Goal: Task Accomplishment & Management: Manage account settings

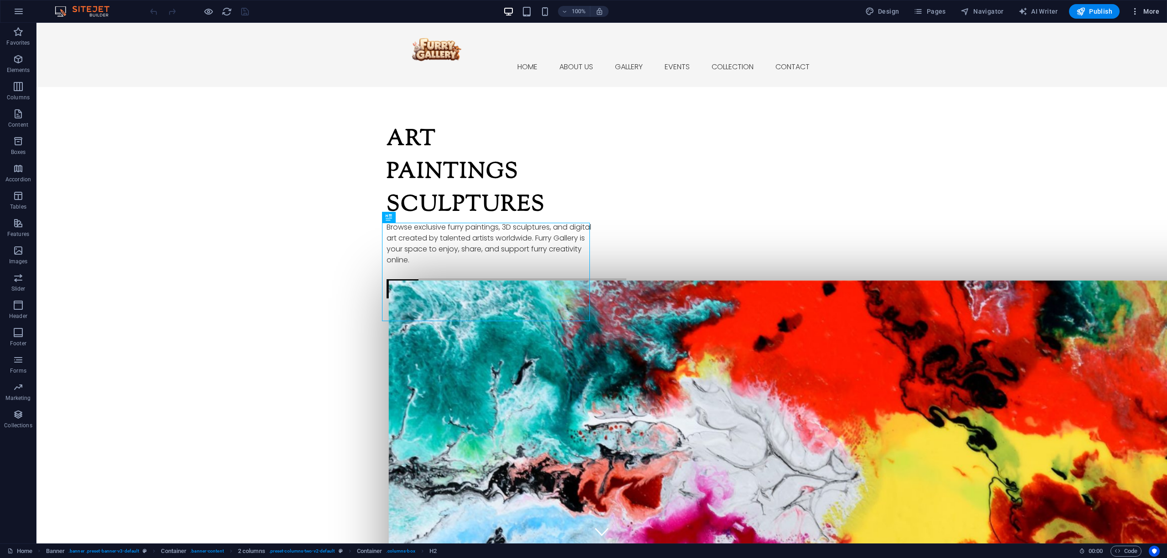
click at [1142, 13] on span "More" at bounding box center [1144, 11] width 29 height 9
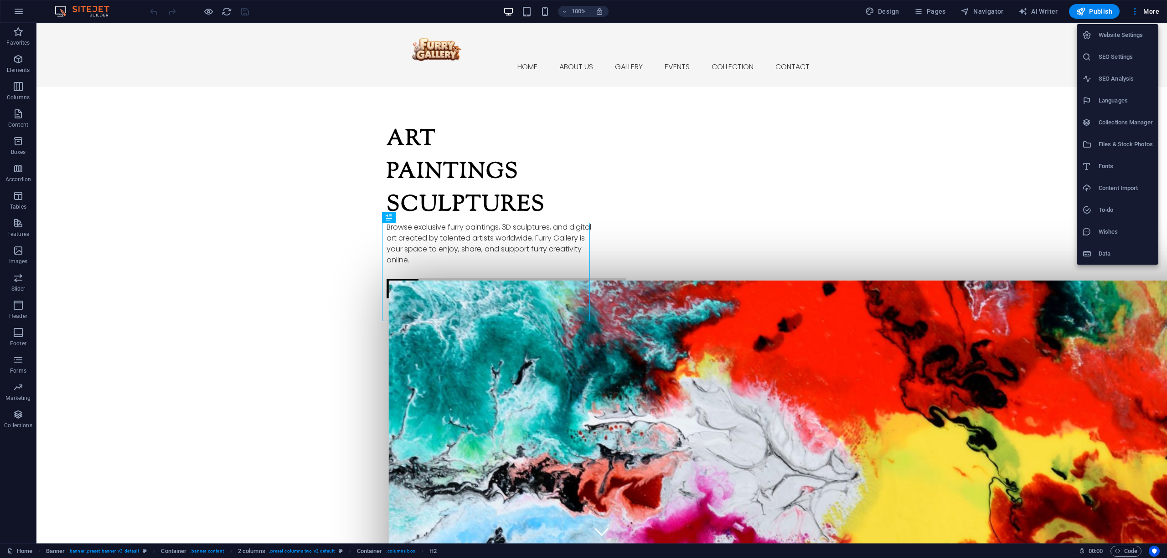
click at [1118, 34] on h6 "Website Settings" at bounding box center [1125, 35] width 54 height 11
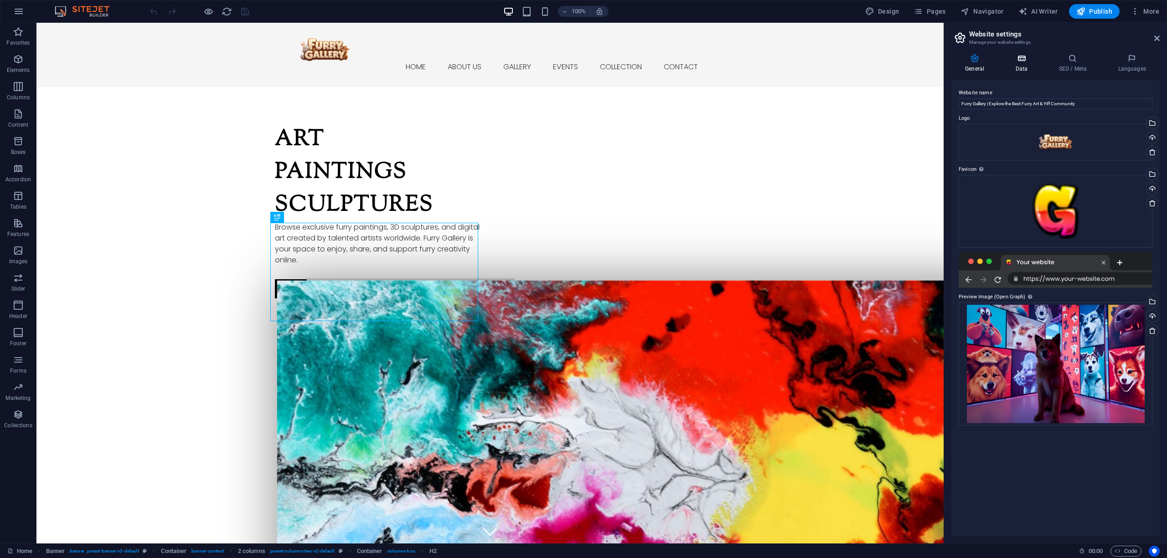
click at [1026, 58] on icon at bounding box center [1021, 58] width 40 height 9
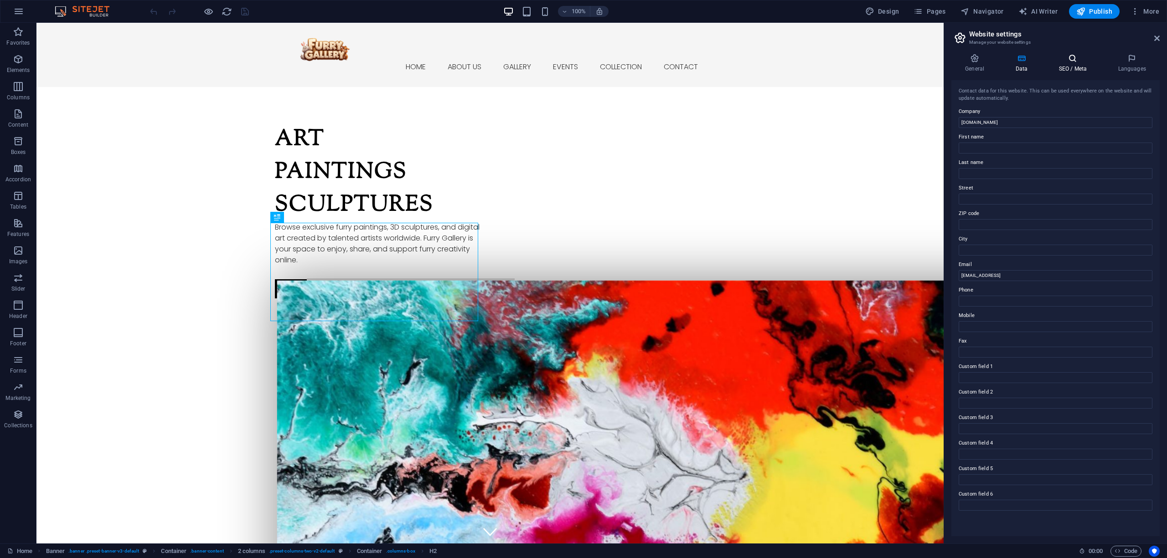
drag, startPoint x: 1061, startPoint y: 61, endPoint x: 1073, endPoint y: 61, distance: 11.4
click at [1061, 61] on icon at bounding box center [1072, 58] width 56 height 9
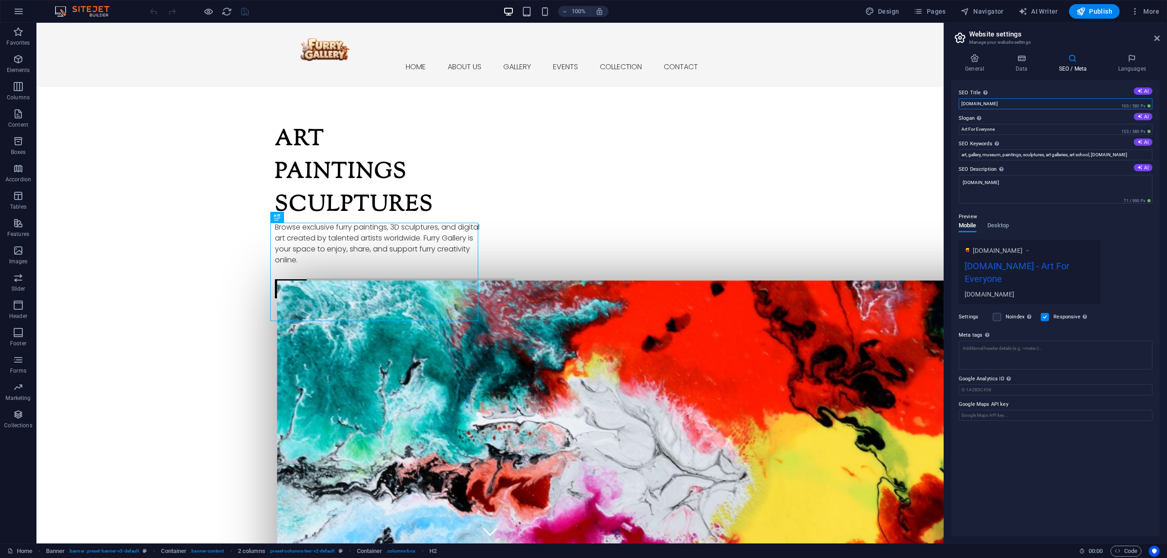
click at [999, 103] on input "[DOMAIN_NAME]" at bounding box center [1055, 103] width 194 height 11
paste input "Furry Gallery | Best Furry Art &amp; Yiff Community Online"
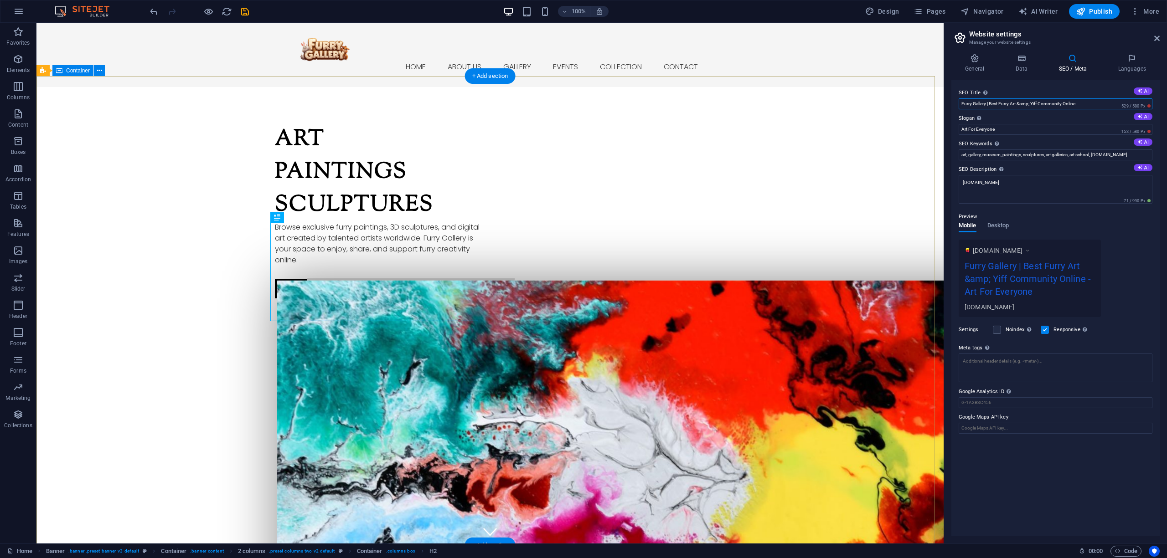
type input "Furry Gallery | Best Furry Art &amp; Yiff Community Online"
click at [1016, 183] on textarea "[DOMAIN_NAME]" at bounding box center [1055, 189] width 194 height 29
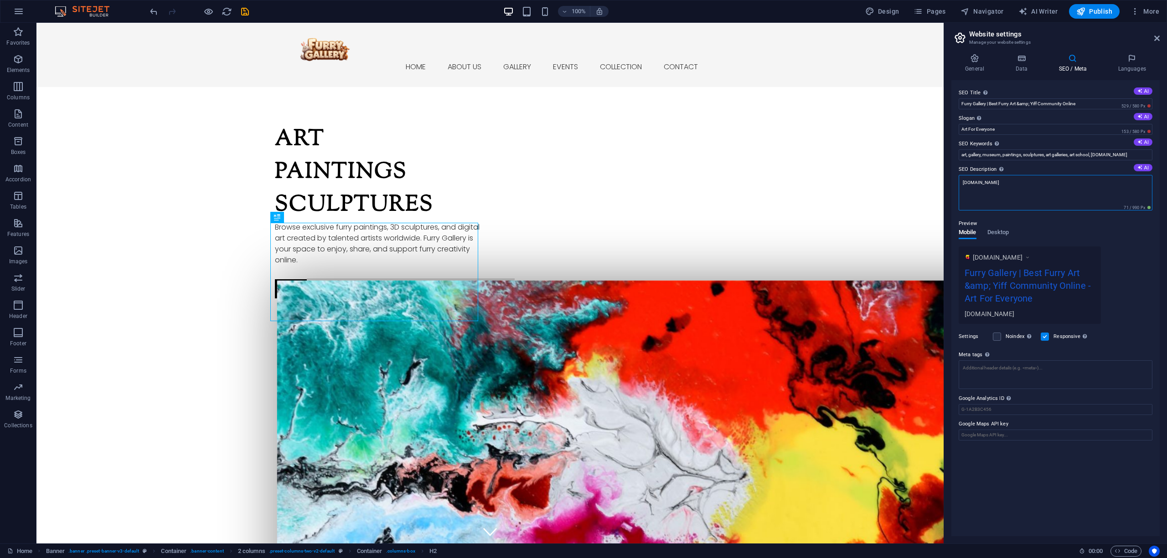
paste textarea "Discover furry art, yiff content, and stories at Furry Gallery — a global commu…"
type textarea "Discover furry art, yiff content, and stories at Furry Gallery — a global commu…"
click at [1001, 130] on input "Art For Everyone" at bounding box center [1055, 129] width 194 height 11
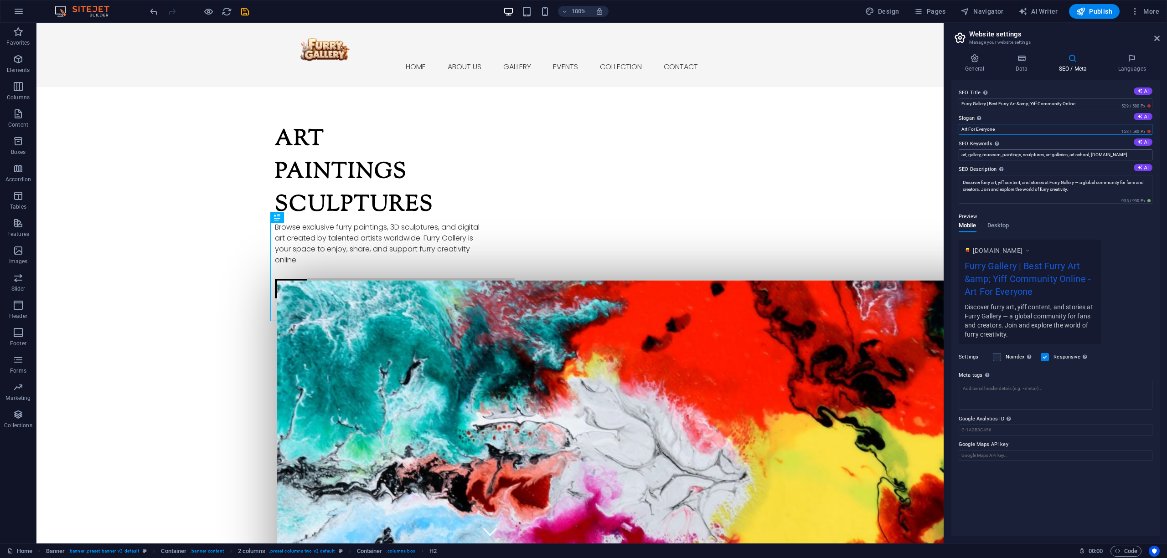
paste input "Connecting Furry Fans & Creators"
paste input "furry art, furry gallery, yiff art, yiff community, furry artwork online, furry…"
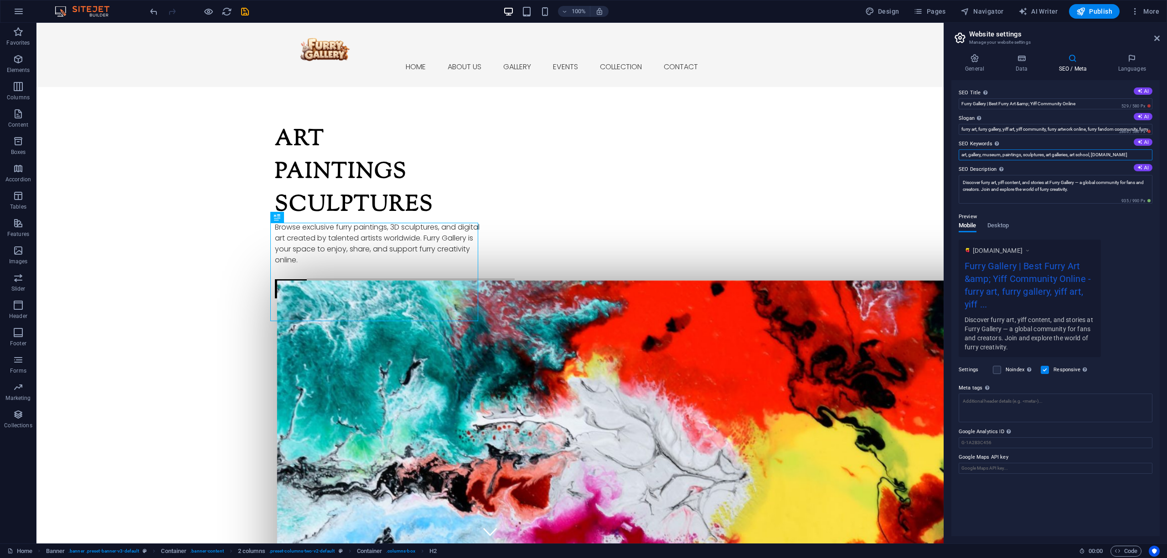
click at [1025, 156] on input "art, gallery, museum, paintings, sculptures, art galleries, art school, [DOMAIN…" at bounding box center [1055, 154] width 194 height 11
click at [1126, 257] on div "[DOMAIN_NAME] Furry Gallery | Best Furry Art &amp; Yiff Community Online - furr…" at bounding box center [1055, 299] width 194 height 118
click at [1129, 260] on div "[DOMAIN_NAME] Furry Gallery | Best Furry Art &amp; Yiff Community Online - furr…" at bounding box center [1055, 299] width 194 height 118
type input "Connecting Furry Fans & Creators"
click at [1049, 149] on input "art, gallery, museum, paintings, sculptures, art galleries, art school, [DOMAIN…" at bounding box center [1055, 154] width 194 height 11
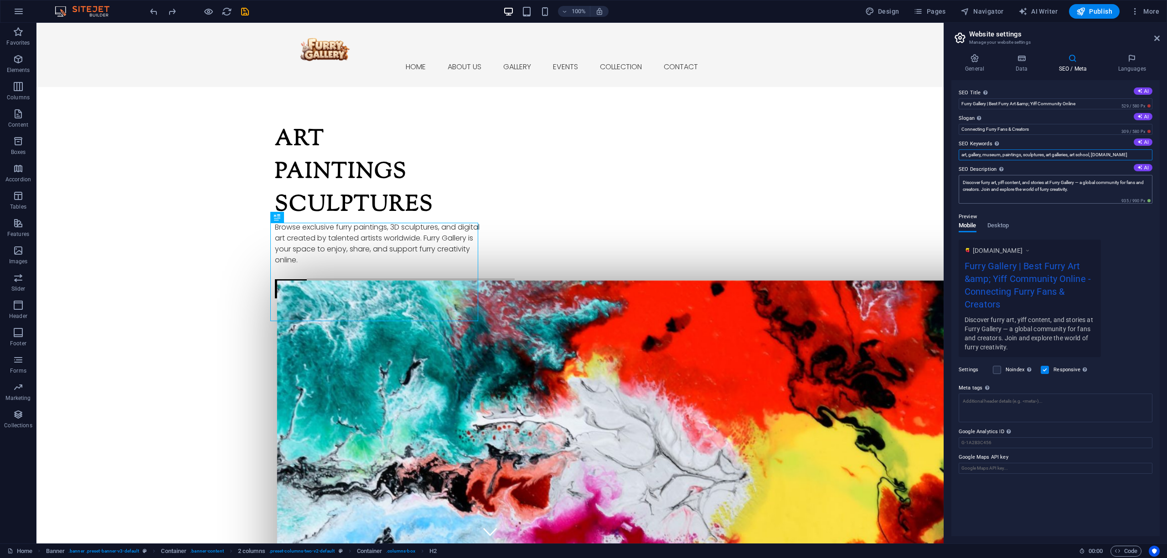
paste input "furry art, furry gallery, yiff art, yiff community, furry artwork online, furry…"
type input "furry art, furry gallery, yiff art, yiff community, furry artwork online, furry…"
click at [1002, 222] on span "Desktop" at bounding box center [998, 226] width 22 height 13
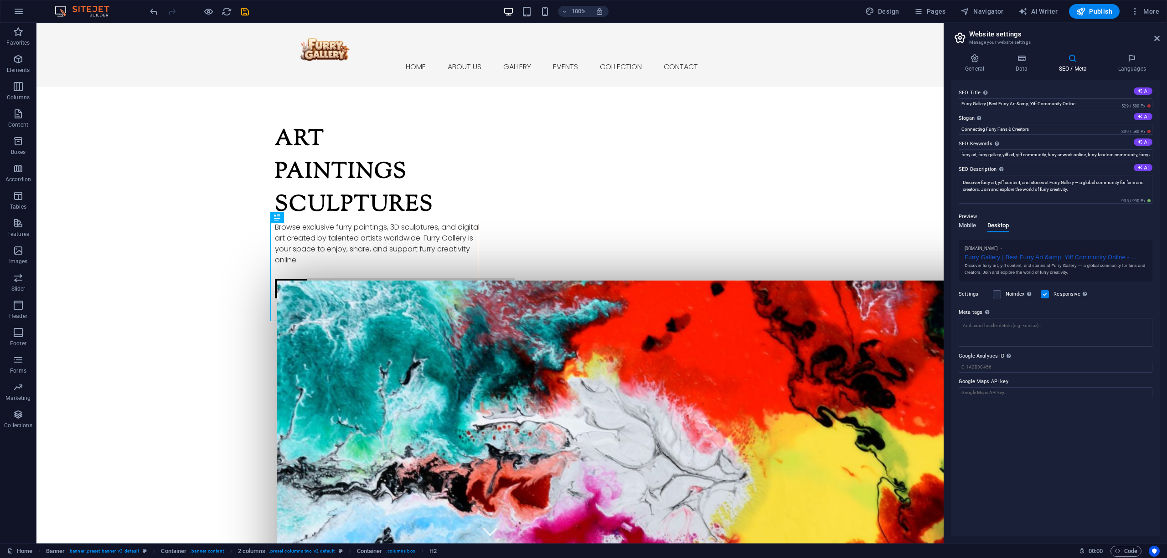
click at [967, 223] on span "Mobile" at bounding box center [967, 226] width 18 height 13
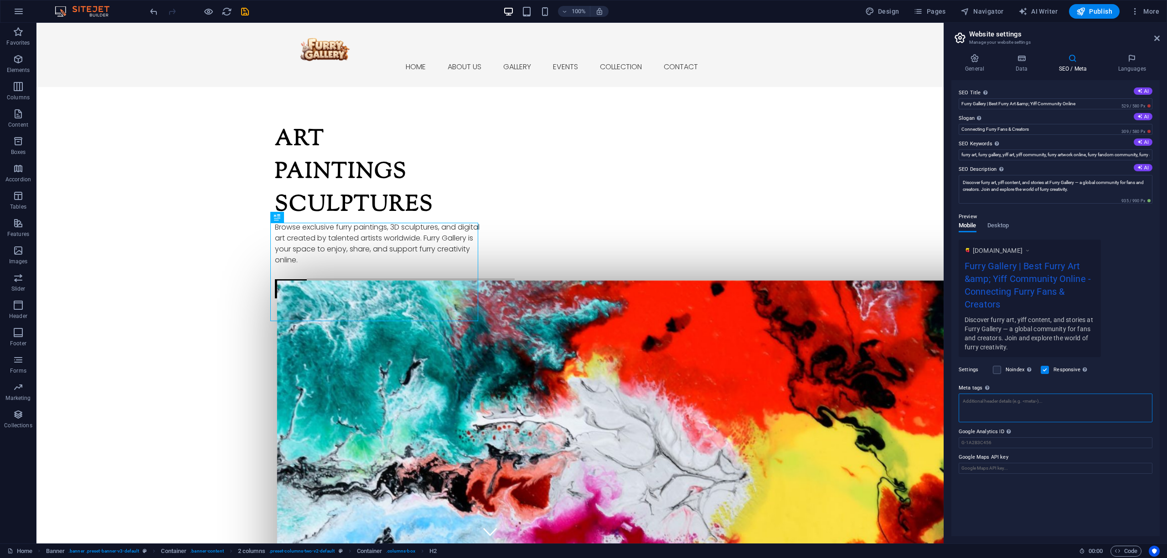
click at [1034, 403] on textarea "Meta tags Enter HTML code here that will be placed inside the tags of your webs…" at bounding box center [1055, 408] width 194 height 29
click at [1065, 401] on textarea "Meta tags Enter HTML code here that will be placed inside the tags of your webs…" at bounding box center [1055, 412] width 194 height 36
click at [1032, 409] on textarea "Meta tags Enter HTML code here that will be placed inside the tags of your webs…" at bounding box center [1055, 412] width 194 height 36
click at [1123, 64] on h4 "Languages" at bounding box center [1132, 63] width 56 height 19
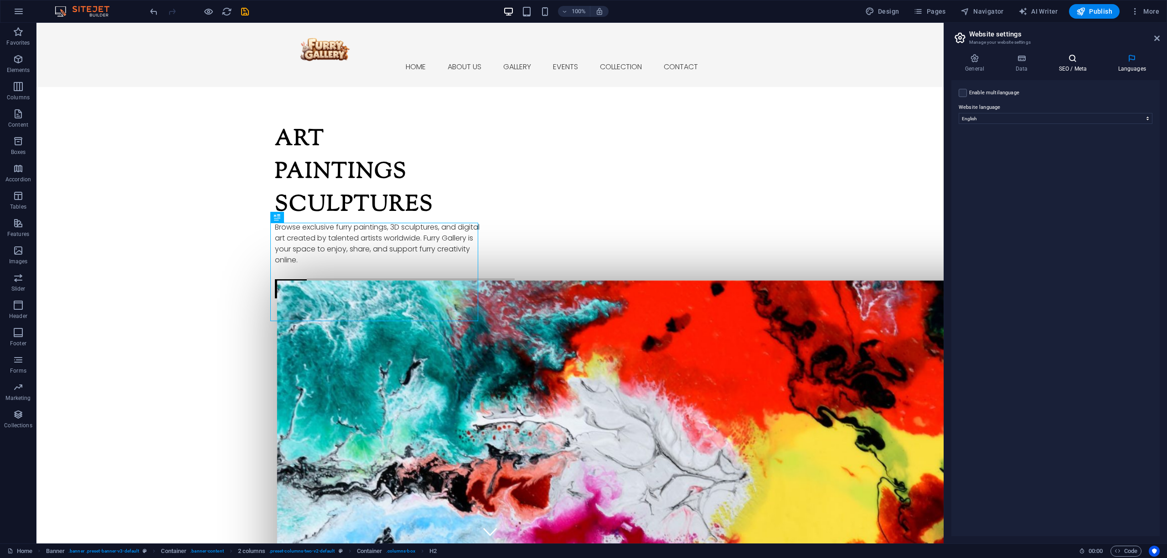
click at [1067, 66] on h4 "SEO / Meta" at bounding box center [1073, 63] width 59 height 19
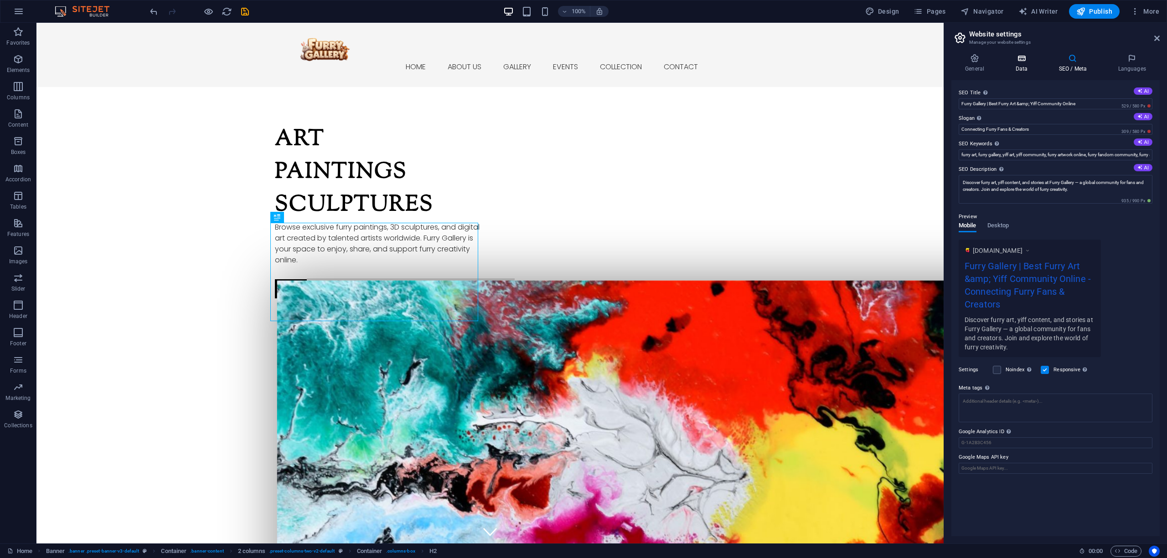
click at [1023, 64] on h4 "Data" at bounding box center [1022, 63] width 43 height 19
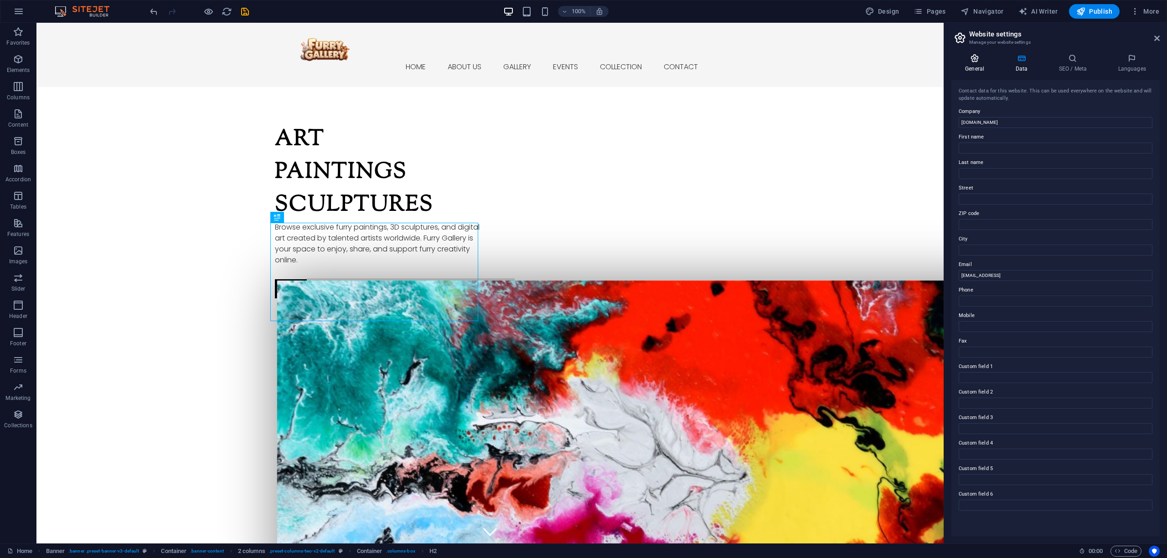
click at [982, 61] on icon at bounding box center [974, 58] width 46 height 9
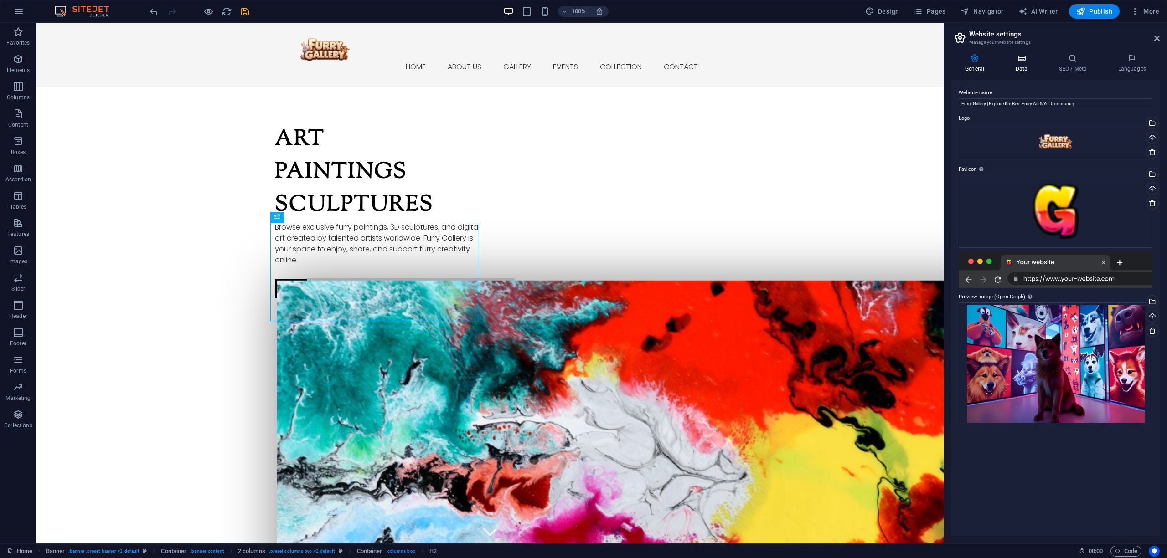
click at [1027, 62] on icon at bounding box center [1021, 58] width 40 height 9
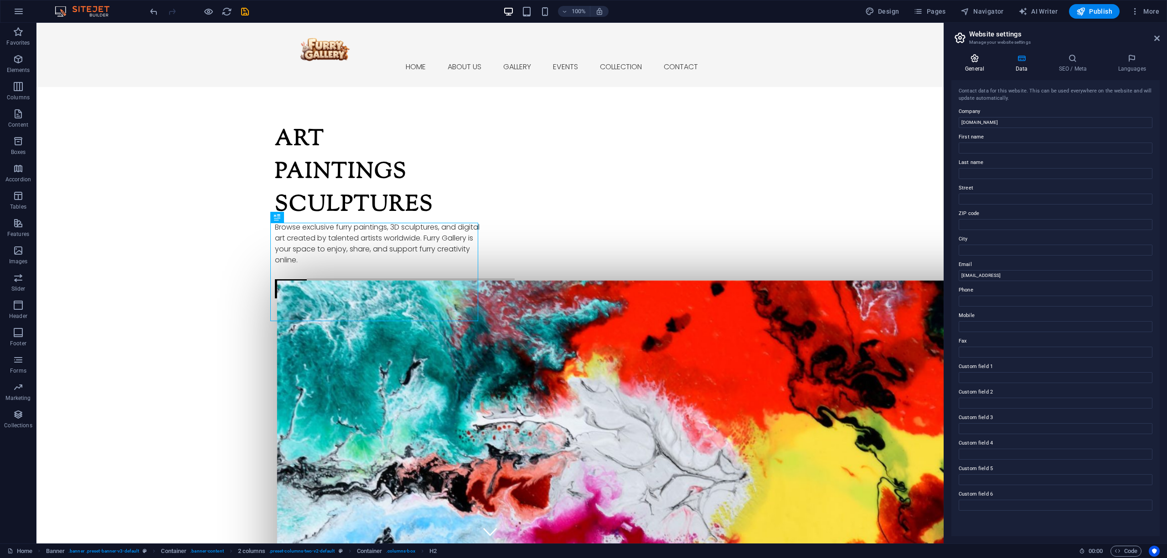
click at [972, 63] on h4 "General" at bounding box center [976, 63] width 50 height 19
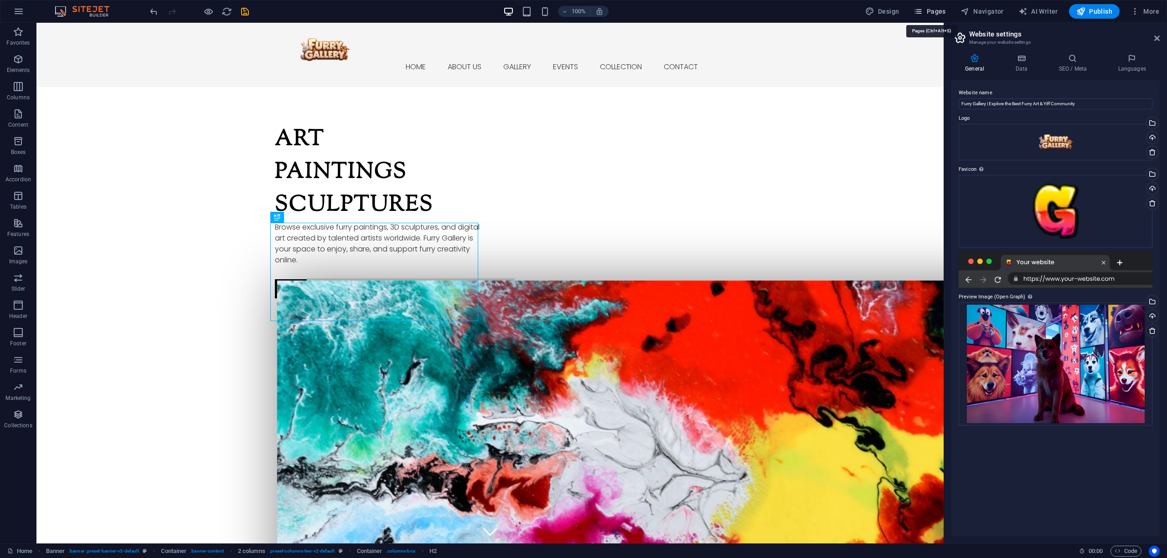
click at [931, 10] on span "Pages" at bounding box center [929, 11] width 32 height 9
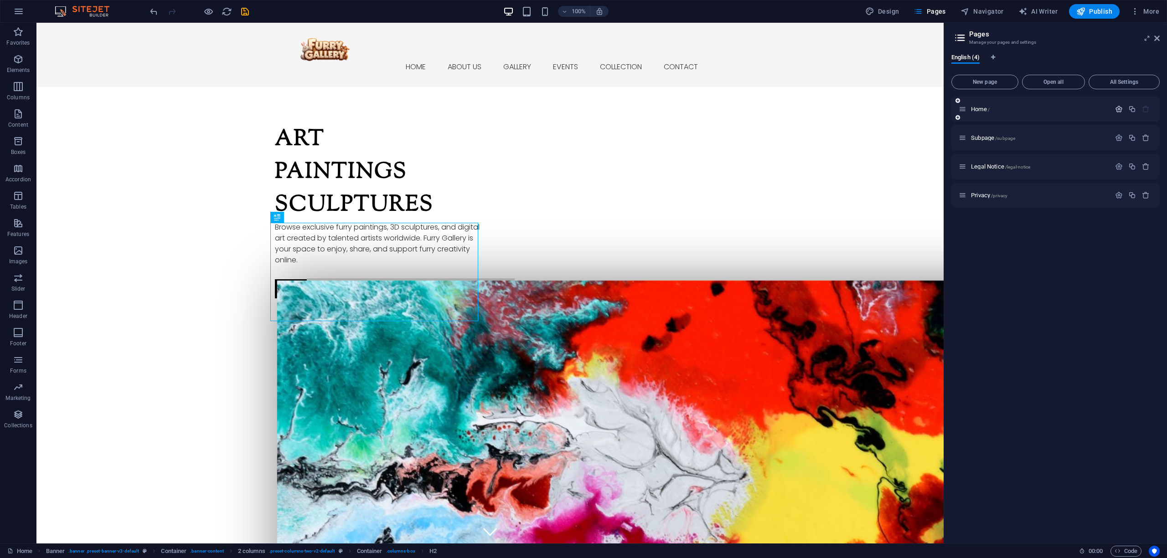
click at [1116, 107] on icon "button" at bounding box center [1119, 109] width 8 height 8
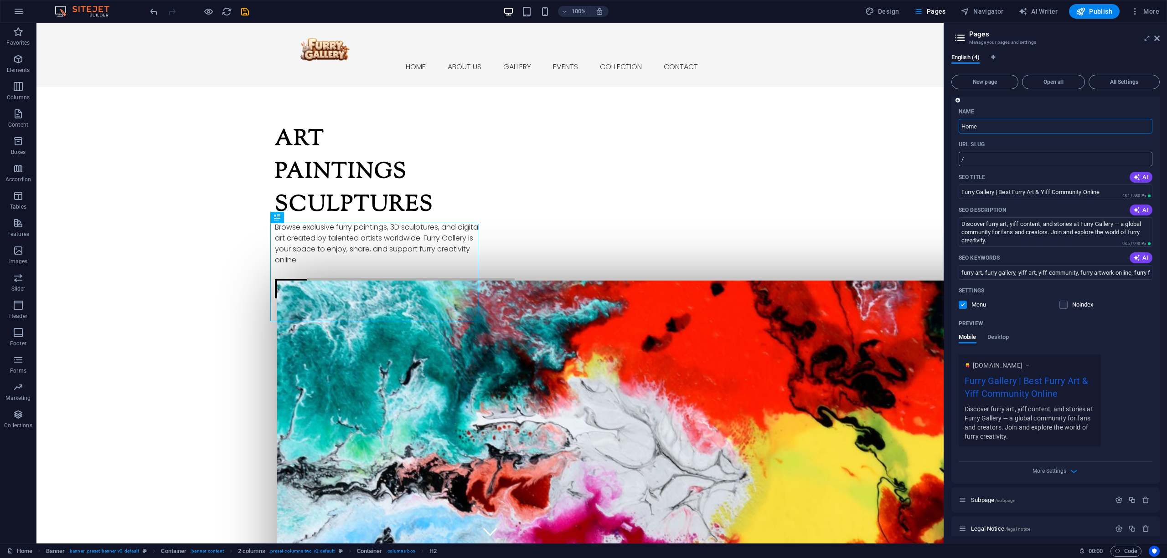
scroll to position [55, 0]
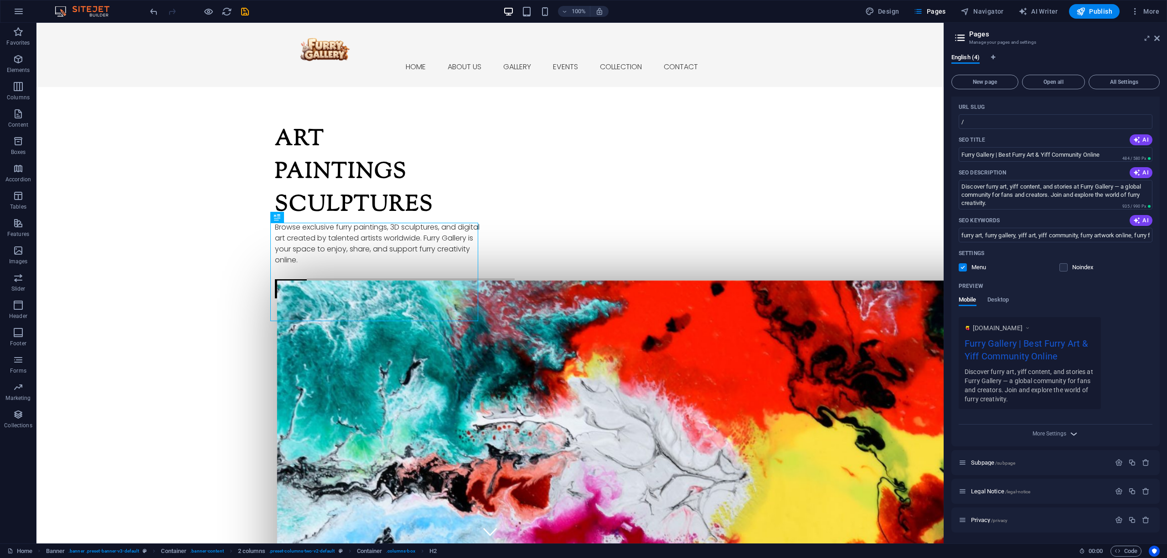
click at [1071, 434] on icon "button" at bounding box center [1073, 434] width 10 height 10
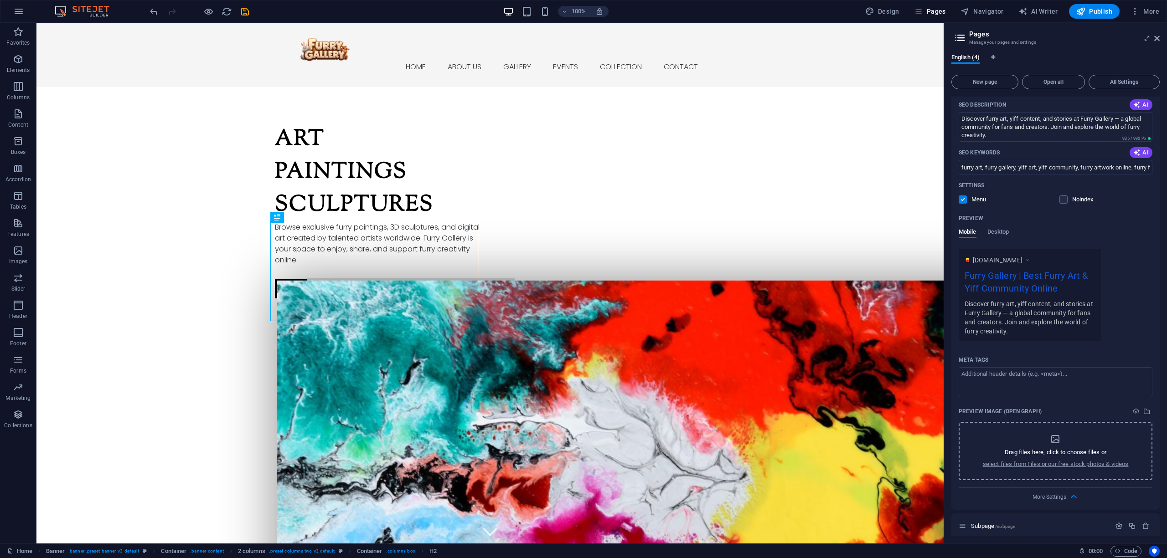
scroll to position [136, 0]
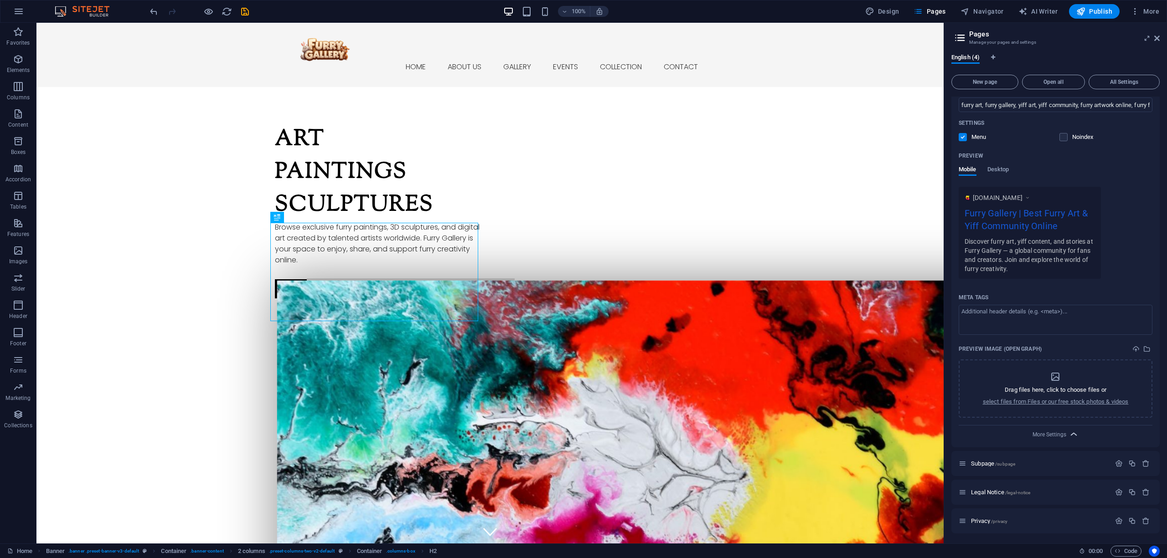
click at [1075, 429] on icon "button" at bounding box center [1073, 434] width 10 height 10
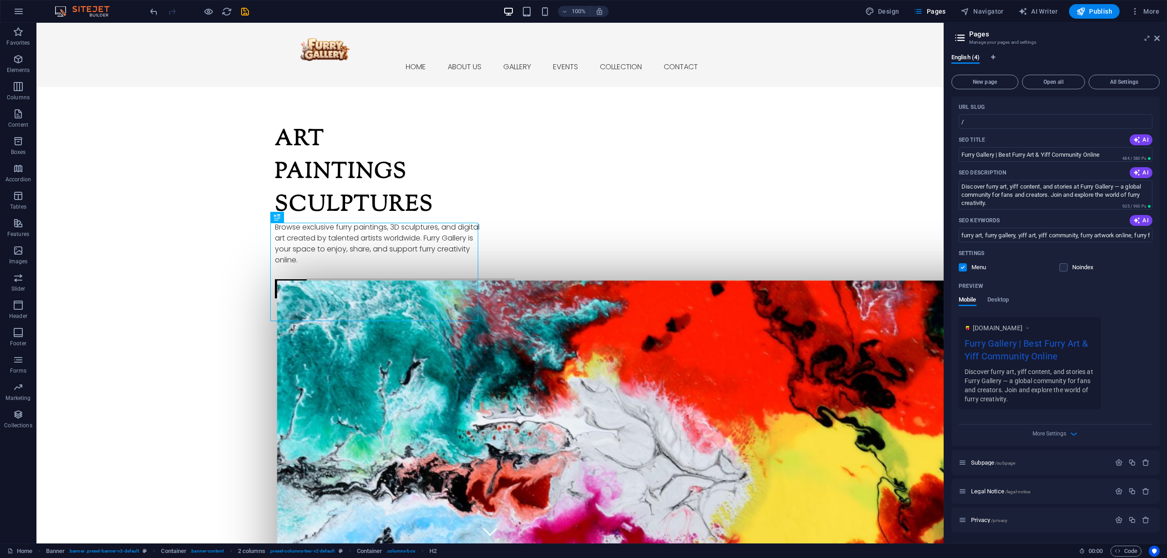
scroll to position [55, 0]
click at [1115, 459] on icon "button" at bounding box center [1119, 463] width 8 height 8
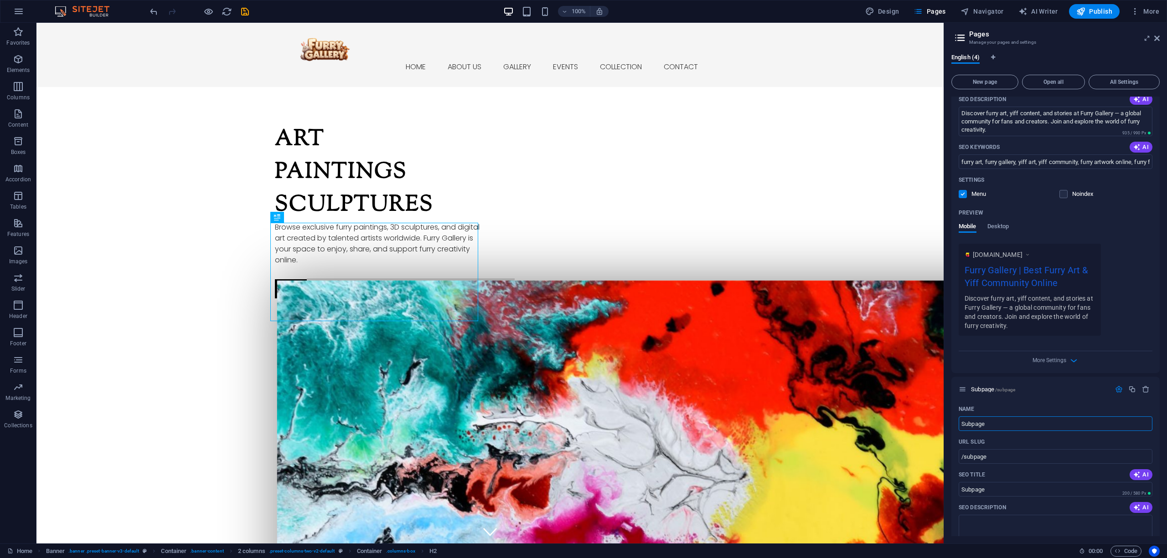
scroll to position [71, 0]
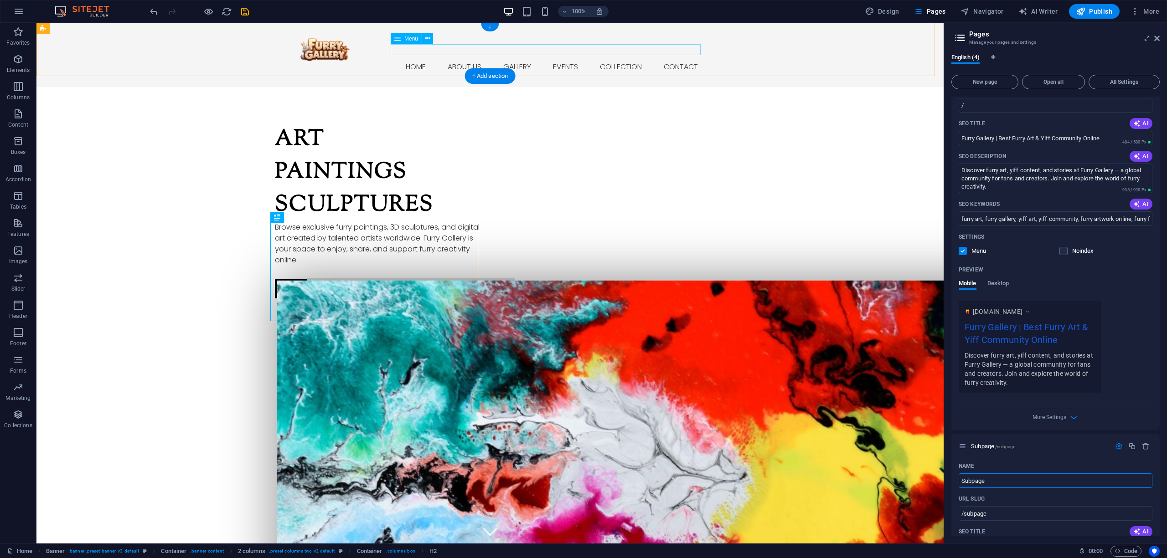
click at [456, 62] on nav "Home About us Gallery Events Collection Contact" at bounding box center [490, 67] width 430 height 11
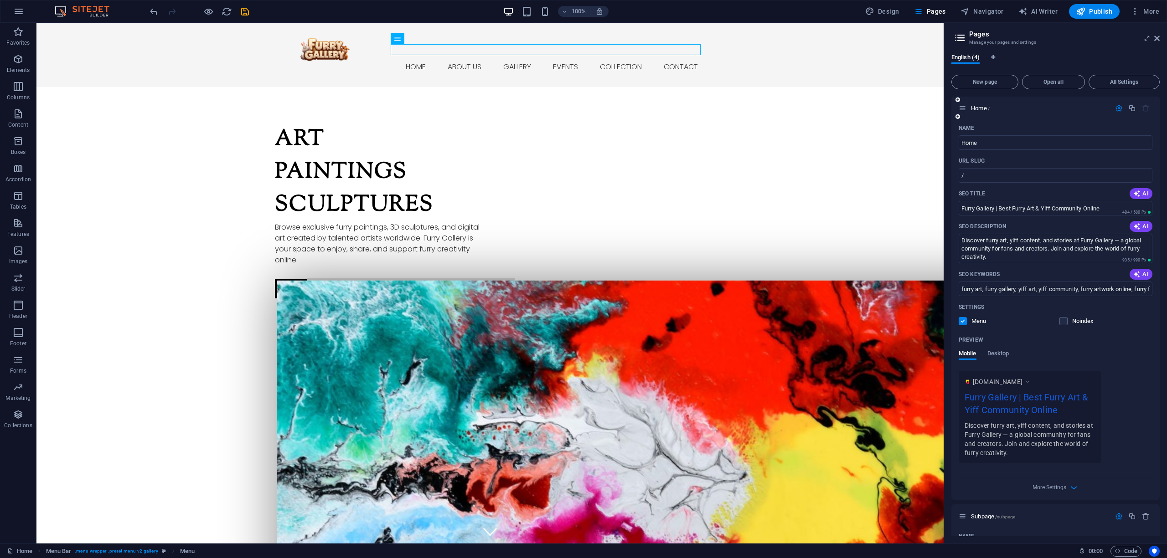
scroll to position [0, 0]
click at [894, 15] on span "Design" at bounding box center [882, 11] width 34 height 9
select select "ease-in-out"
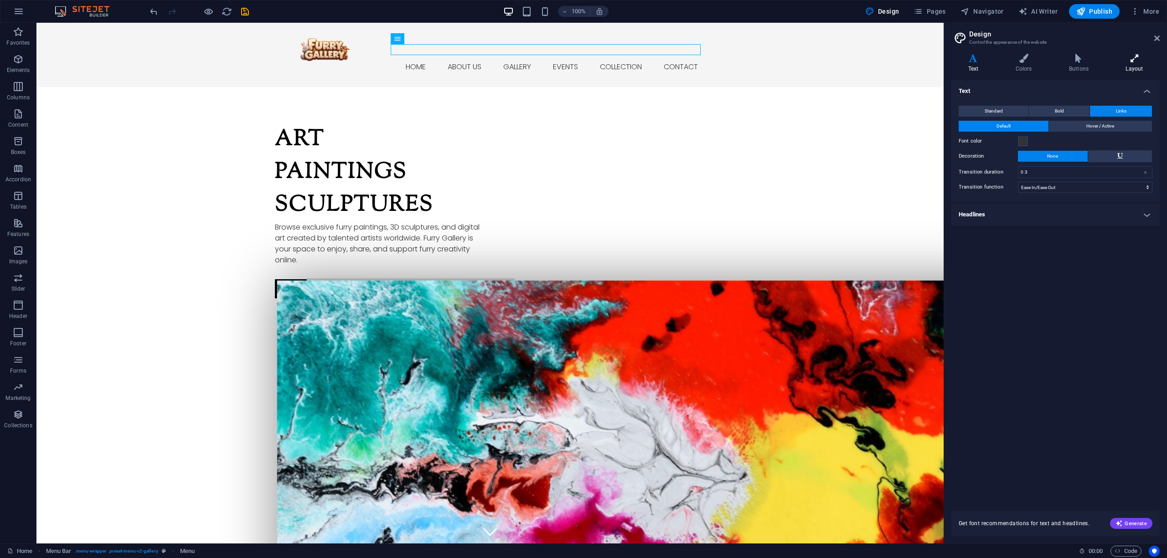
click at [1131, 68] on h4 "Layout" at bounding box center [1134, 63] width 51 height 19
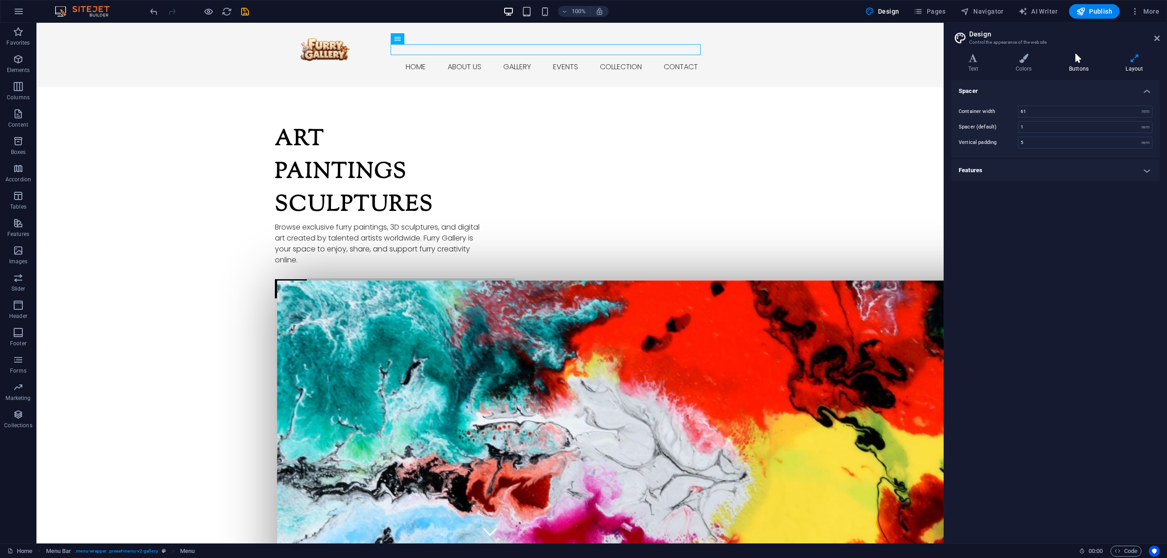
click at [1087, 67] on h4 "Buttons" at bounding box center [1080, 63] width 57 height 19
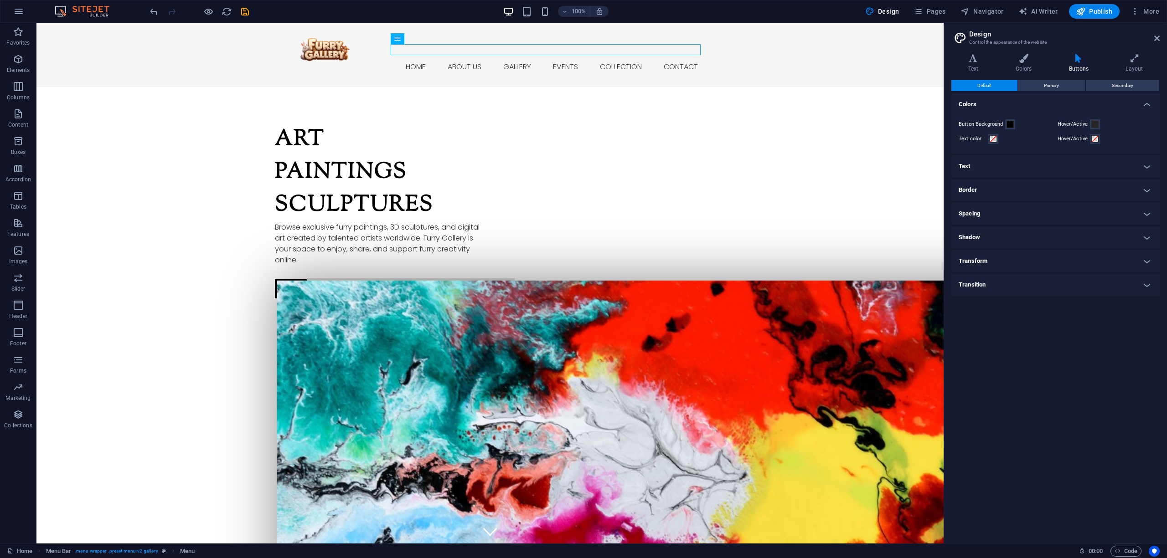
click at [1039, 168] on h4 "Text" at bounding box center [1055, 166] width 208 height 22
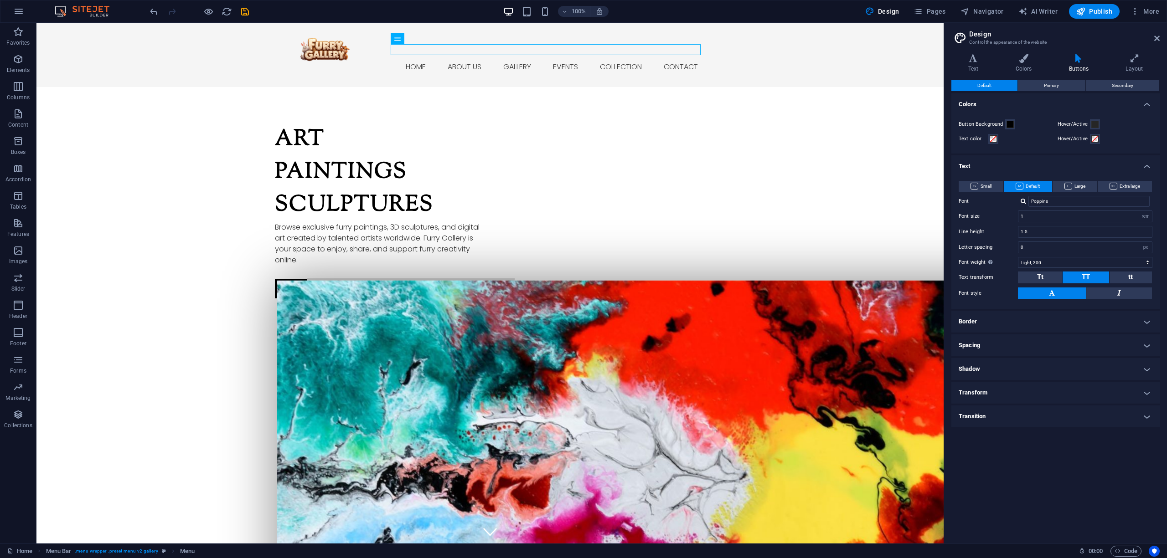
click at [1041, 165] on h4 "Text" at bounding box center [1055, 163] width 208 height 16
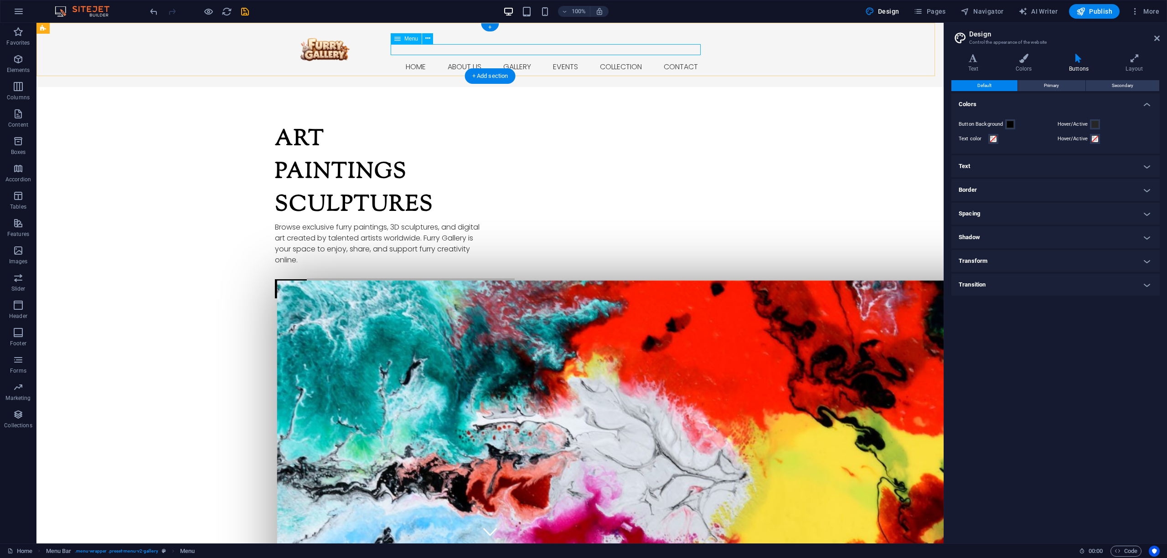
click at [536, 62] on nav "Home About us Gallery Events Collection Contact" at bounding box center [490, 67] width 430 height 11
click at [428, 39] on icon at bounding box center [427, 39] width 5 height 10
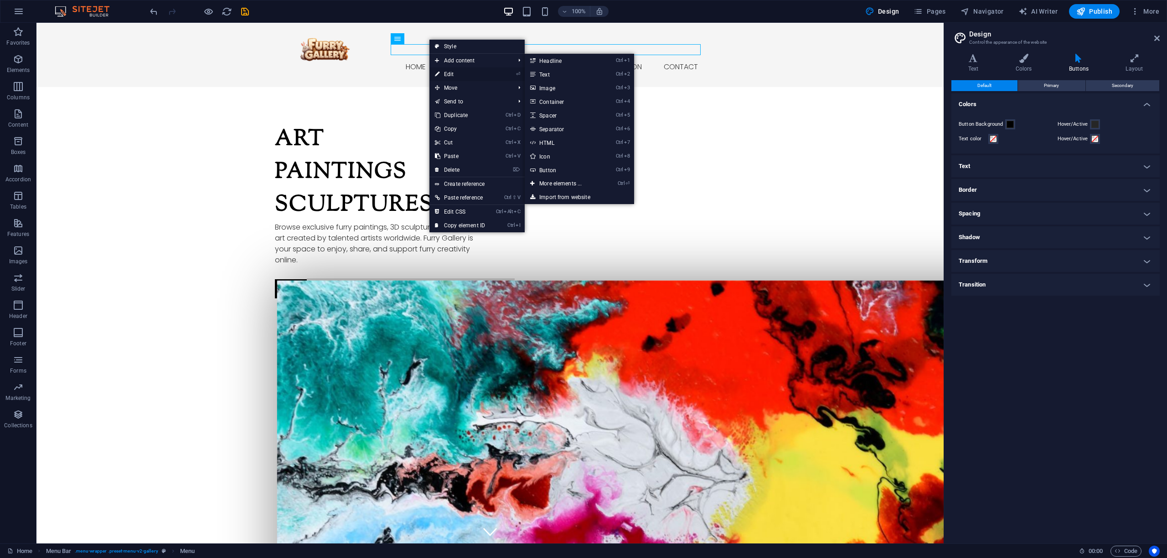
click at [458, 73] on link "⏎ Edit" at bounding box center [459, 74] width 61 height 14
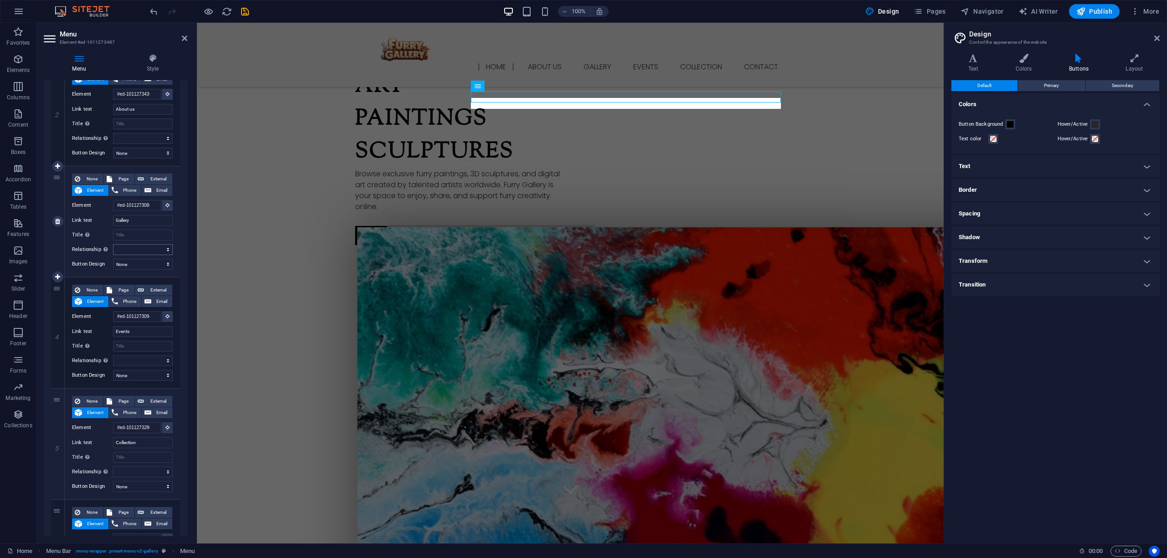
scroll to position [90, 0]
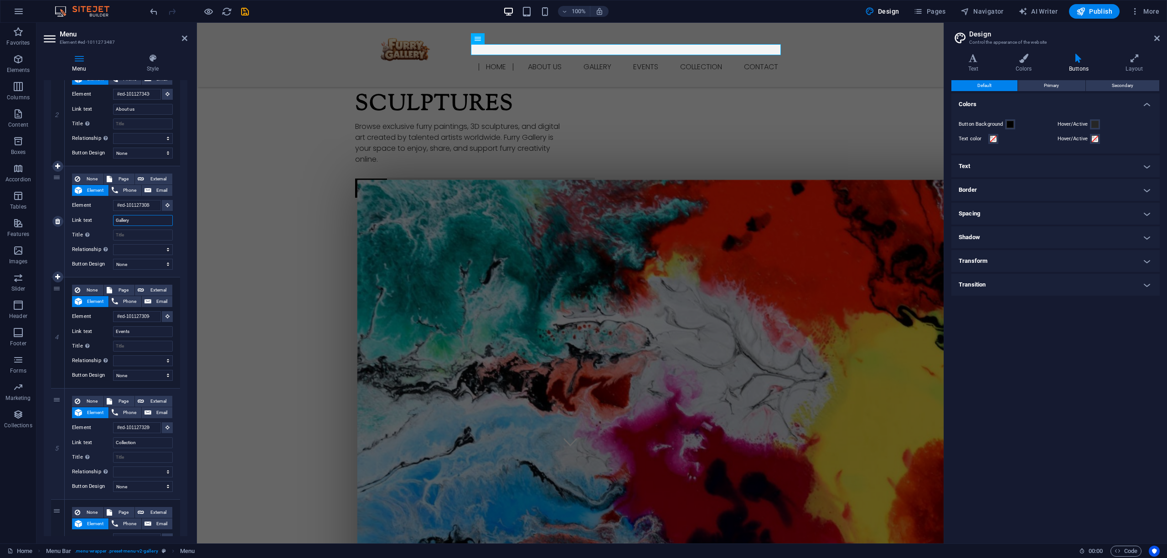
click at [144, 221] on input "Gallery" at bounding box center [143, 220] width 60 height 11
drag, startPoint x: 141, startPoint y: 219, endPoint x: 109, endPoint y: 219, distance: 31.4
click at [109, 219] on div "Link text Gallery" at bounding box center [122, 220] width 101 height 11
type input "#"
select select
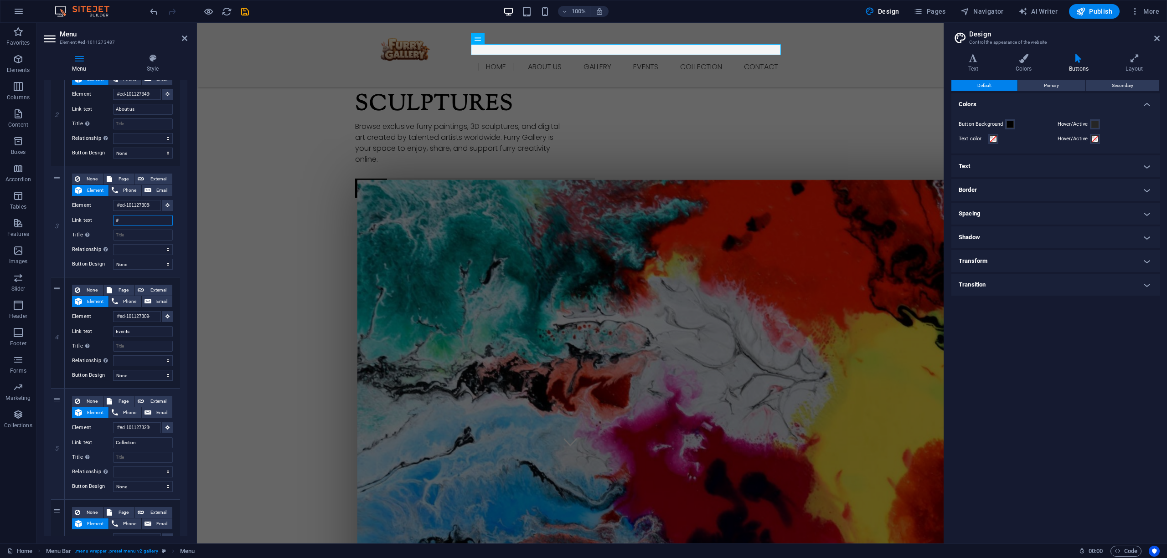
select select
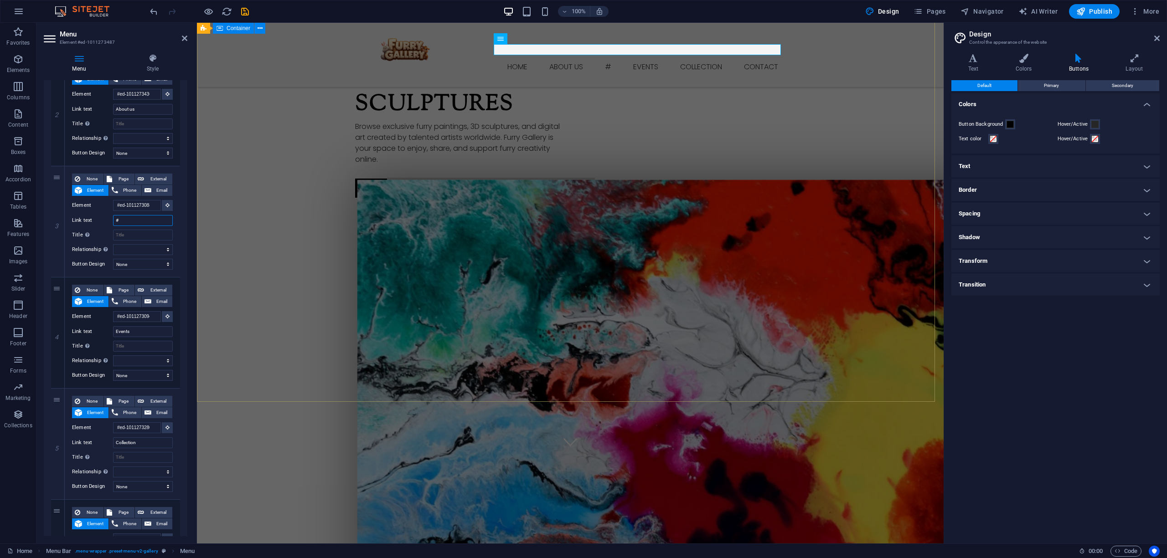
type input "#"
click at [254, 236] on div "Art Paintings Sculptures Browse exclusive furry paintings, 3D sculptures, and d…" at bounding box center [570, 481] width 746 height 991
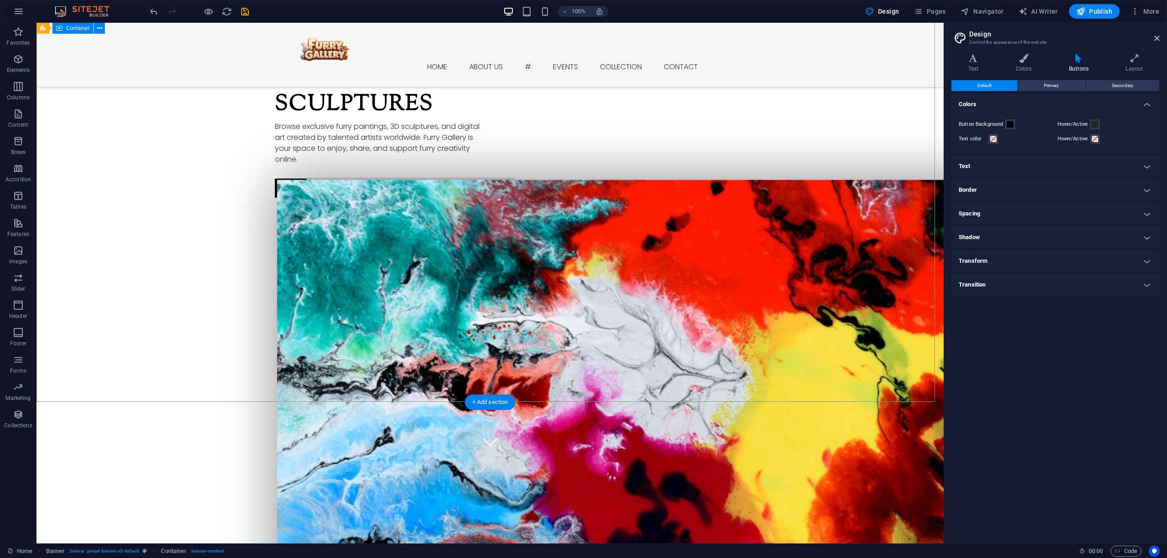
click at [149, 205] on div "Art Paintings Sculptures Browse exclusive furry paintings, 3D sculptures, and d…" at bounding box center [489, 481] width 907 height 991
click at [519, 62] on nav "Home About us # Events Collection Contact" at bounding box center [490, 67] width 430 height 11
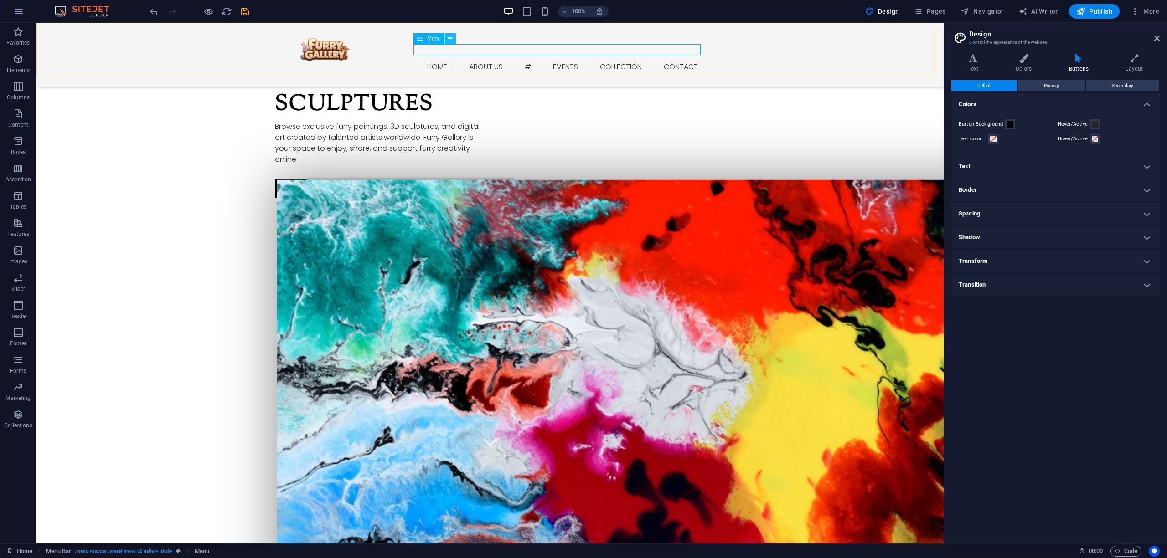
click at [448, 36] on icon at bounding box center [449, 39] width 5 height 10
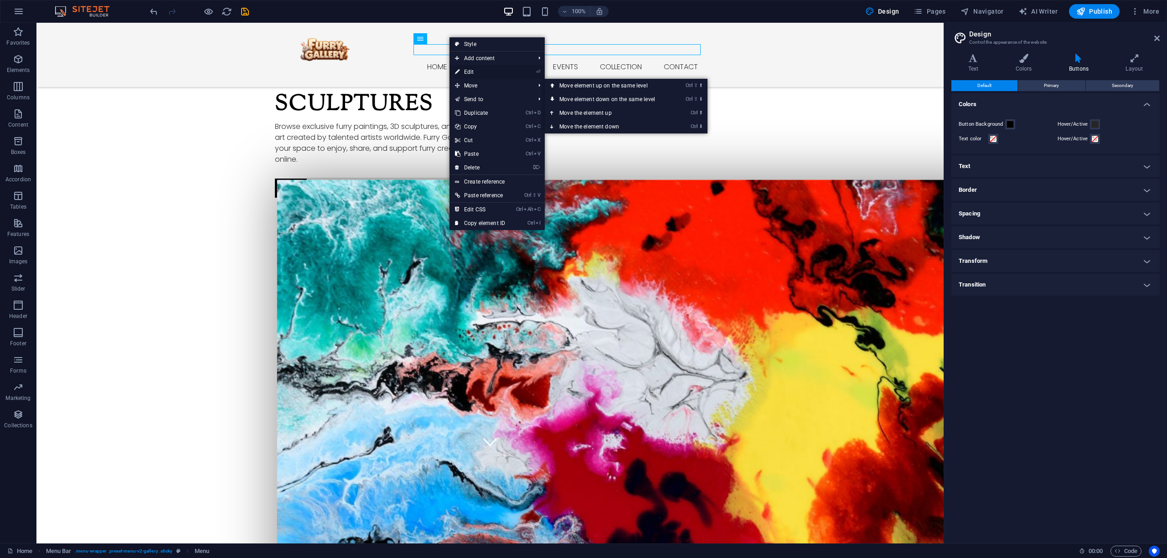
click at [468, 69] on link "⏎ Edit" at bounding box center [479, 72] width 61 height 14
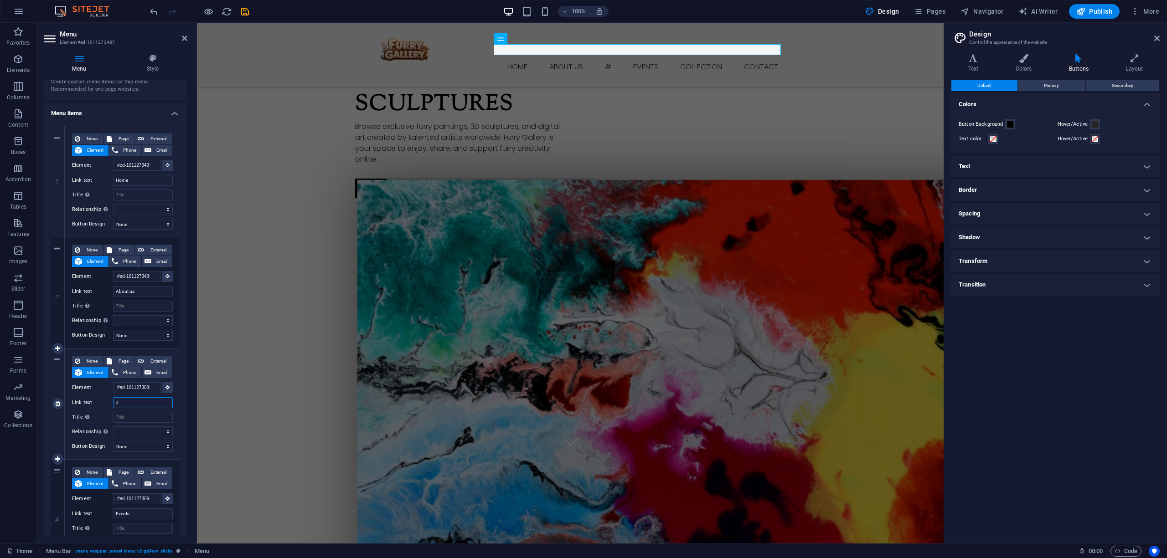
click at [131, 404] on input "#" at bounding box center [143, 402] width 60 height 11
type input "G"
select select
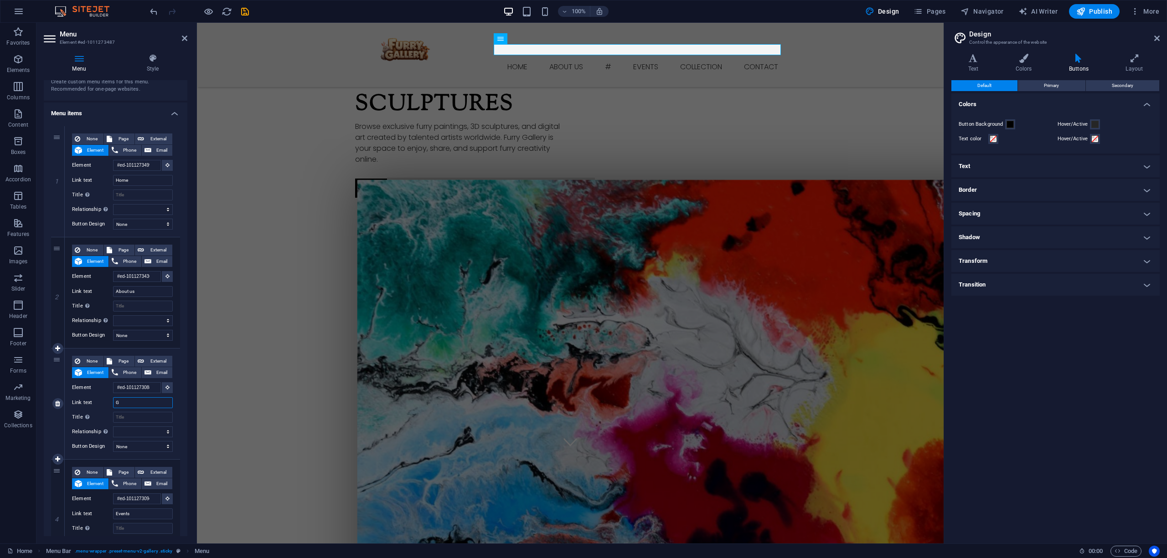
select select
type input "G"
click at [336, 376] on div "Art Paintings Sculptures Browse exclusive furry paintings, 3D sculptures, and d…" at bounding box center [570, 481] width 746 height 991
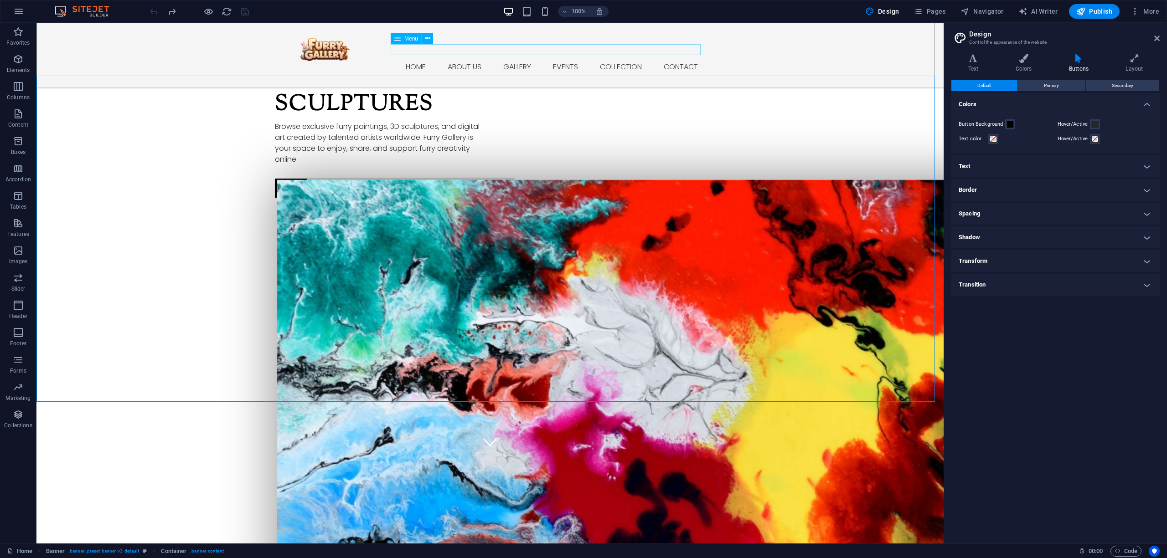
click at [502, 62] on nav "Home About us Gallery Events Collection Contact" at bounding box center [490, 67] width 430 height 11
click at [340, 48] on div at bounding box center [490, 49] width 430 height 24
click at [360, 48] on div at bounding box center [490, 49] width 430 height 24
click at [775, 51] on div "Home About us Gallery Events Collection Contact Menu" at bounding box center [489, 55] width 907 height 64
click at [179, 61] on div "Home About us Gallery Events Collection Contact Menu" at bounding box center [489, 55] width 907 height 64
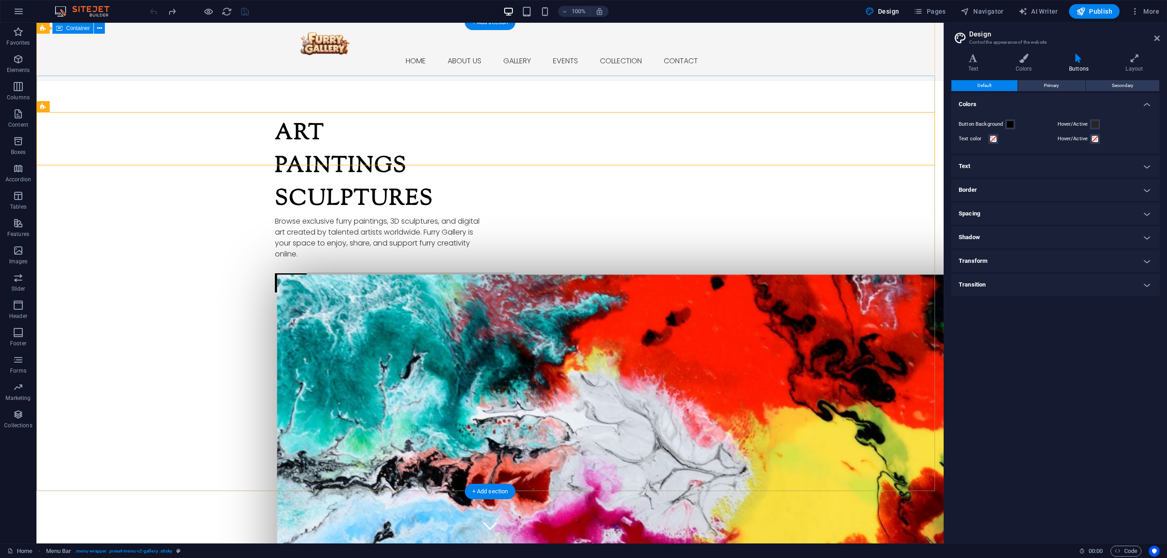
scroll to position [0, 0]
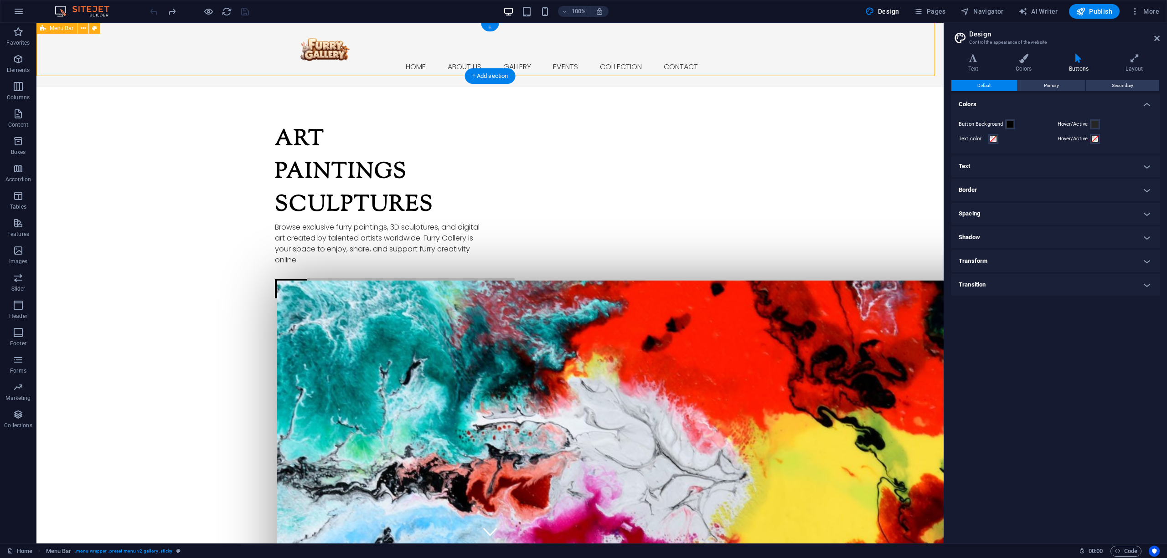
click at [144, 46] on div "Home About us Gallery Events Collection Contact Menu" at bounding box center [489, 55] width 907 height 64
click at [79, 28] on button at bounding box center [82, 28] width 11 height 11
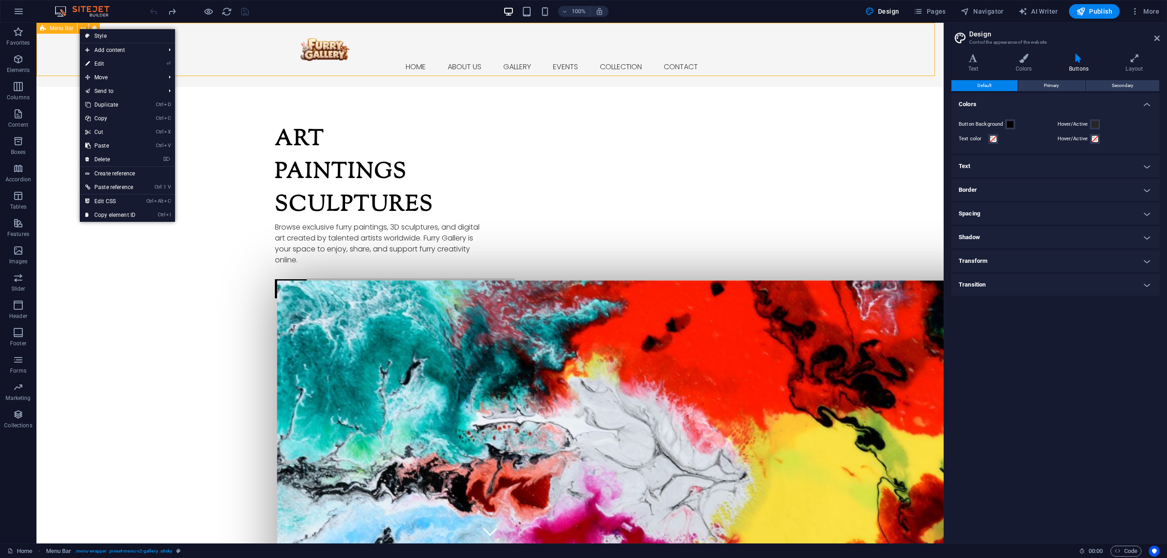
click at [50, 26] on span "Menu Bar" at bounding box center [62, 28] width 24 height 5
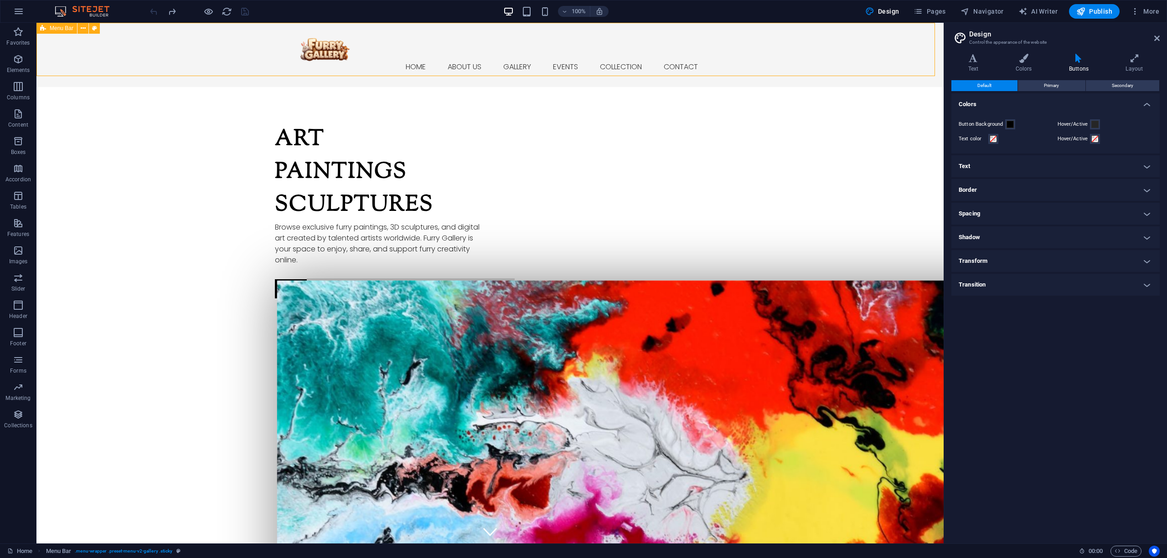
drag, startPoint x: 66, startPoint y: 26, endPoint x: 75, endPoint y: 26, distance: 9.1
click at [66, 26] on span "Menu Bar" at bounding box center [62, 28] width 24 height 5
click at [81, 28] on icon at bounding box center [83, 29] width 5 height 10
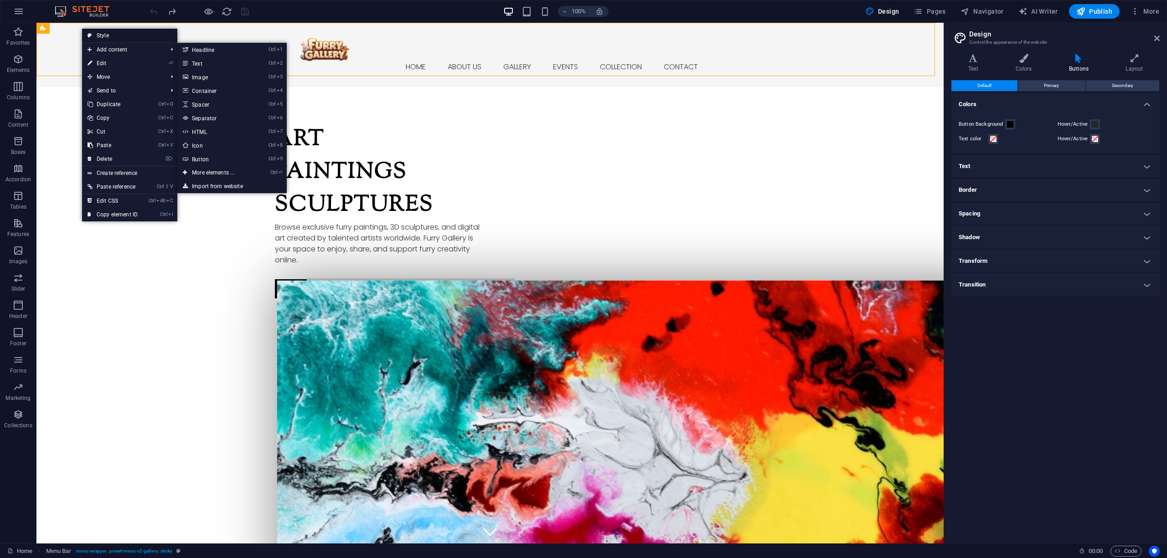
click at [113, 35] on link "Style" at bounding box center [129, 36] width 95 height 14
select select "rem"
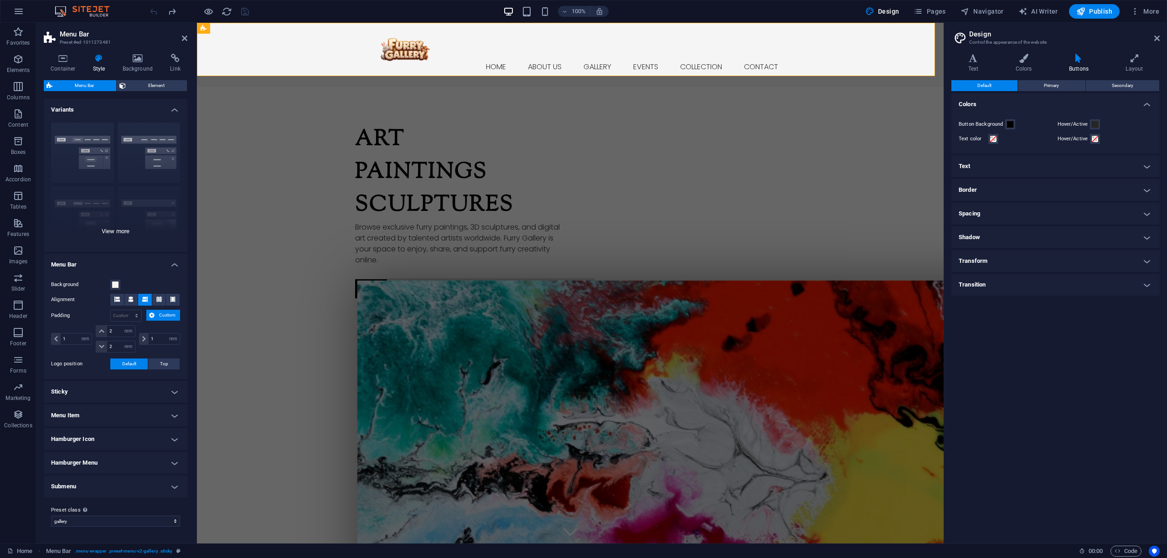
click at [157, 157] on div "Border Centered Default Fixed Loki Trigger Wide XXL" at bounding box center [116, 183] width 144 height 137
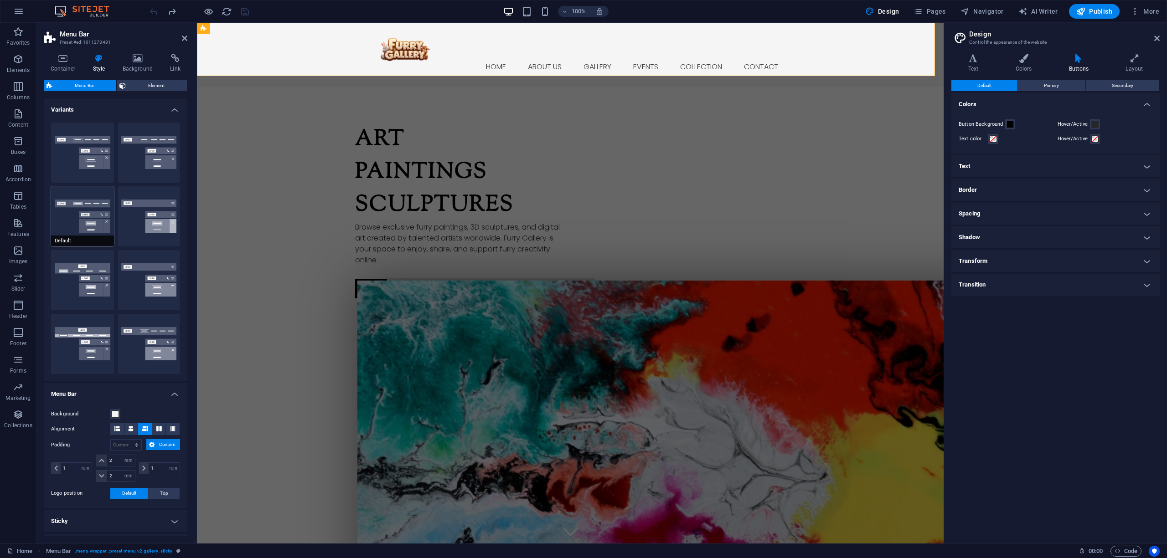
click at [88, 222] on button "Default" at bounding box center [82, 216] width 63 height 60
type input "1"
select select "rem"
type input "1"
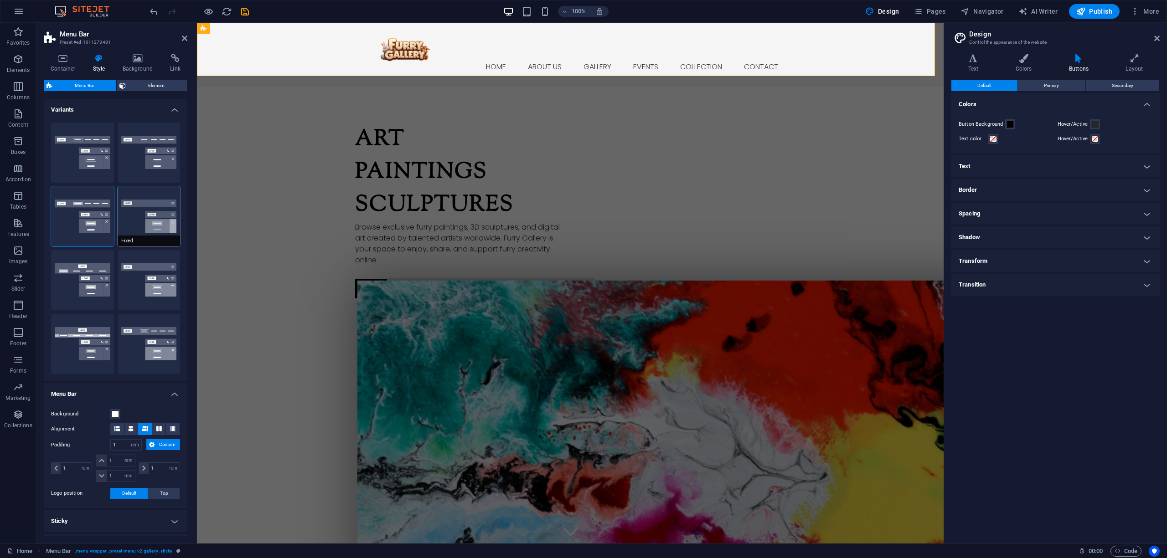
click at [141, 210] on button "Fixed" at bounding box center [149, 216] width 63 height 60
click at [154, 289] on button "Trigger" at bounding box center [149, 280] width 63 height 60
click at [84, 282] on button "Loki" at bounding box center [82, 280] width 63 height 60
type input "0"
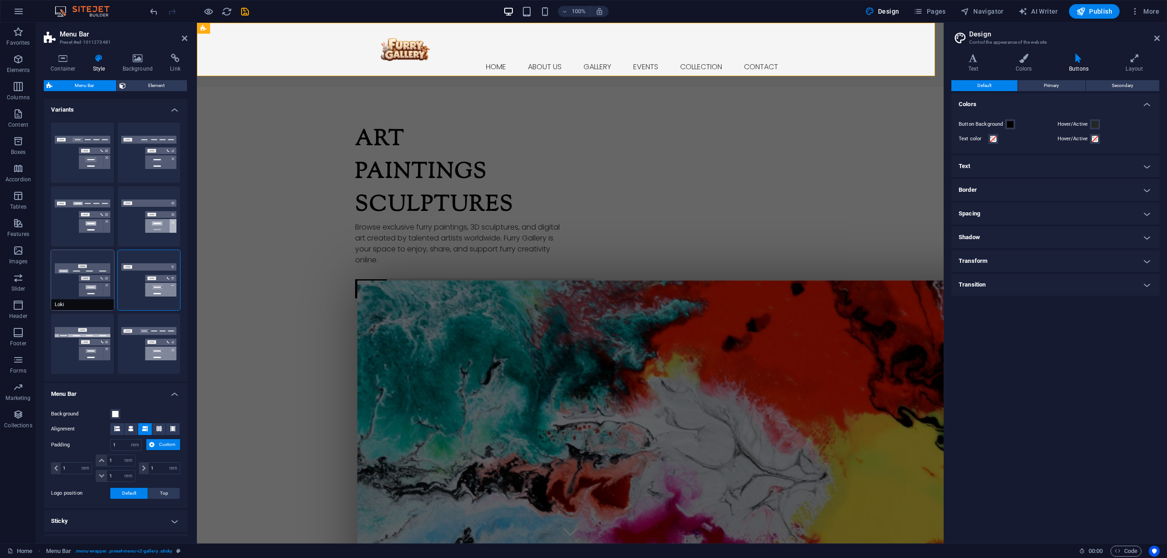
type input "0"
select select "DISABLED_OPTION_VALUE"
type input "2"
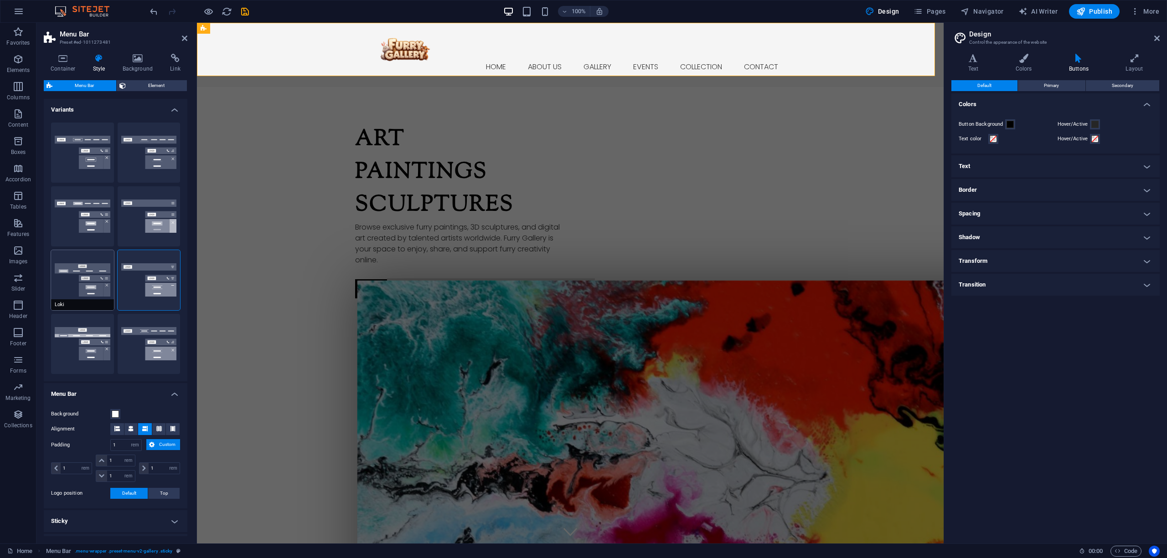
type input "1"
click at [148, 220] on button "Fixed" at bounding box center [149, 216] width 63 height 60
type input "1"
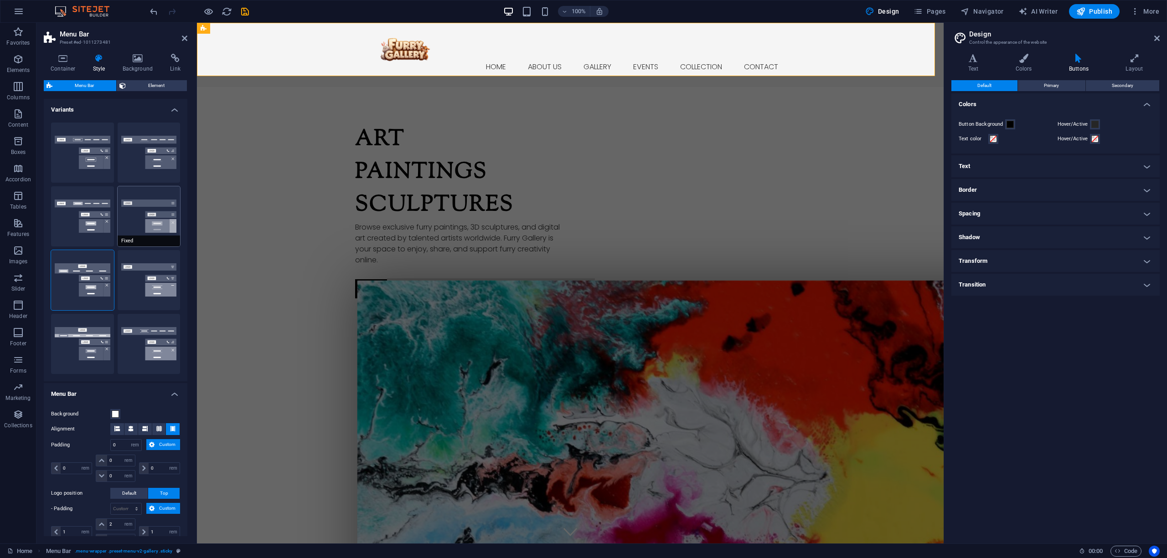
type input "1"
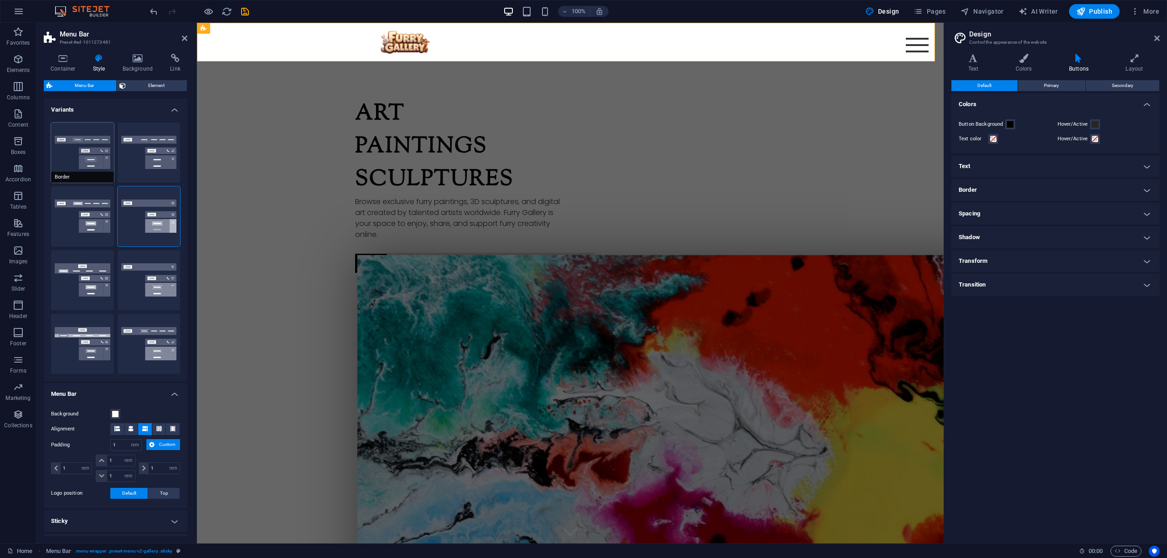
click at [82, 154] on button "Border" at bounding box center [82, 153] width 63 height 60
click at [145, 154] on button "Centered" at bounding box center [149, 153] width 63 height 60
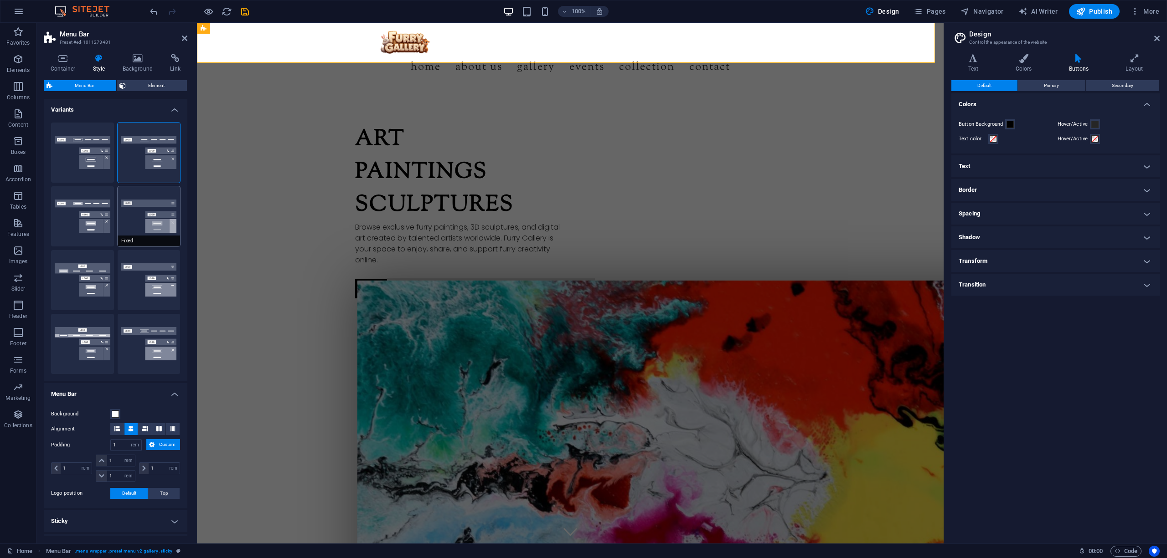
click at [162, 216] on button "Fixed" at bounding box center [149, 216] width 63 height 60
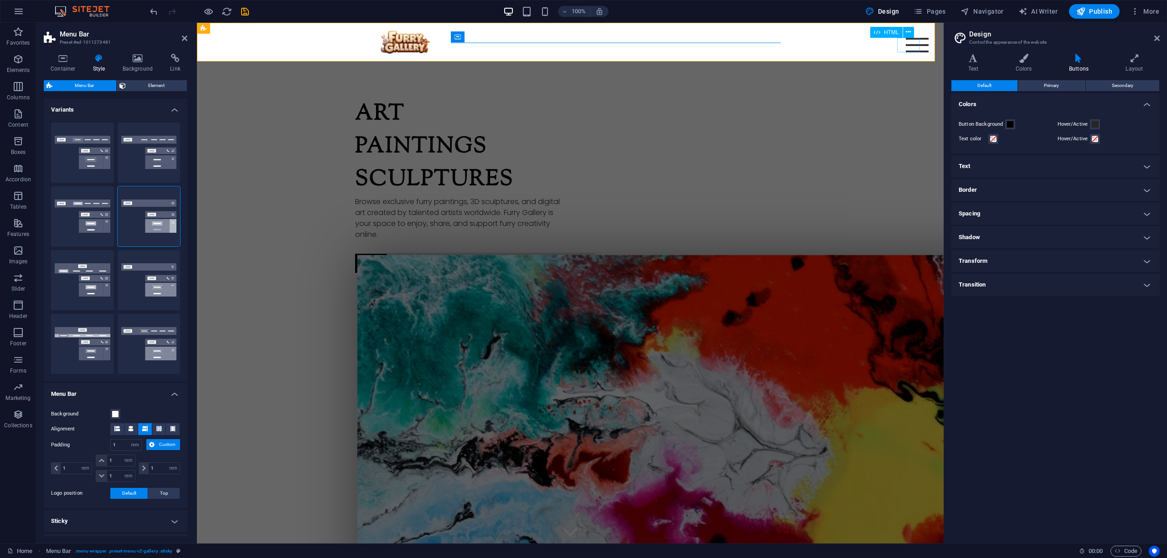
click at [908, 51] on div "Menu" at bounding box center [916, 45] width 23 height 15
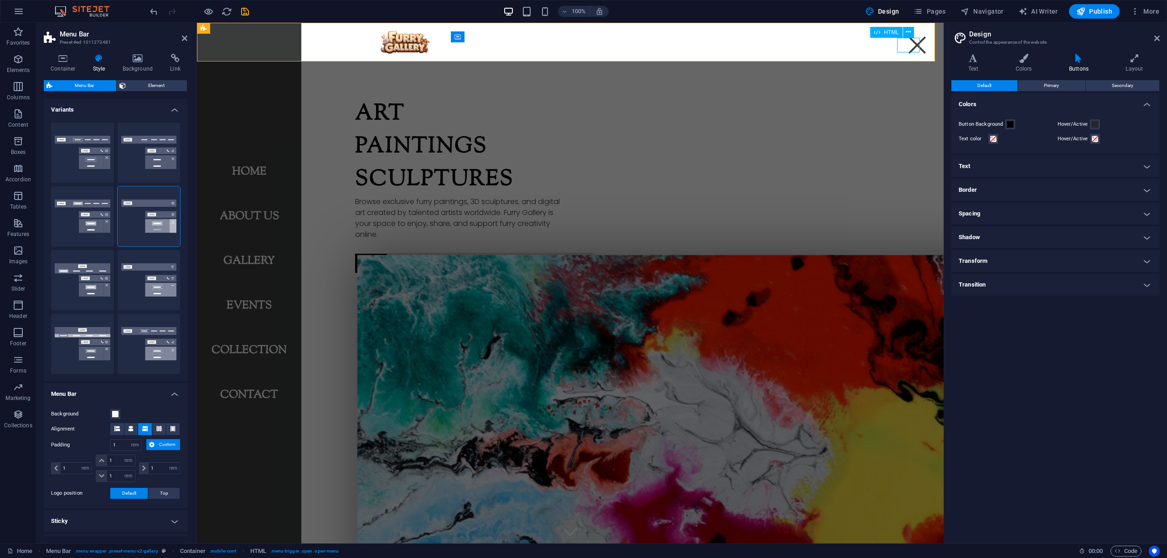
click at [908, 51] on div "Menu" at bounding box center [916, 45] width 23 height 15
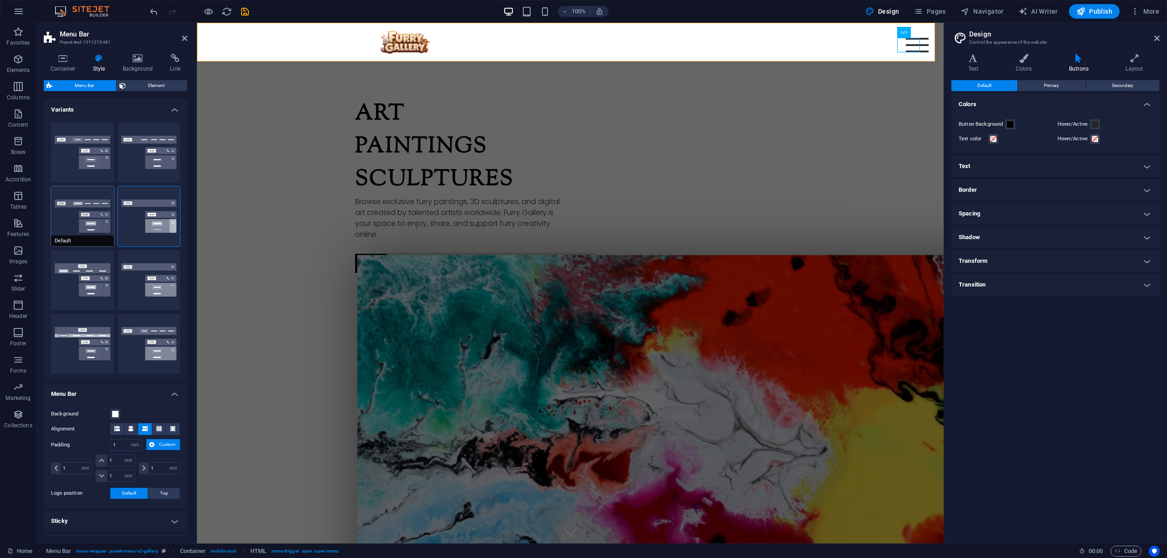
click at [90, 210] on button "Default" at bounding box center [82, 216] width 63 height 60
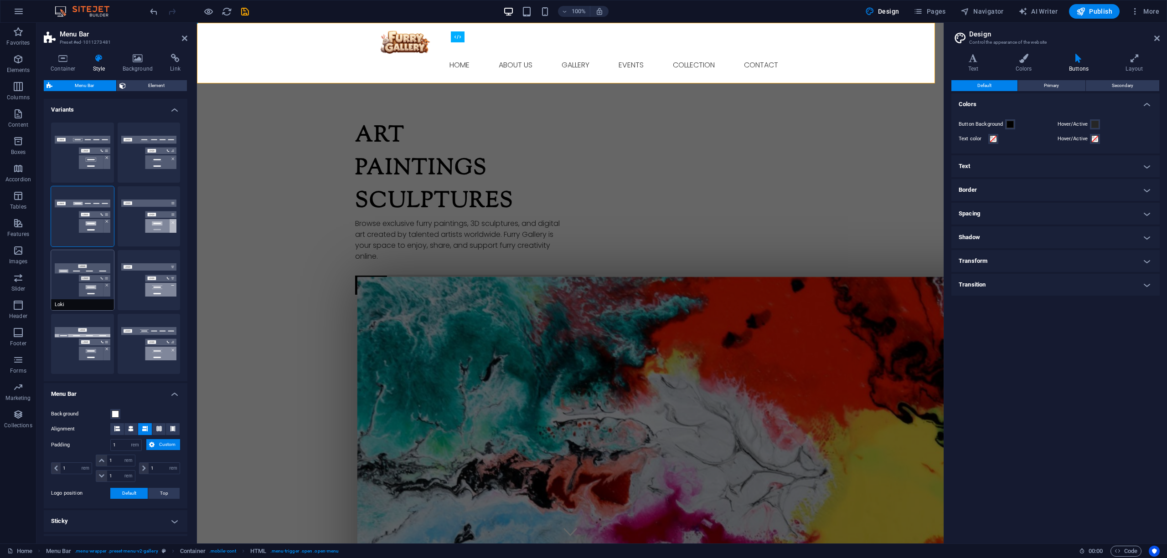
click at [99, 285] on button "Loki" at bounding box center [82, 280] width 63 height 60
type input "0"
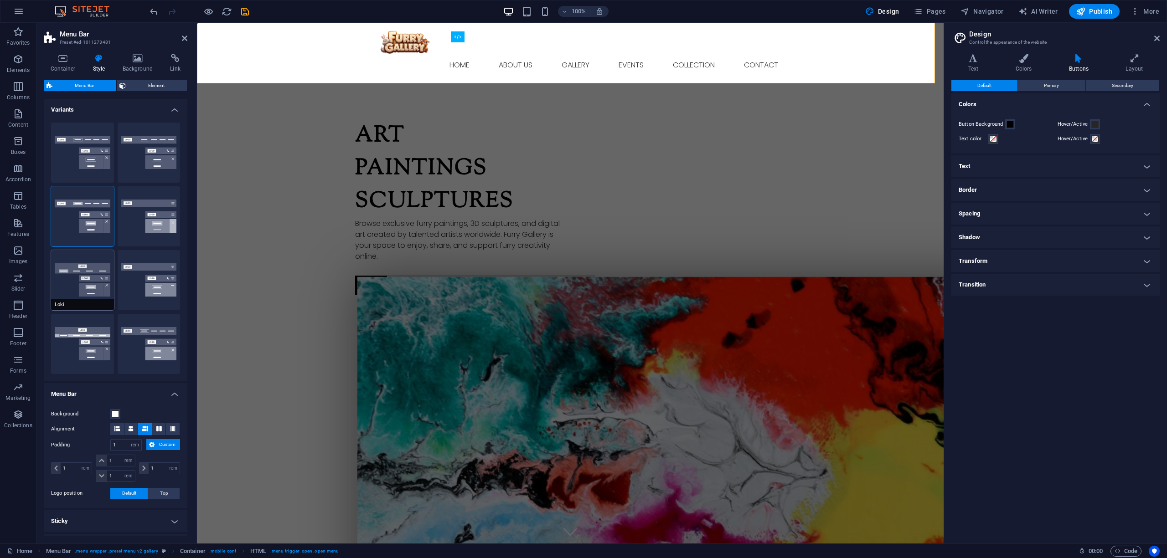
type input "0"
select select "DISABLED_OPTION_VALUE"
type input "2"
type input "1"
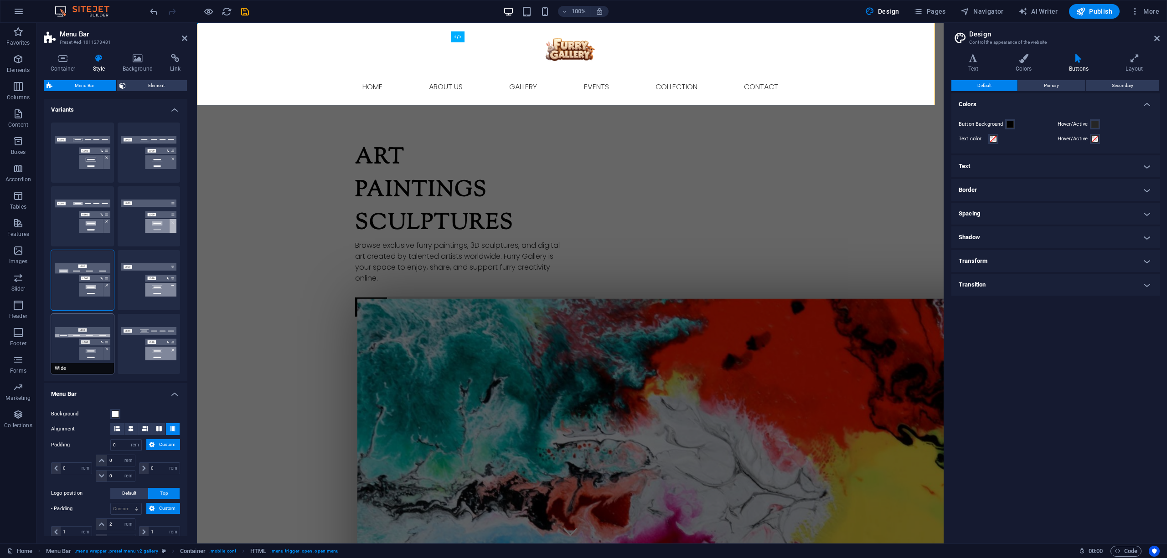
click at [87, 332] on button "Wide" at bounding box center [82, 344] width 63 height 60
type input "0"
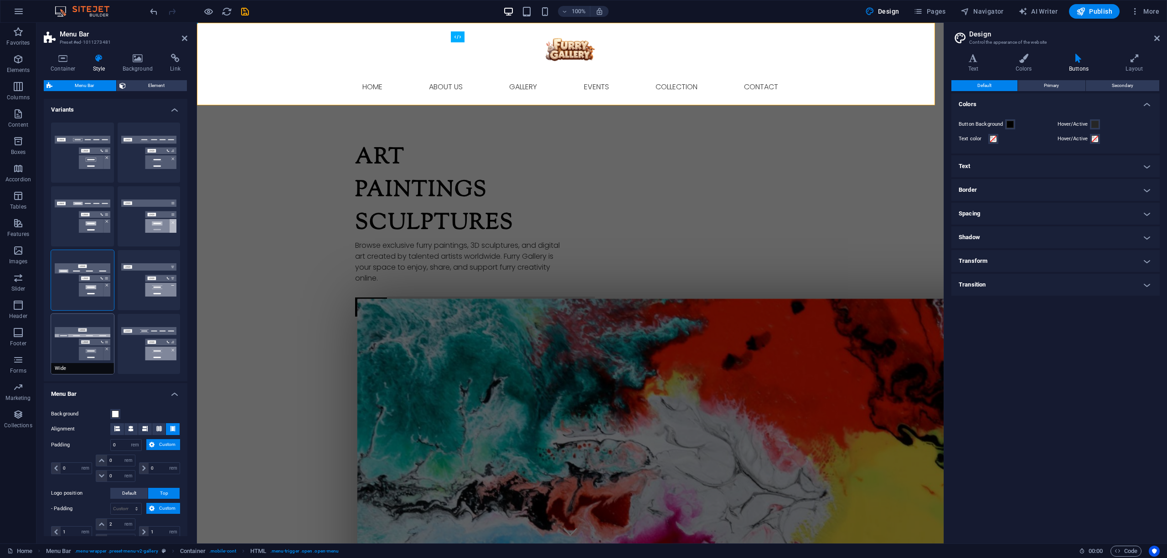
type input "0"
type input "2"
select select "rem"
type input "2"
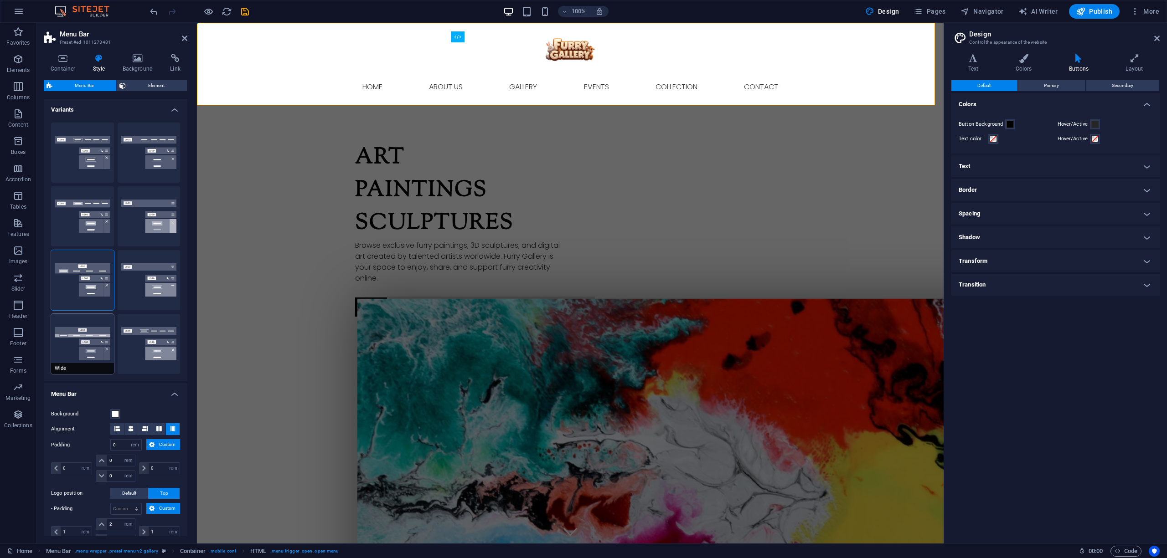
type input "2"
type input "0"
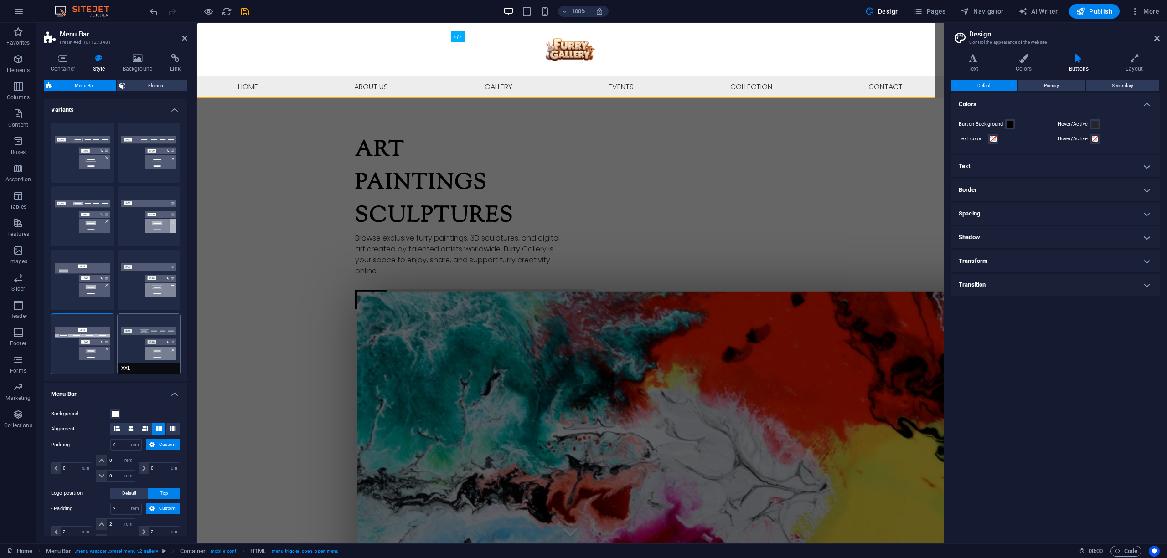
click at [148, 338] on button "XXL" at bounding box center [149, 344] width 63 height 60
type input "1"
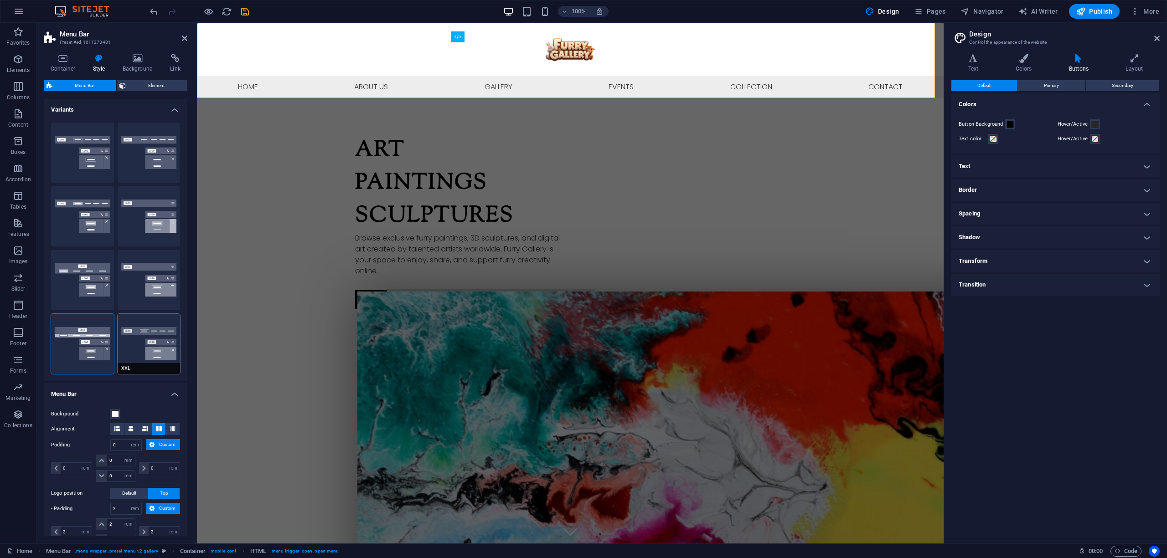
type input "1"
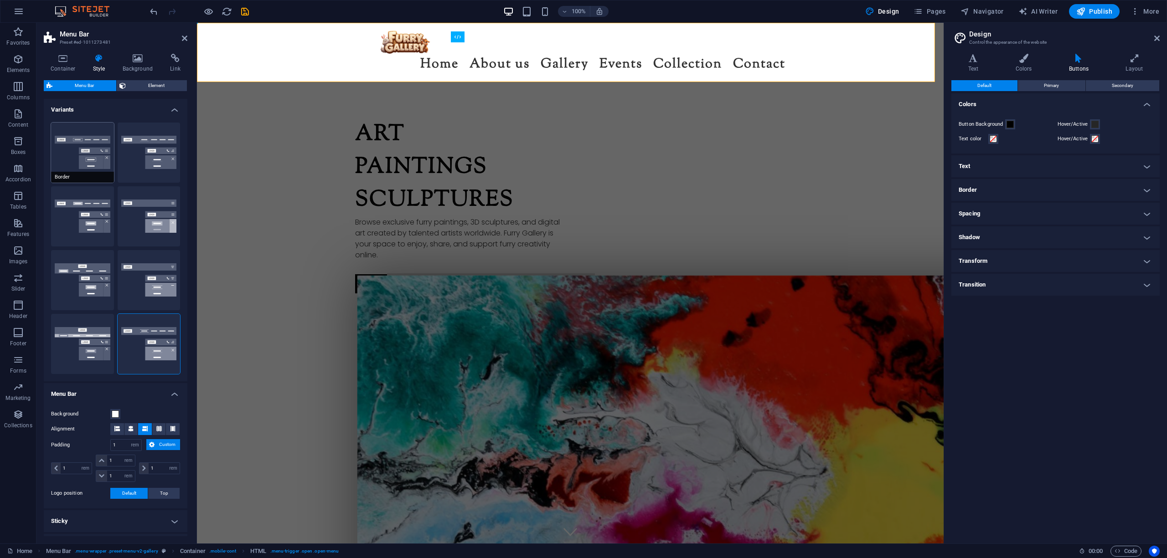
click at [74, 154] on button "Border" at bounding box center [82, 153] width 63 height 60
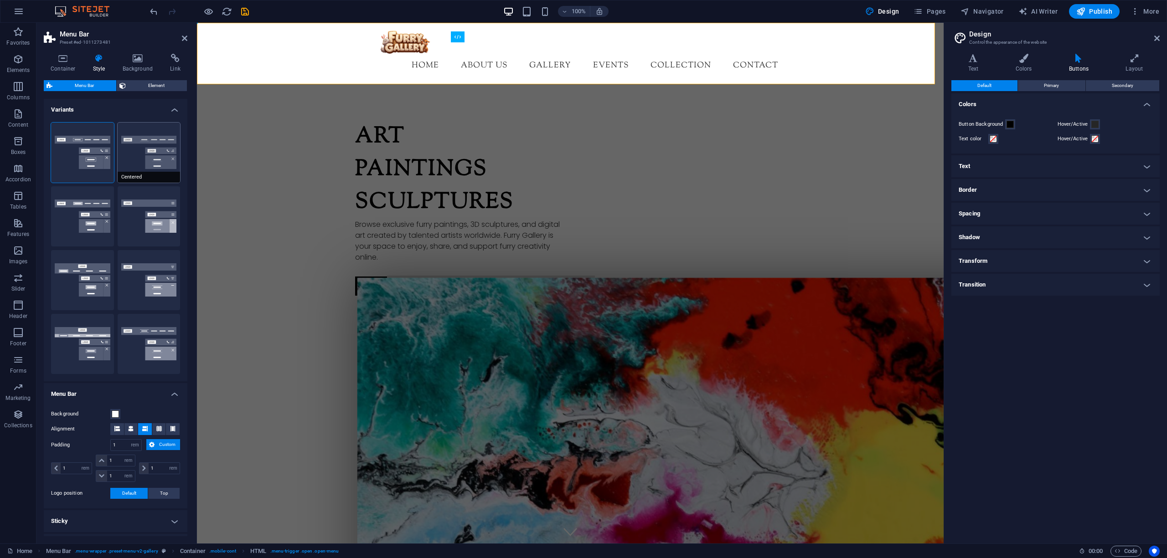
click at [132, 131] on button "Centered" at bounding box center [149, 153] width 63 height 60
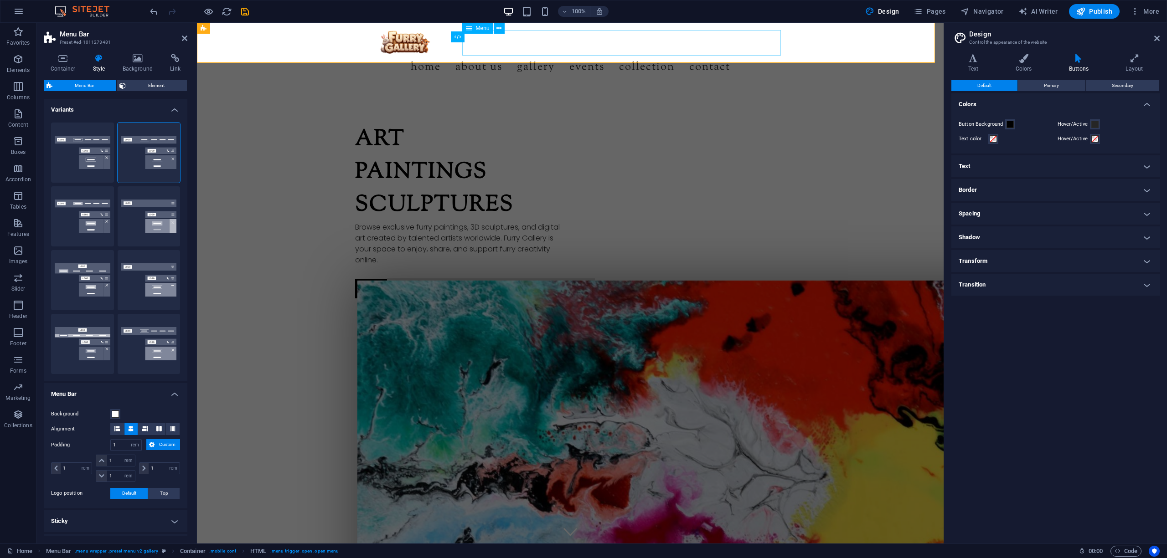
click at [501, 54] on nav "Home About us Gallery Events Collection Contact" at bounding box center [570, 67] width 430 height 26
click at [392, 44] on div at bounding box center [570, 42] width 430 height 24
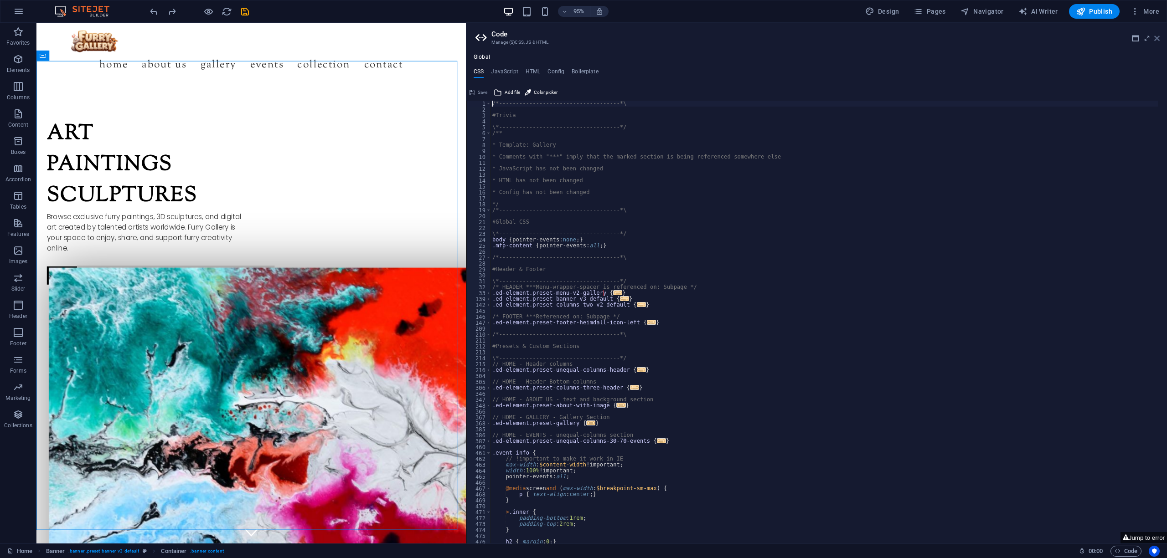
click at [1158, 39] on icon at bounding box center [1156, 38] width 5 height 7
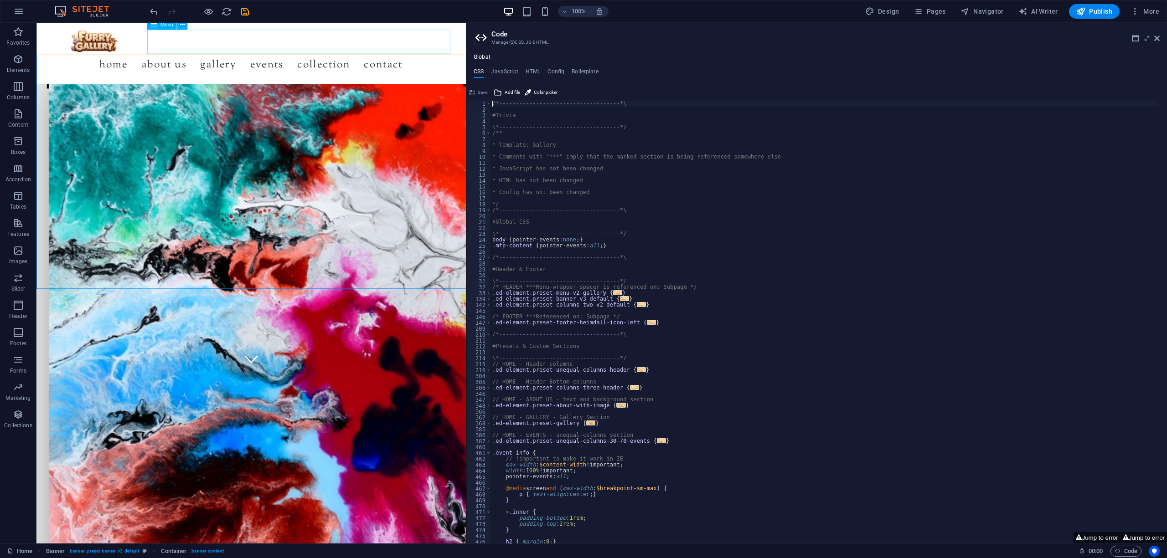
scroll to position [189, 0]
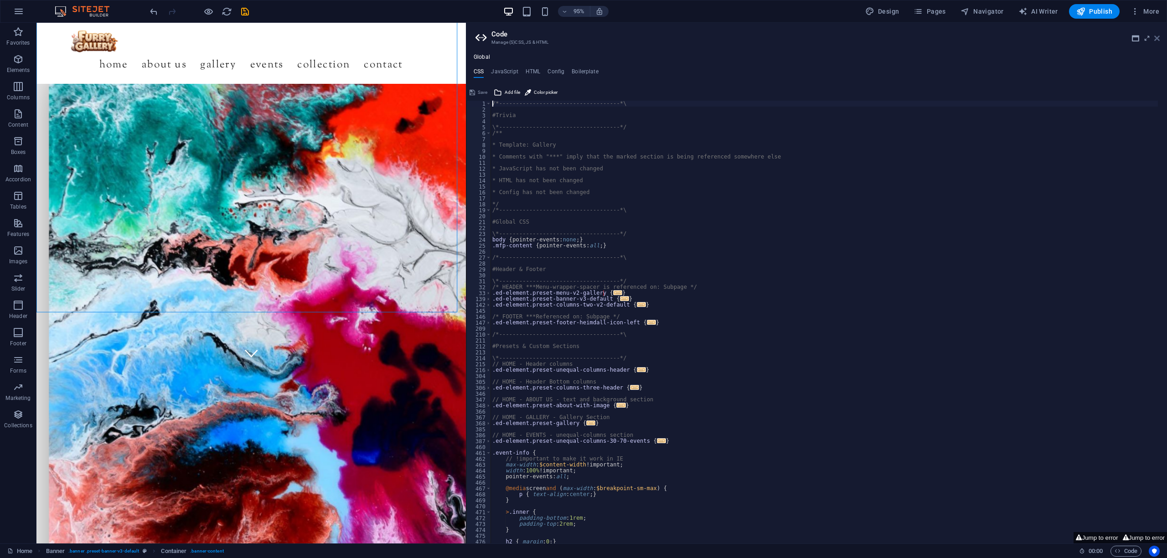
click at [1157, 37] on icon at bounding box center [1156, 38] width 5 height 7
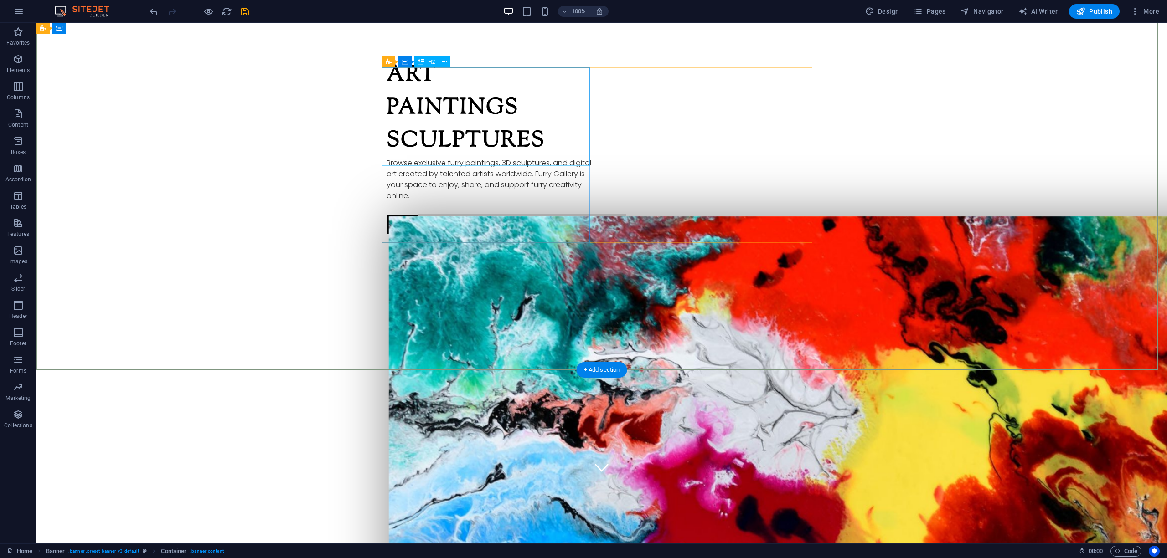
scroll to position [0, 0]
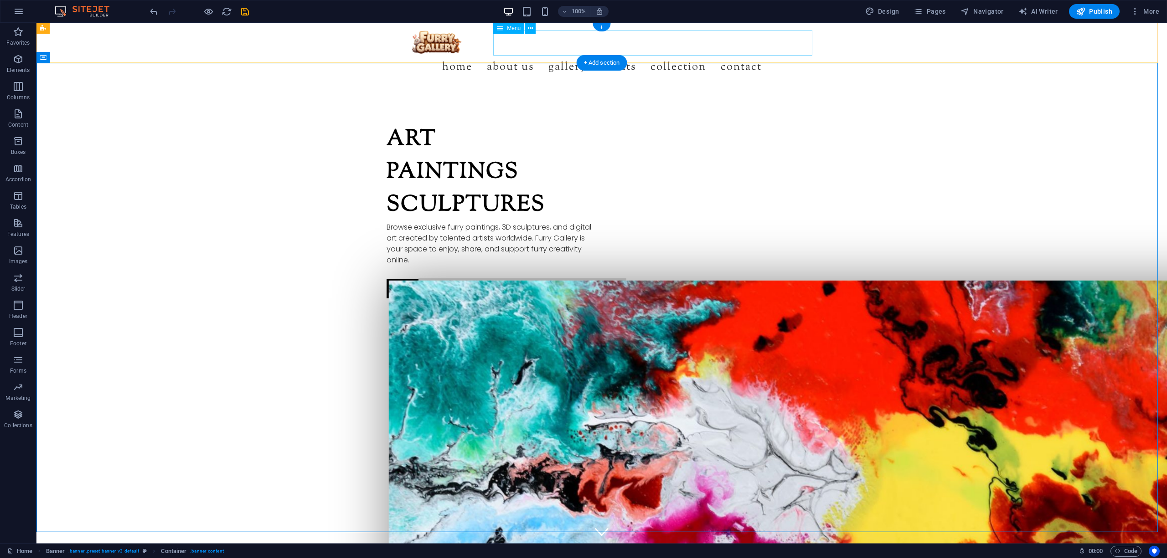
click at [533, 54] on nav "Home About us Gallery Events Collection Contact" at bounding box center [601, 67] width 430 height 26
click at [432, 46] on div at bounding box center [601, 42] width 430 height 24
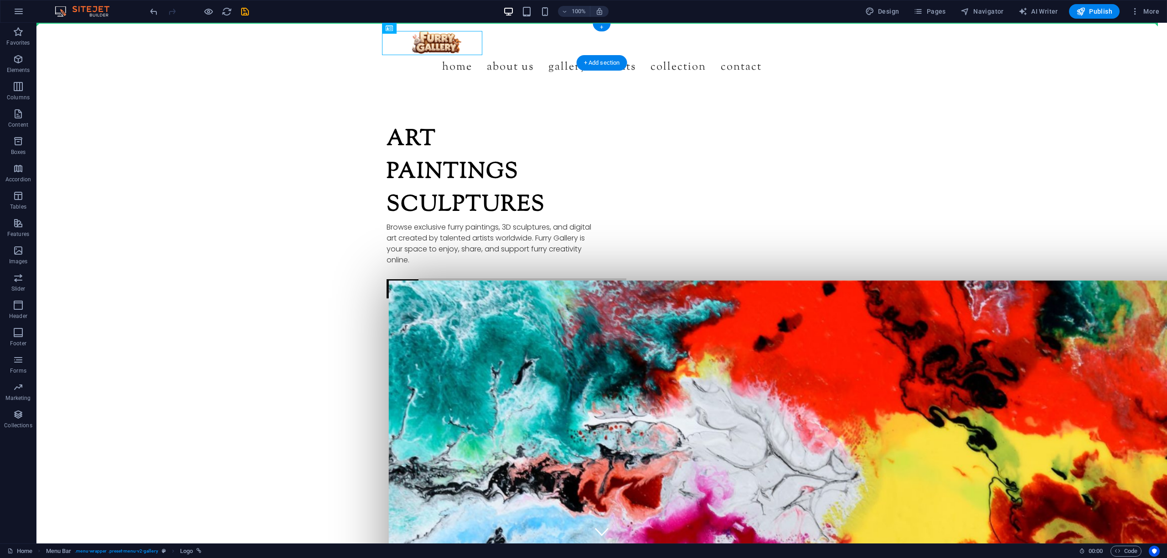
drag, startPoint x: 436, startPoint y: 45, endPoint x: 362, endPoint y: 41, distance: 73.9
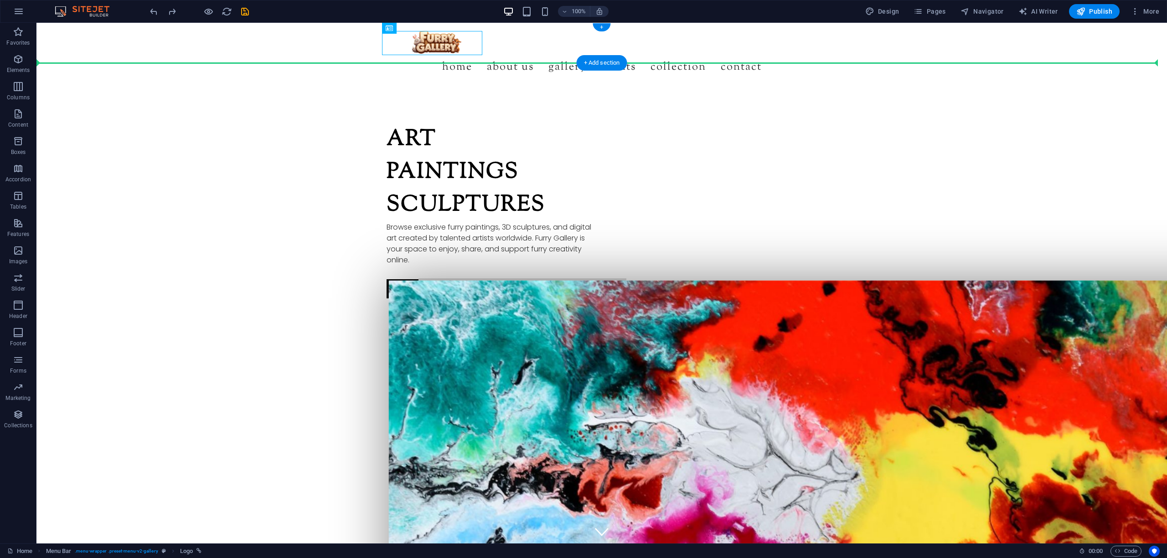
drag, startPoint x: 443, startPoint y: 46, endPoint x: 223, endPoint y: 44, distance: 220.6
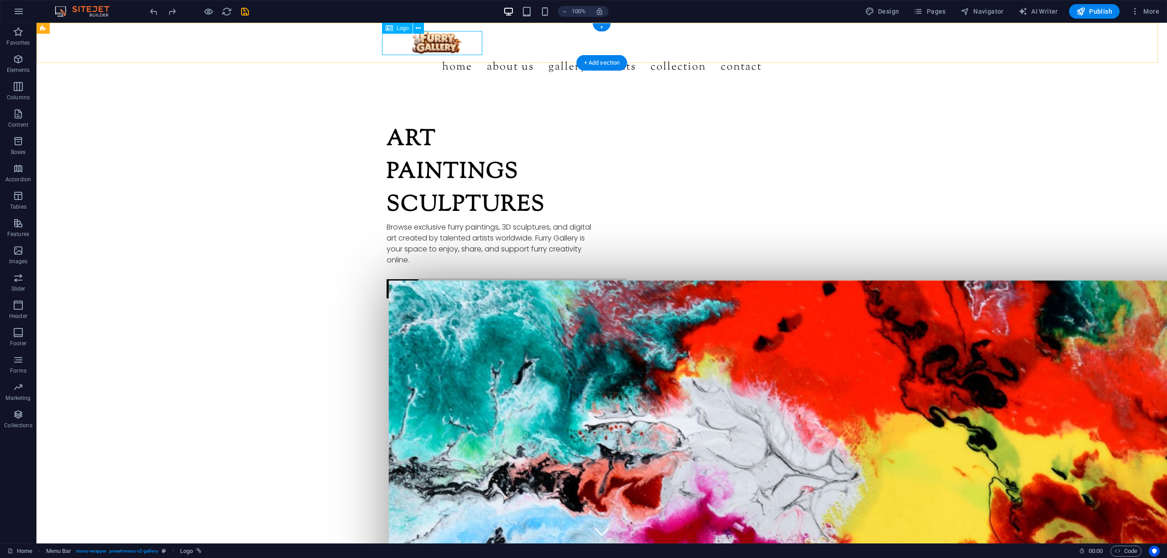
click at [443, 48] on div at bounding box center [601, 42] width 430 height 24
click at [418, 26] on icon at bounding box center [418, 29] width 5 height 10
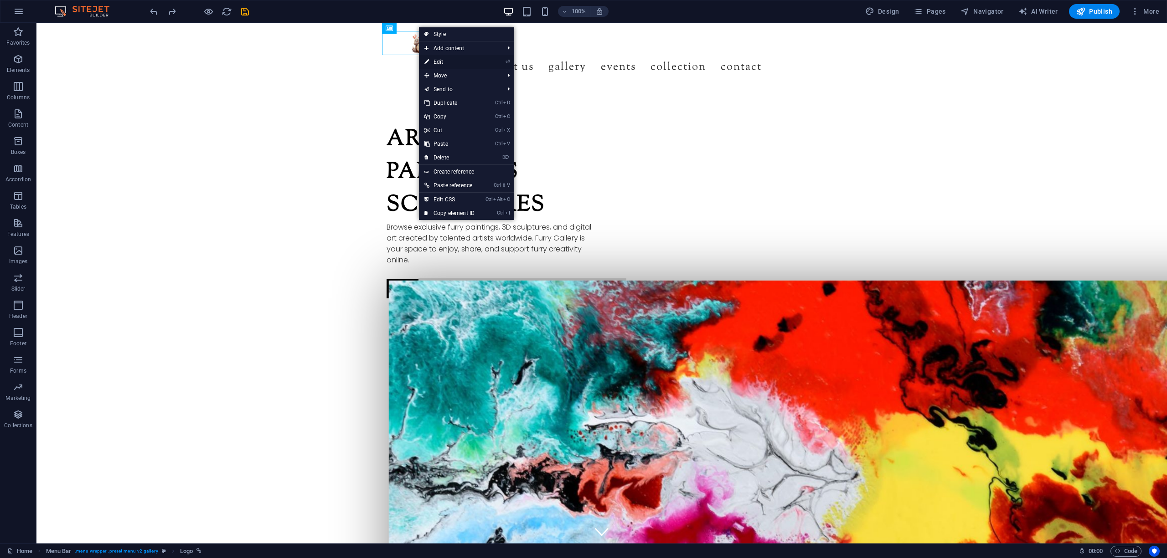
click at [458, 59] on link "⏎ Edit" at bounding box center [449, 62] width 61 height 14
select select "px"
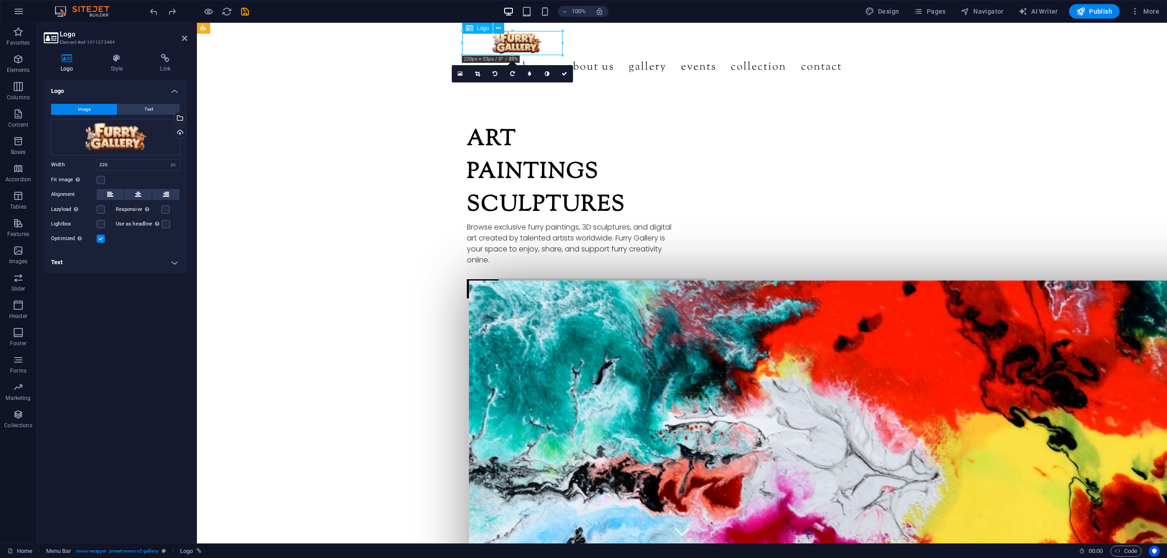
drag, startPoint x: 509, startPoint y: 46, endPoint x: 480, endPoint y: 45, distance: 28.7
click at [480, 45] on div at bounding box center [682, 42] width 430 height 24
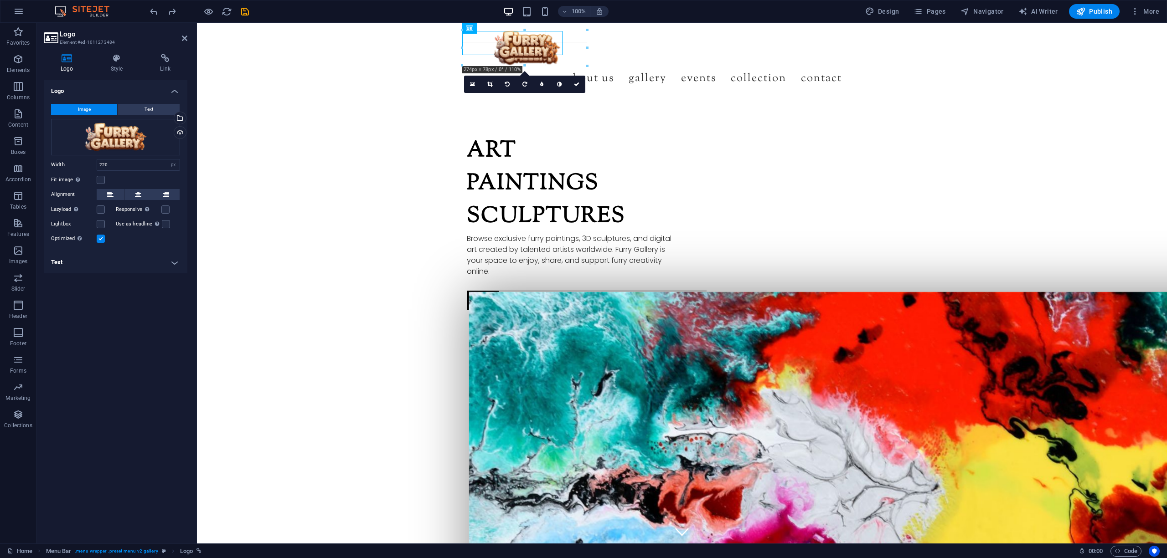
drag, startPoint x: 560, startPoint y: 54, endPoint x: 586, endPoint y: 62, distance: 27.4
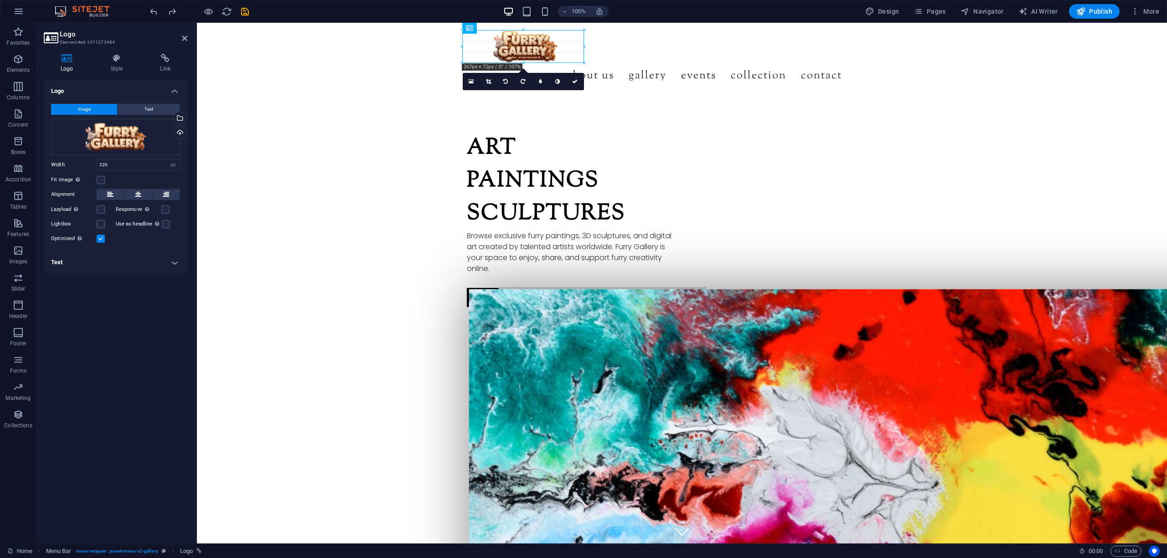
drag, startPoint x: 587, startPoint y: 62, endPoint x: 556, endPoint y: 65, distance: 30.7
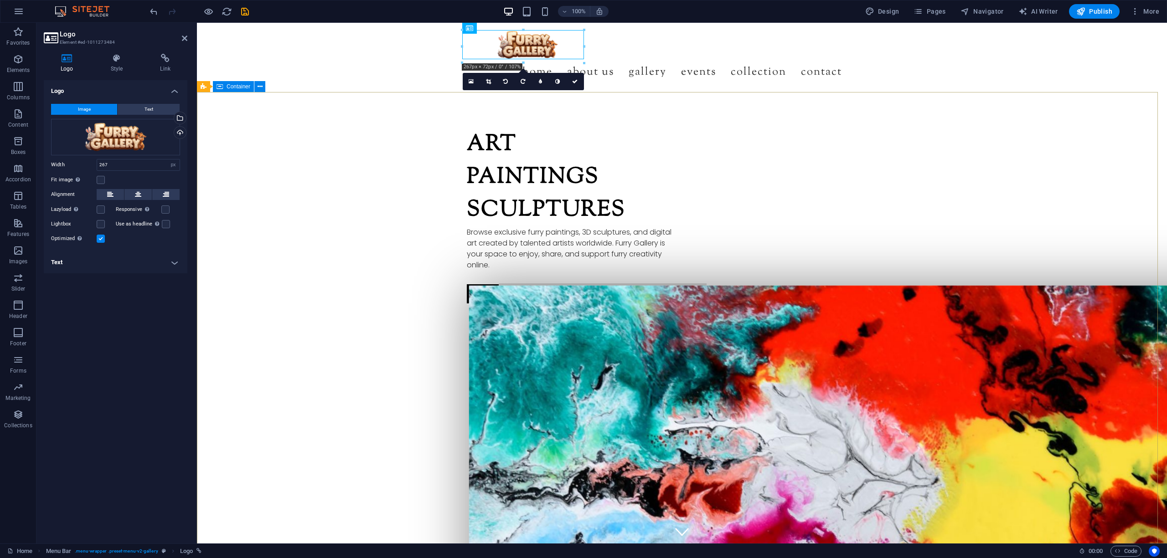
type input "220"
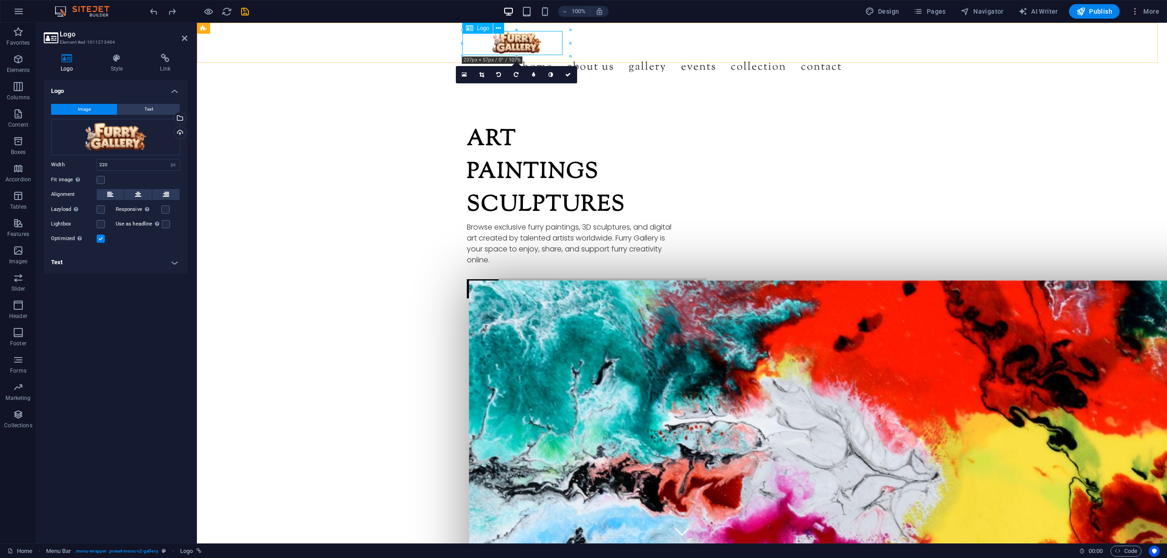
click at [525, 37] on div at bounding box center [682, 42] width 430 height 24
click at [177, 264] on h4 "Text" at bounding box center [116, 263] width 144 height 22
click at [116, 61] on icon at bounding box center [117, 58] width 46 height 9
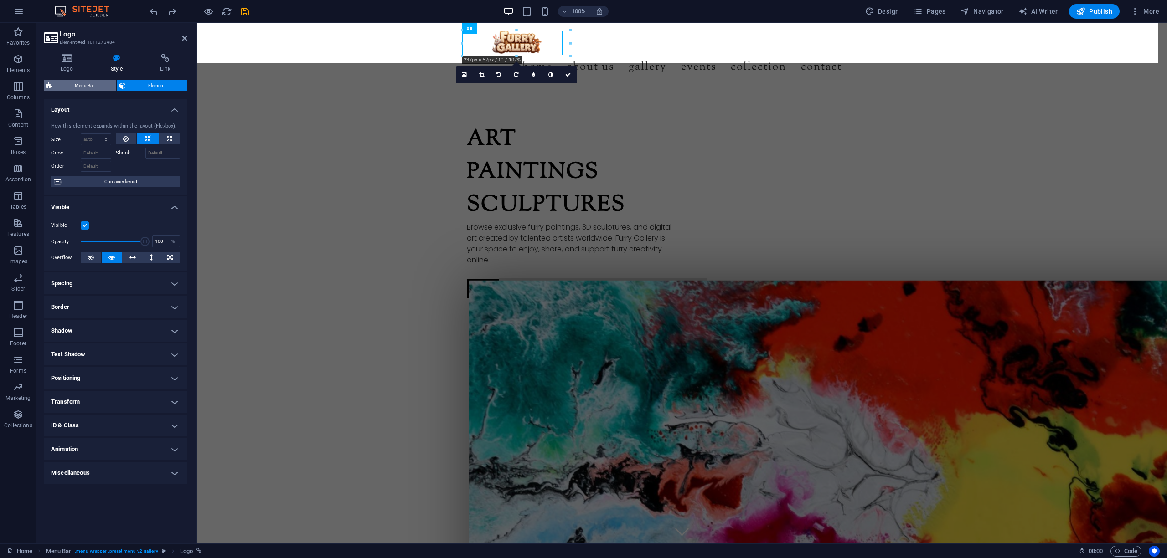
click at [99, 85] on span "Menu Bar" at bounding box center [84, 85] width 58 height 11
select select "rem"
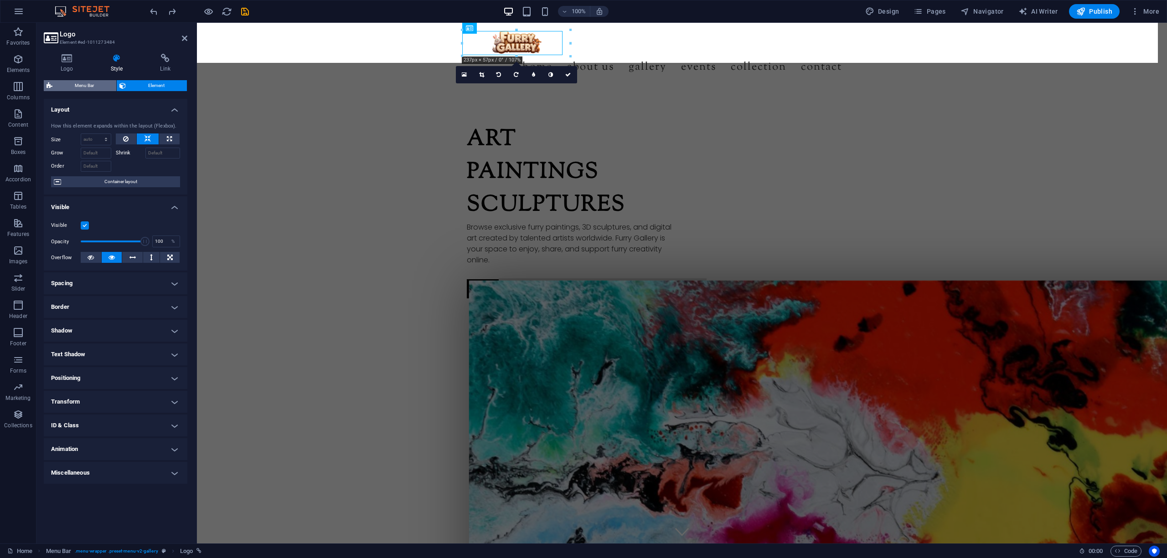
select select "rem"
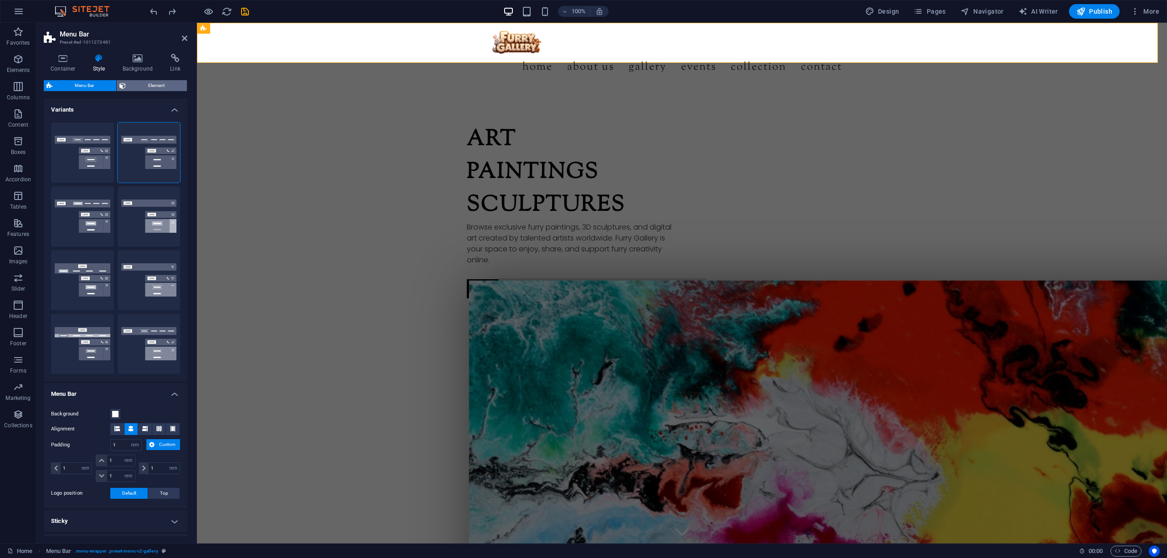
click at [133, 83] on span "Element" at bounding box center [157, 85] width 56 height 11
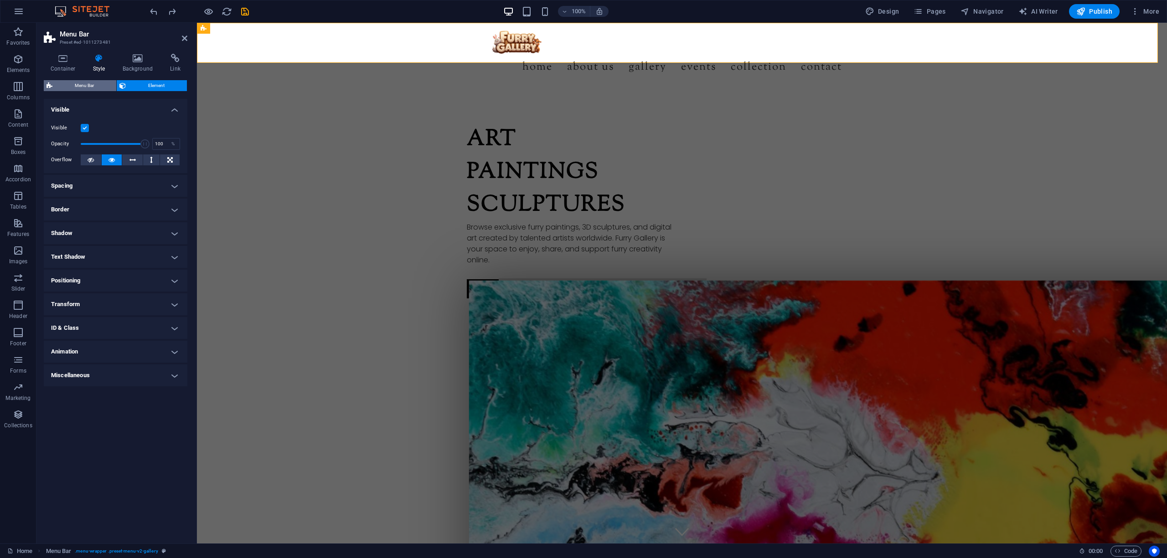
click at [93, 83] on span "Menu Bar" at bounding box center [84, 85] width 58 height 11
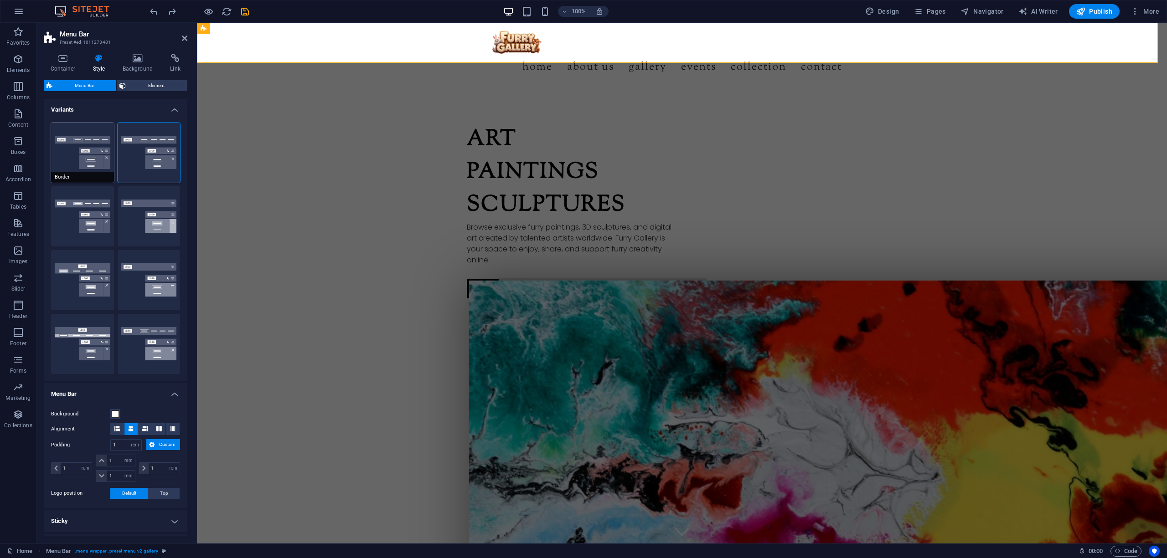
click at [82, 135] on button "Border" at bounding box center [82, 153] width 63 height 60
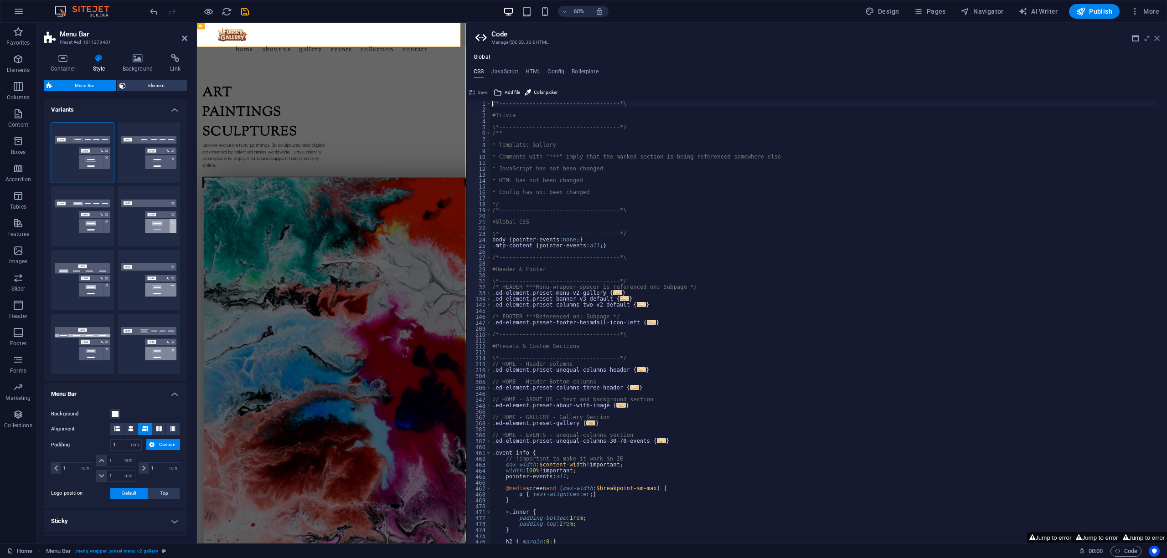
click at [1156, 37] on icon at bounding box center [1156, 38] width 5 height 7
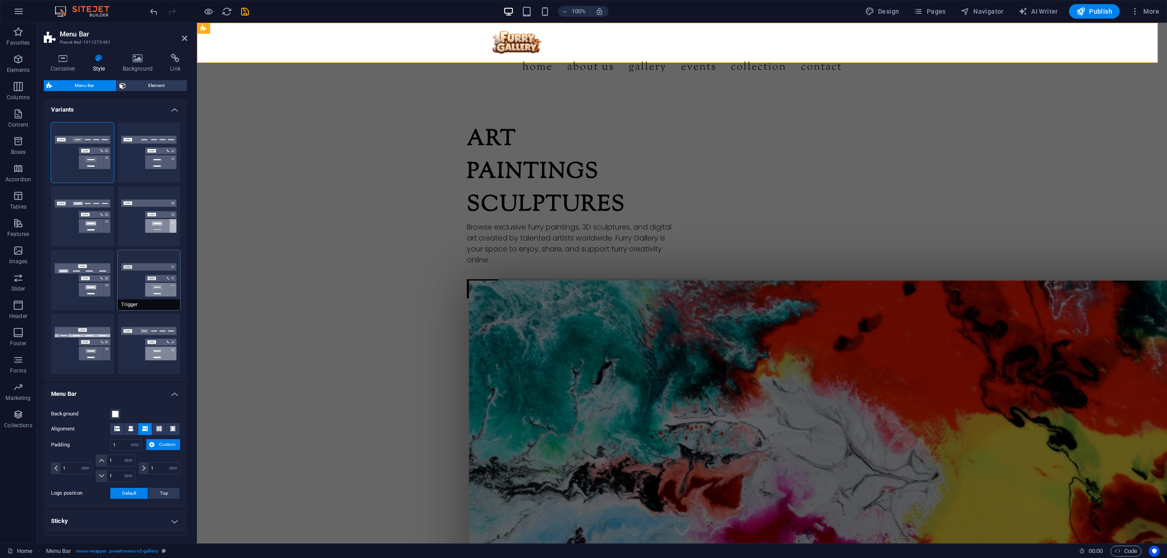
click at [148, 279] on button "Trigger" at bounding box center [149, 280] width 63 height 60
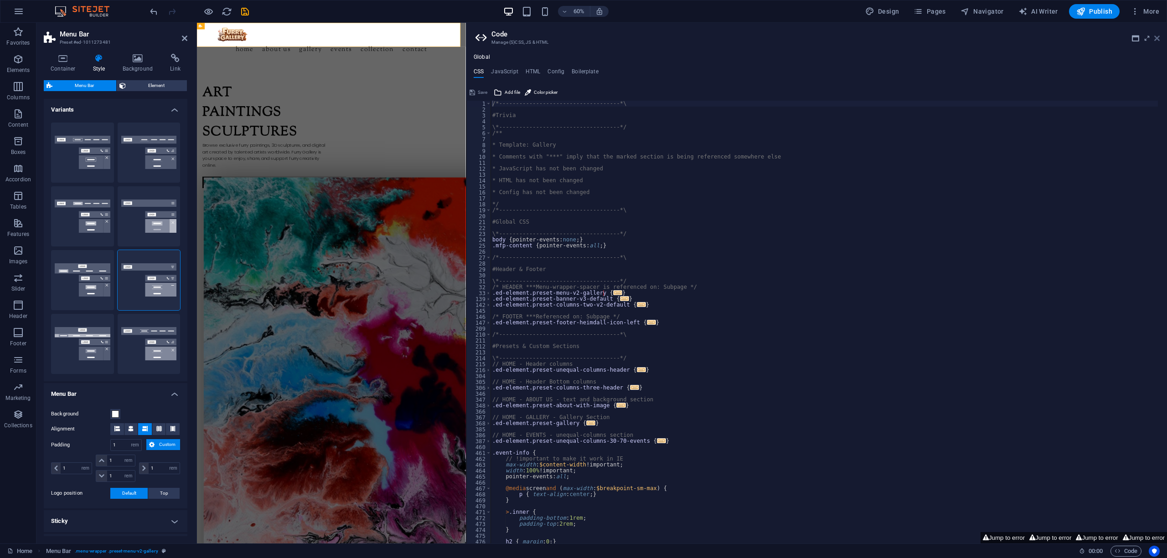
click at [1157, 39] on icon at bounding box center [1156, 38] width 5 height 7
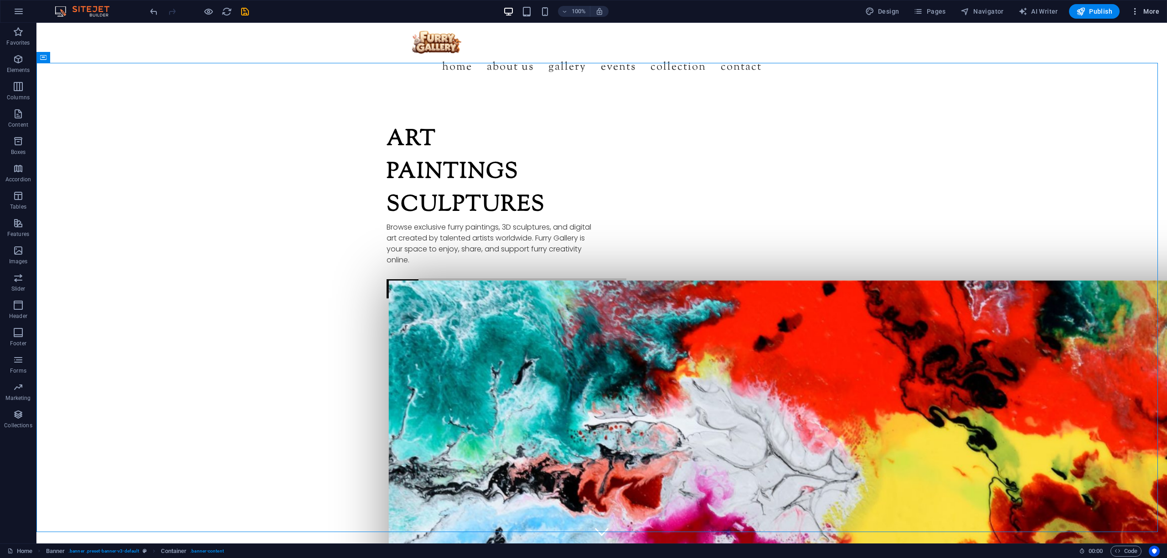
click at [1151, 15] on span "More" at bounding box center [1144, 11] width 29 height 9
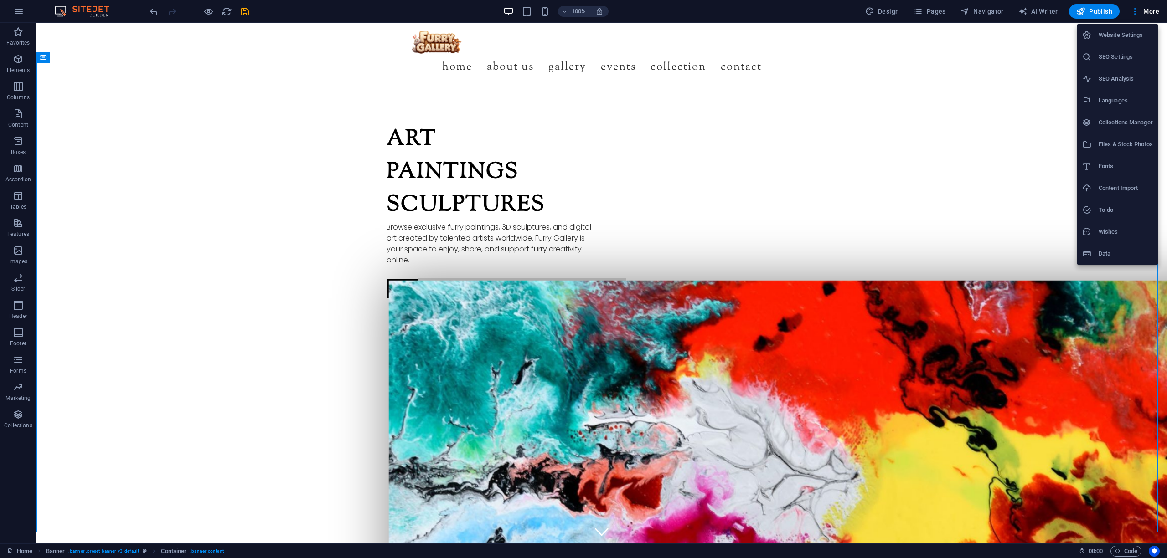
drag, startPoint x: 1131, startPoint y: 27, endPoint x: 1126, endPoint y: 37, distance: 11.0
click at [1131, 27] on li "Website Settings" at bounding box center [1117, 35] width 82 height 22
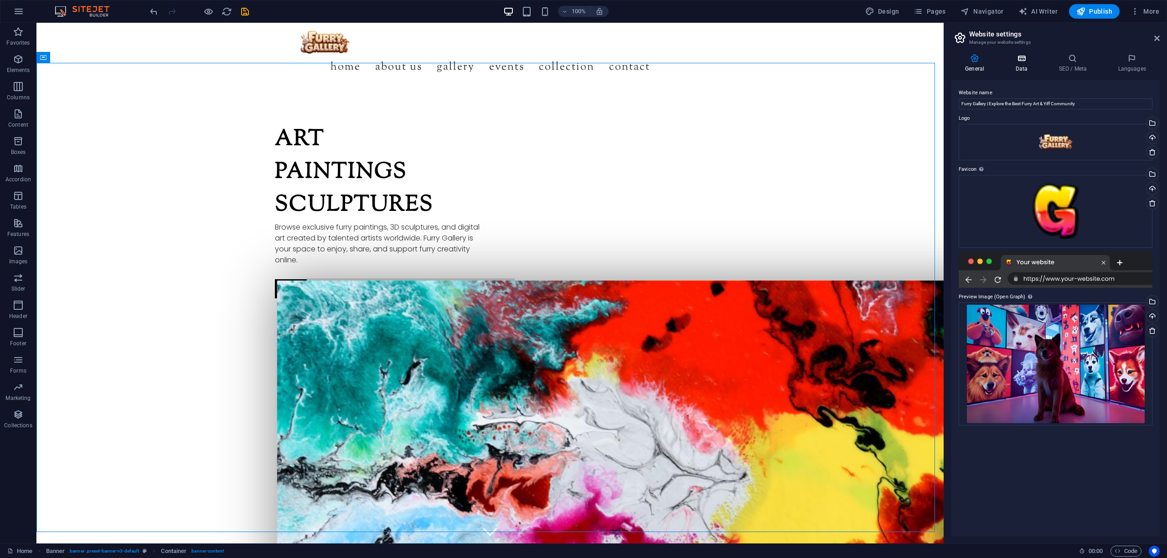
click at [1026, 62] on icon at bounding box center [1021, 58] width 40 height 9
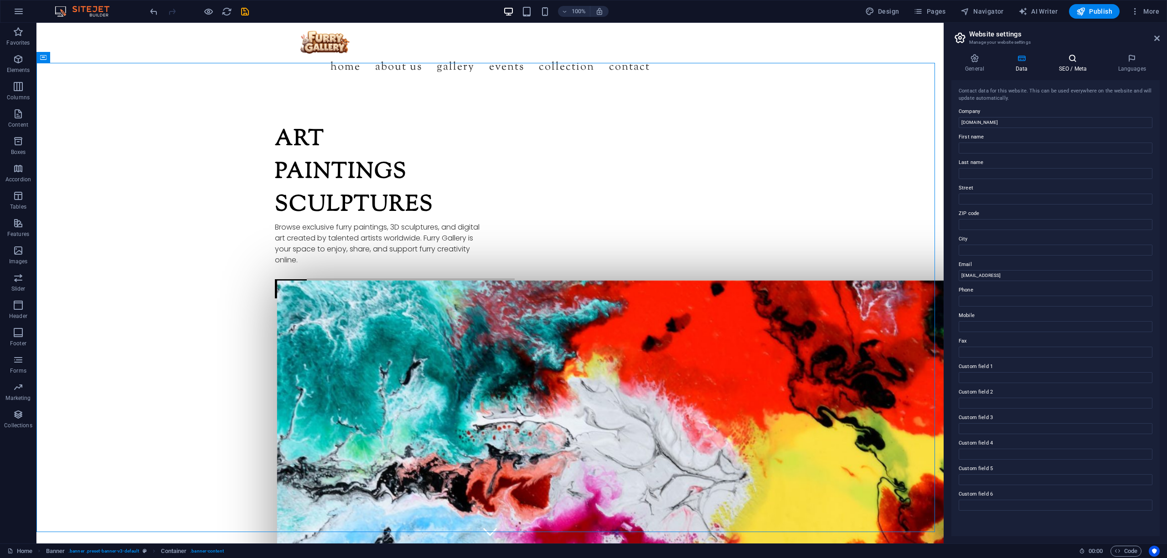
click at [1080, 62] on icon at bounding box center [1072, 58] width 56 height 9
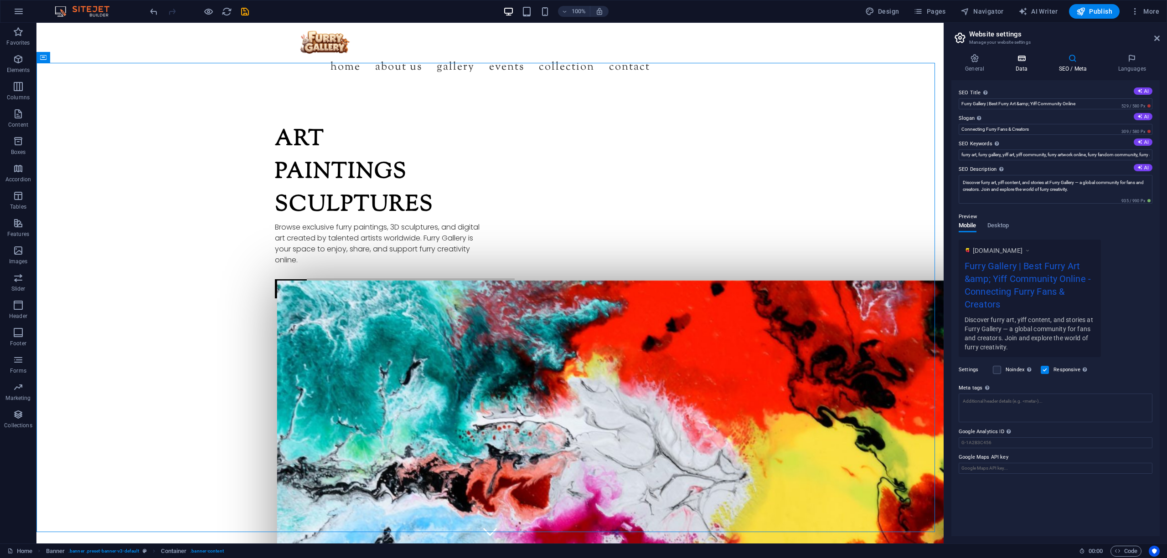
click at [1025, 60] on icon at bounding box center [1021, 58] width 40 height 9
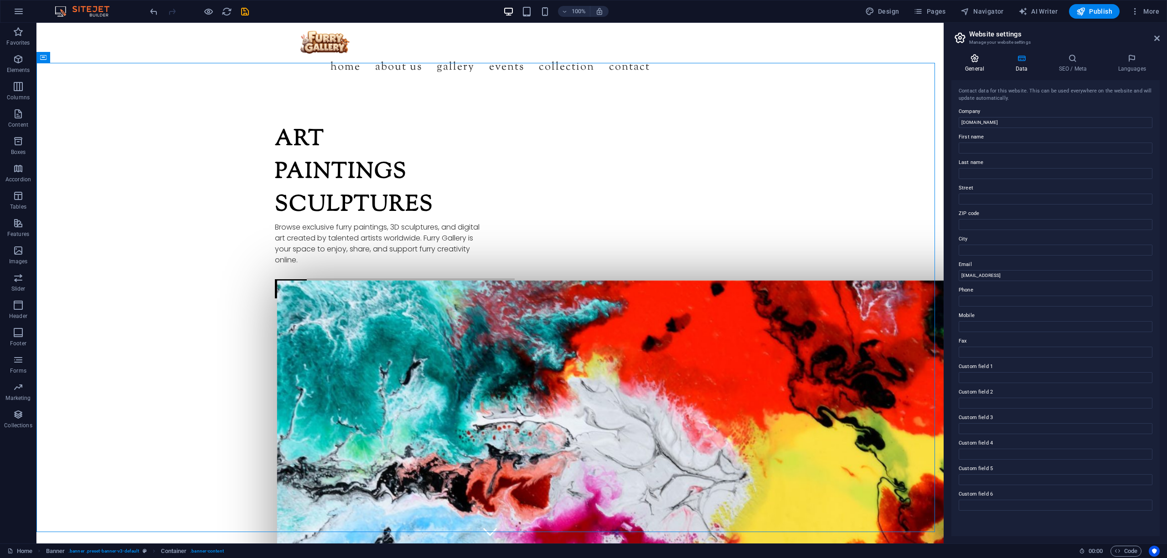
click at [977, 61] on icon at bounding box center [974, 58] width 46 height 9
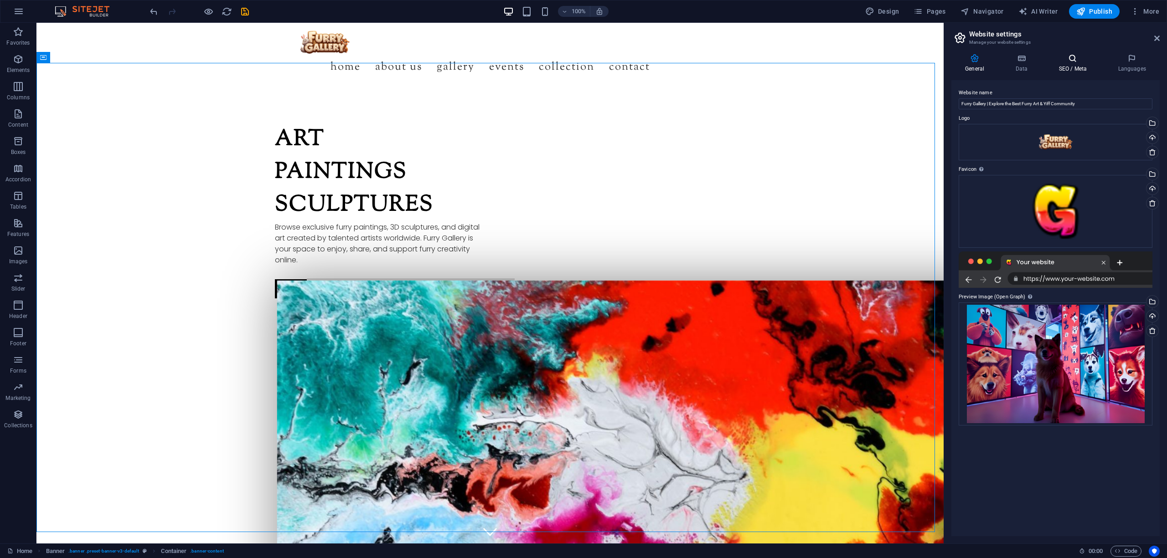
click at [1058, 58] on icon at bounding box center [1072, 58] width 56 height 9
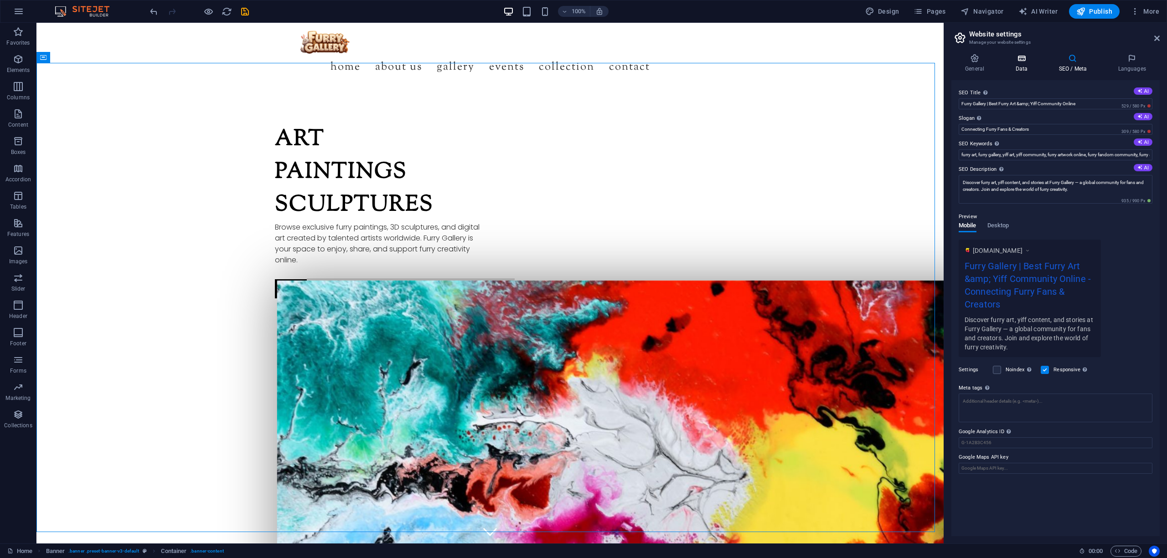
click at [1025, 61] on icon at bounding box center [1021, 58] width 40 height 9
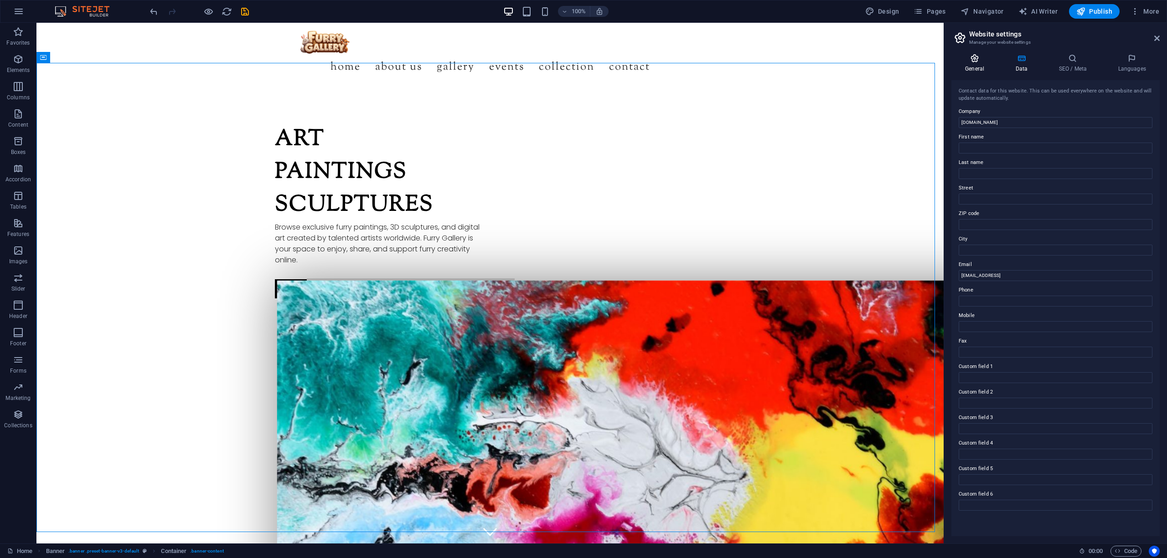
click at [977, 64] on h4 "General" at bounding box center [976, 63] width 50 height 19
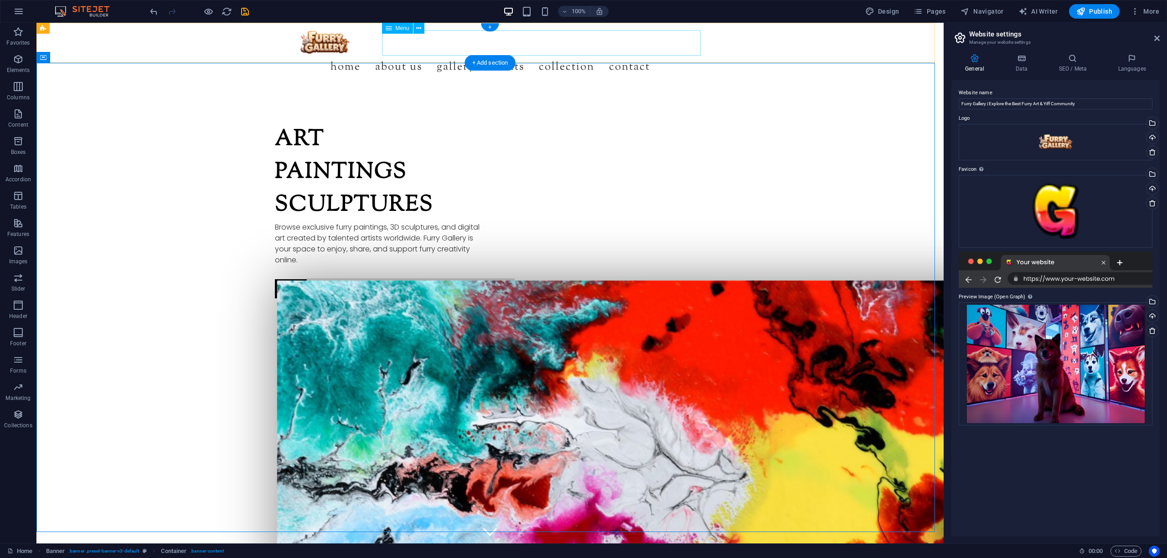
click at [478, 54] on nav "Home About us Gallery Events Collection Contact" at bounding box center [490, 67] width 430 height 26
click at [503, 61] on div "+ Add section" at bounding box center [490, 62] width 51 height 15
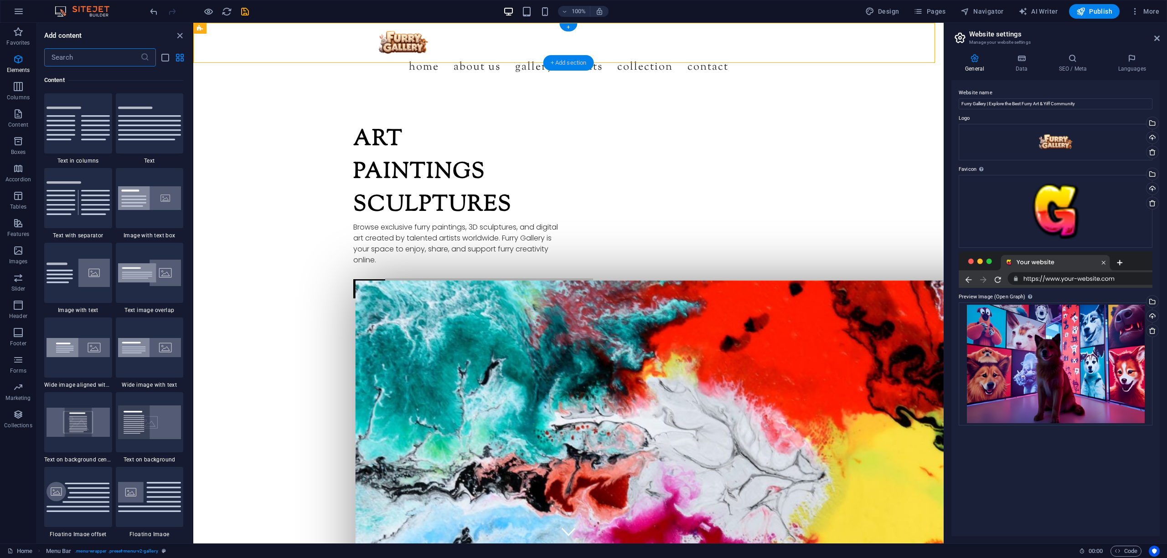
scroll to position [1594, 0]
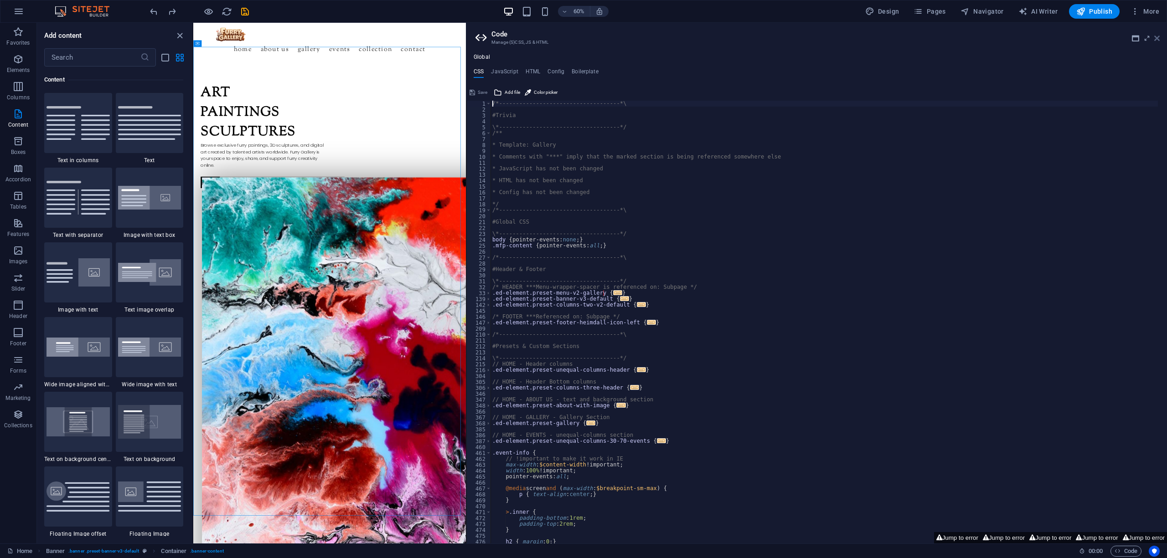
click at [1158, 39] on icon at bounding box center [1156, 38] width 5 height 7
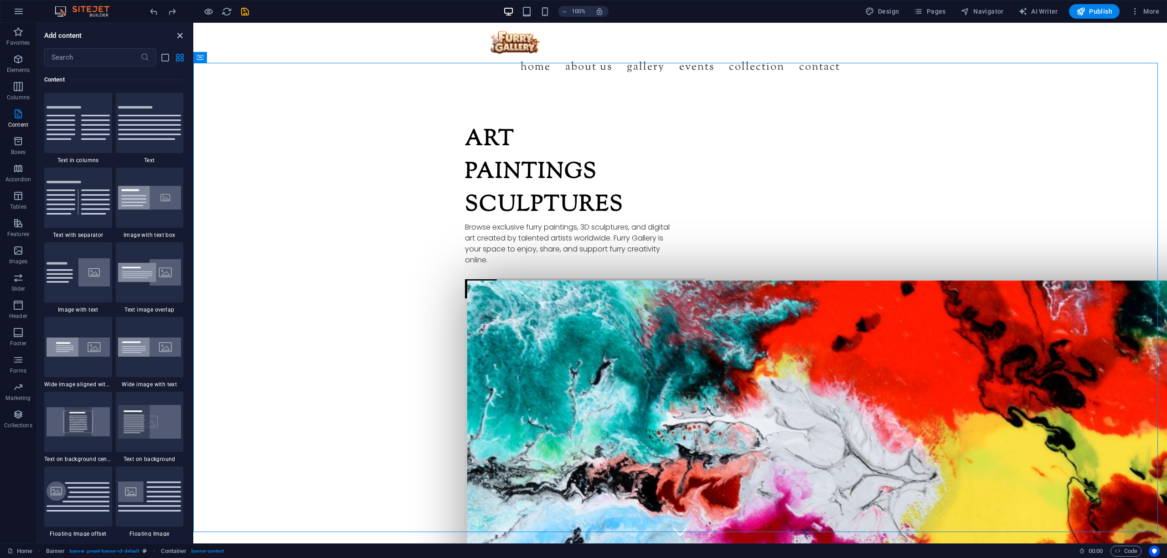
click at [180, 36] on icon "close panel" at bounding box center [180, 36] width 10 height 10
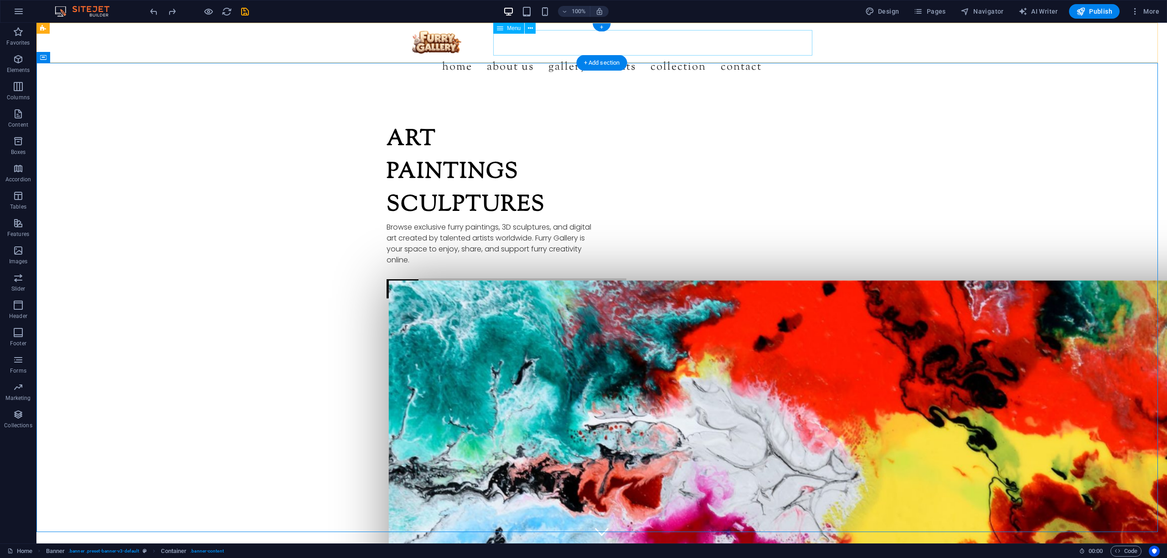
click at [691, 54] on nav "Home About us Gallery Events Collection Contact" at bounding box center [601, 67] width 430 height 26
click at [528, 26] on icon at bounding box center [530, 29] width 5 height 10
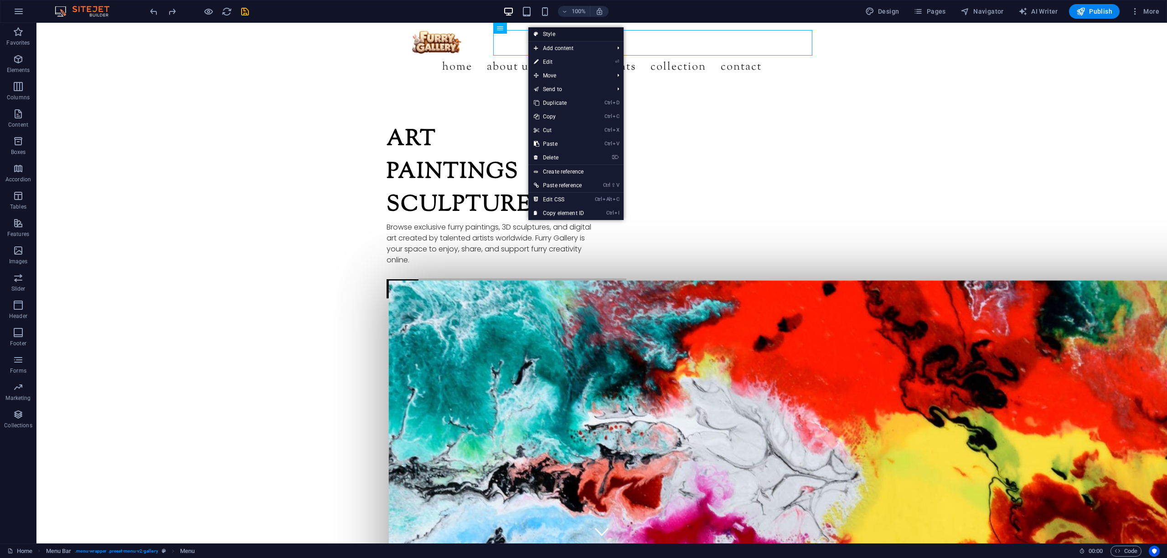
click at [562, 33] on link "Style" at bounding box center [575, 34] width 95 height 14
select select "rem"
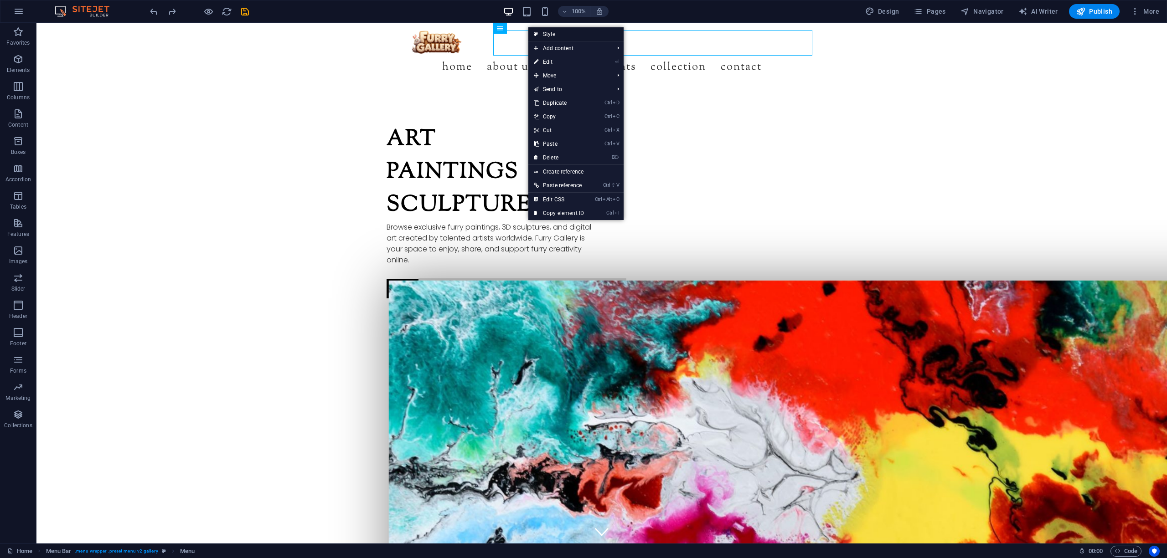
select select "rem"
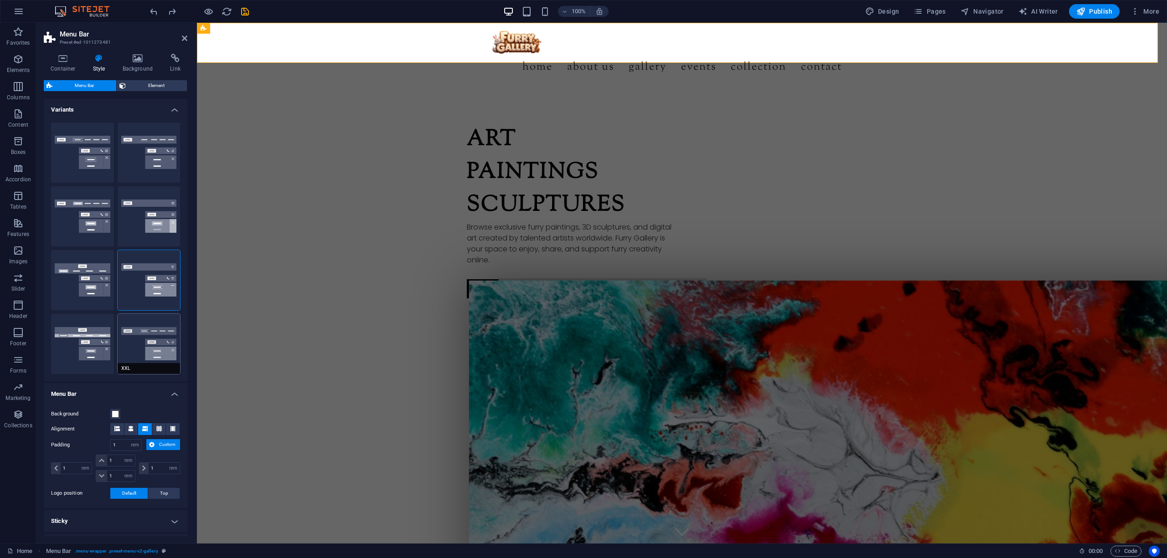
click at [152, 329] on button "XXL" at bounding box center [149, 344] width 63 height 60
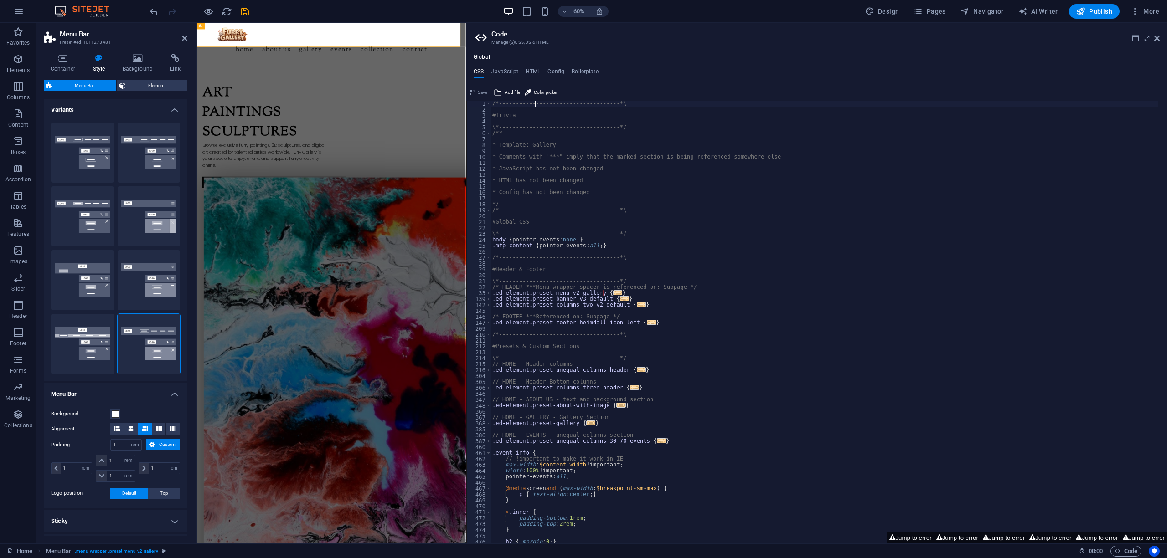
click at [534, 101] on div "/*------------------------------------*\ #Trivia \*----------------------------…" at bounding box center [823, 328] width 667 height 455
click at [512, 67] on div "Global CSS JavaScript HTML Config Boilerplate /*-------------------------------…" at bounding box center [816, 299] width 700 height 490
click at [512, 69] on h4 "JavaScript" at bounding box center [504, 73] width 27 height 10
type textarea "/* JS for preset "Menu V2" */"
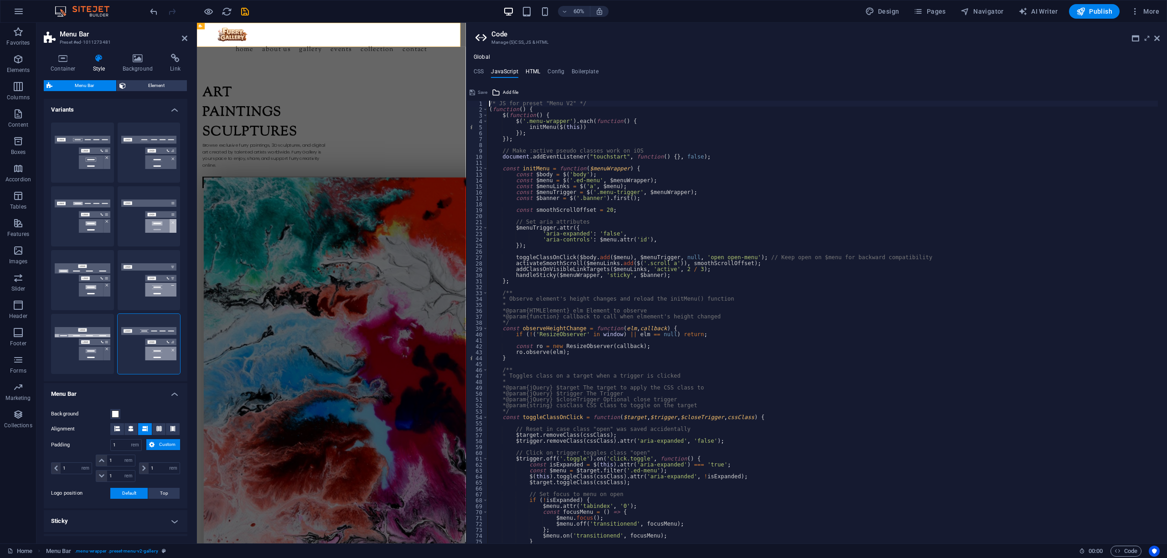
click at [533, 69] on h4 "HTML" at bounding box center [532, 73] width 15 height 10
type textarea "<a href="#main-content" class="wv-link-content button">Skip to main content</a>"
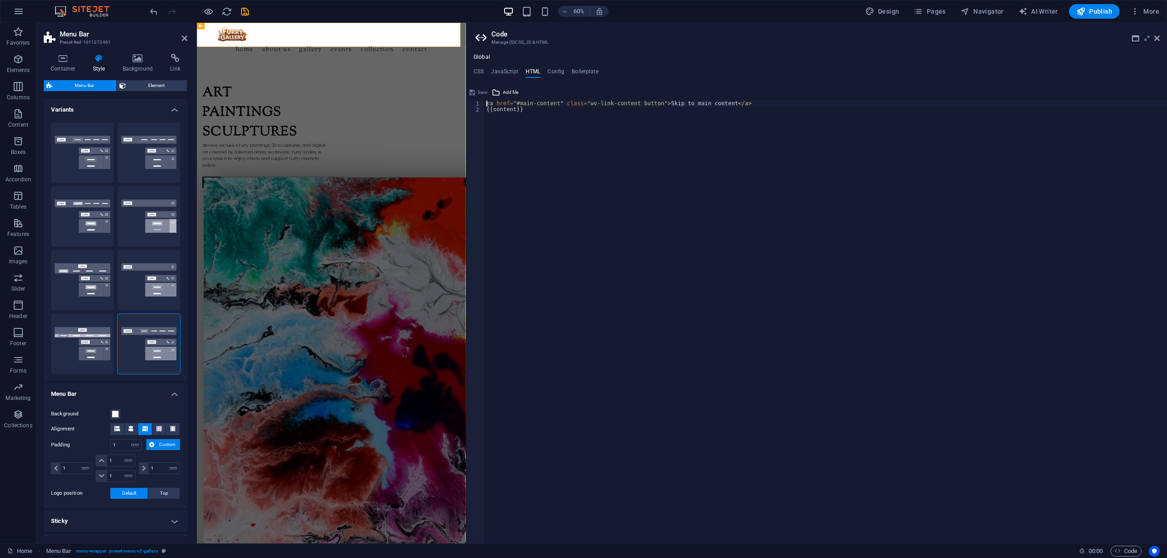
click at [566, 68] on ul "CSS JavaScript HTML Config Boilerplate" at bounding box center [816, 73] width 700 height 10
click at [591, 68] on h4 "Boilerplate" at bounding box center [584, 73] width 27 height 10
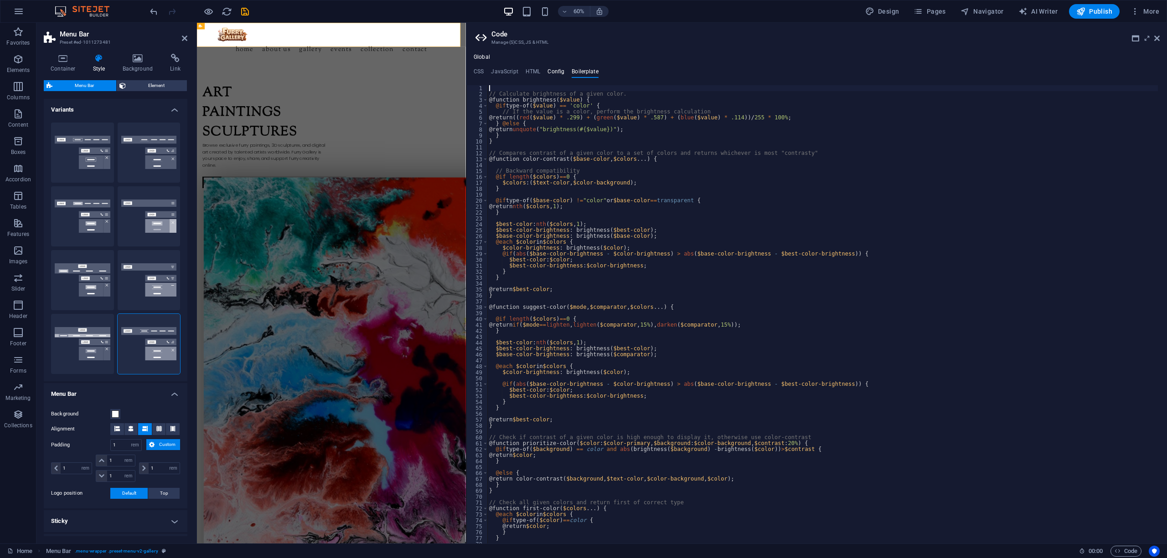
click at [556, 68] on h4 "Config" at bounding box center [555, 73] width 17 height 10
type textarea "$color-background: #ffffff;"
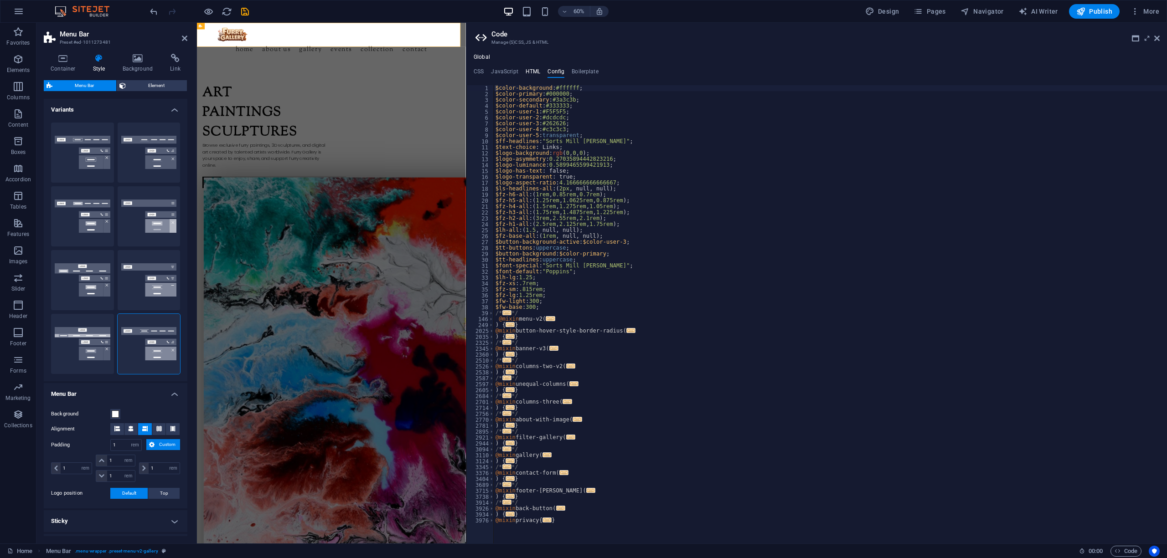
click at [529, 68] on h4 "HTML" at bounding box center [532, 73] width 15 height 10
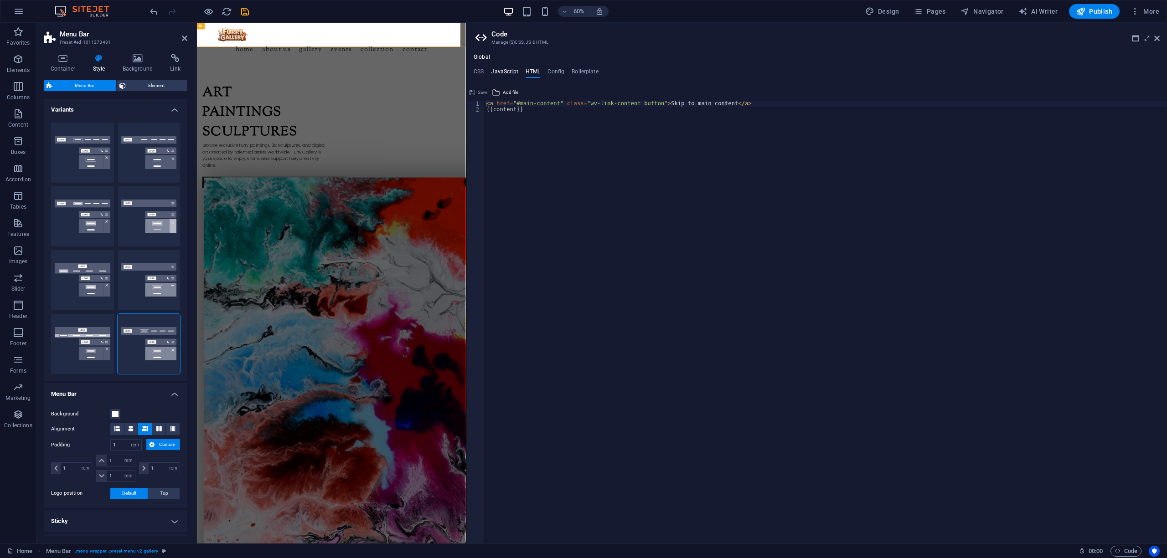
click at [502, 69] on h4 "JavaScript" at bounding box center [504, 73] width 27 height 10
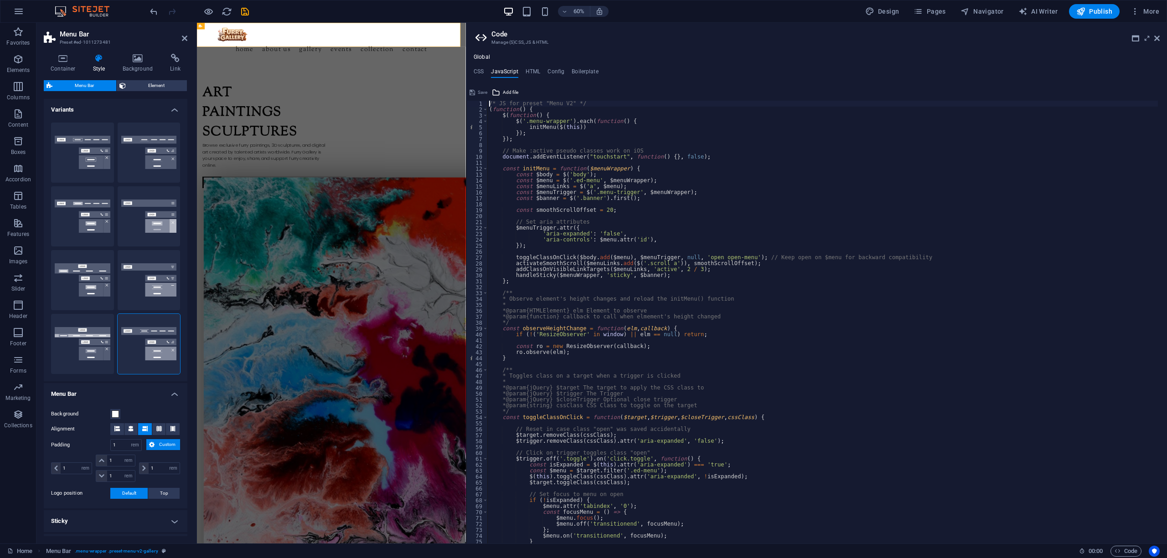
drag, startPoint x: 482, startPoint y: 70, endPoint x: 493, endPoint y: 70, distance: 11.4
click at [482, 70] on h4 "CSS" at bounding box center [478, 73] width 10 height 10
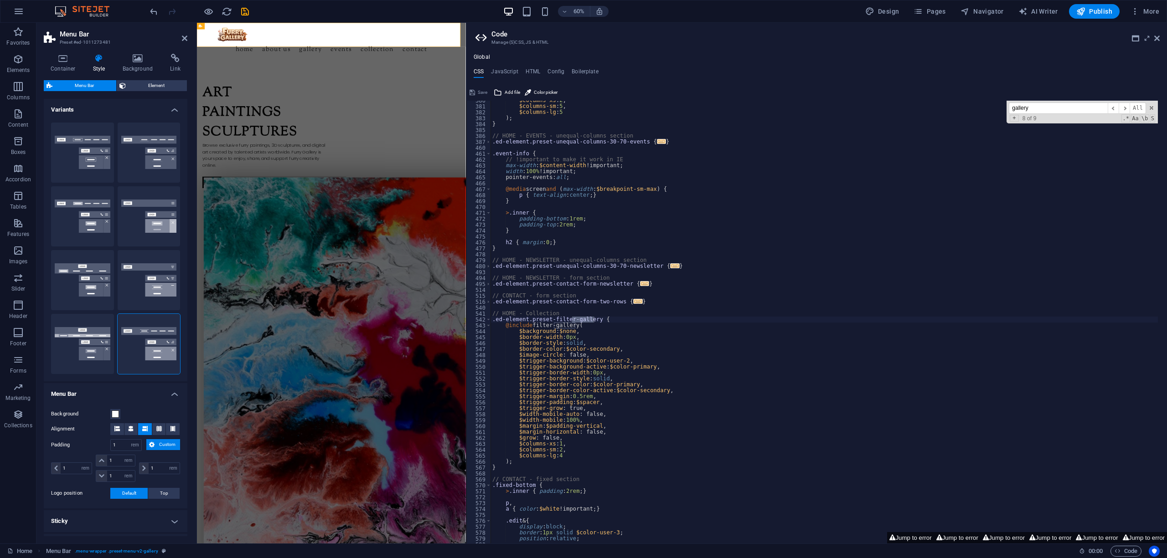
scroll to position [394, 0]
type input "<body"
drag, startPoint x: 1153, startPoint y: 108, endPoint x: 1109, endPoint y: 108, distance: 43.7
click at [1153, 108] on span at bounding box center [1151, 108] width 6 height 6
type textarea ".ed-element.preset-filter-gallery {"
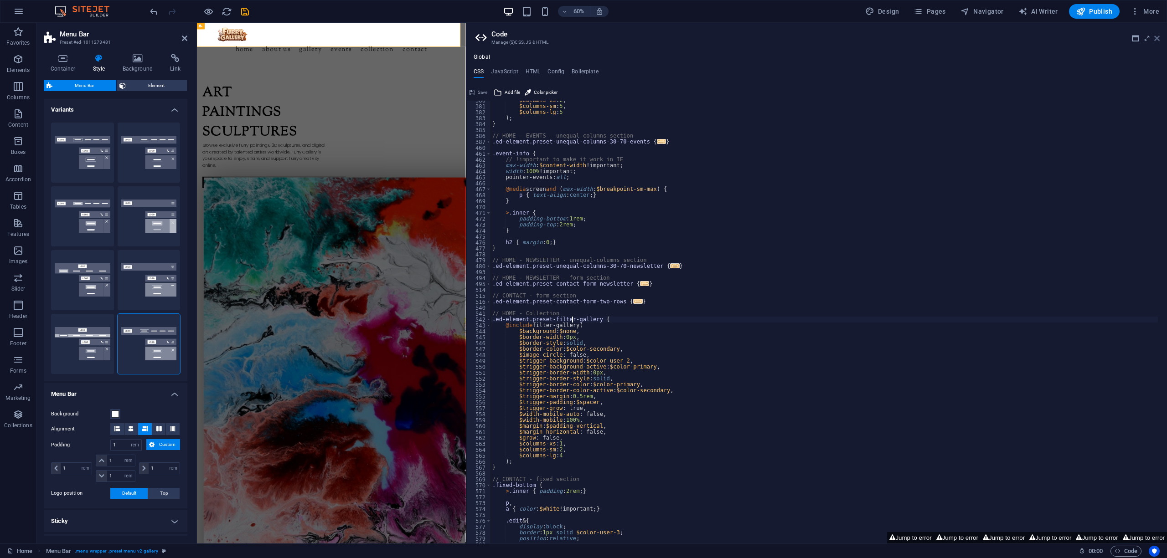
click at [1160, 33] on aside "Code Manage (S)CSS, JS & HTML Global CSS JavaScript HTML Config Boilerplate .ed…" at bounding box center [816, 283] width 701 height 521
click at [1157, 36] on icon at bounding box center [1156, 38] width 5 height 7
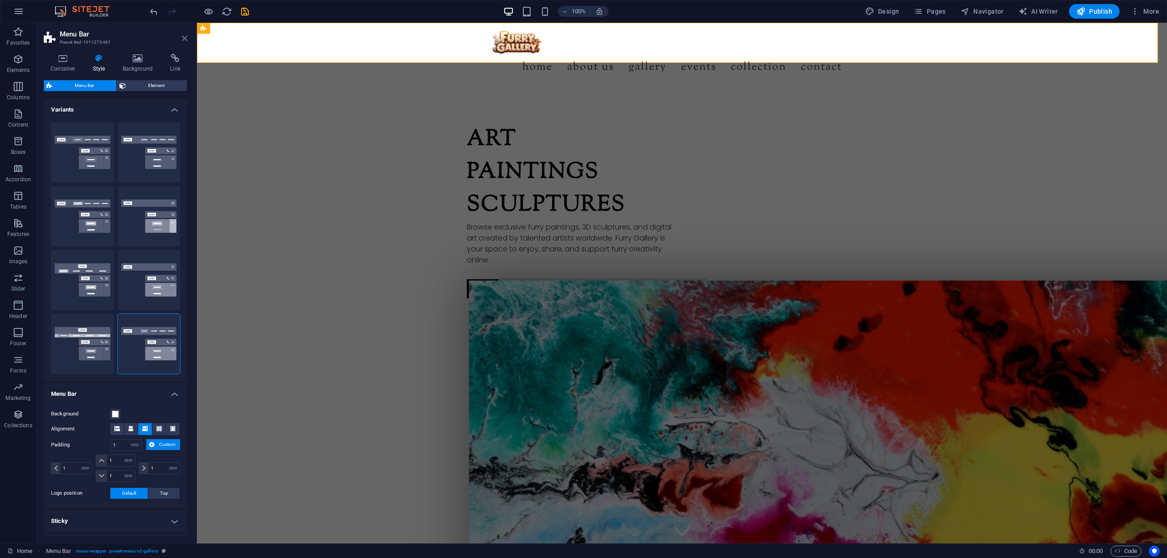
click at [183, 41] on icon at bounding box center [184, 38] width 5 height 7
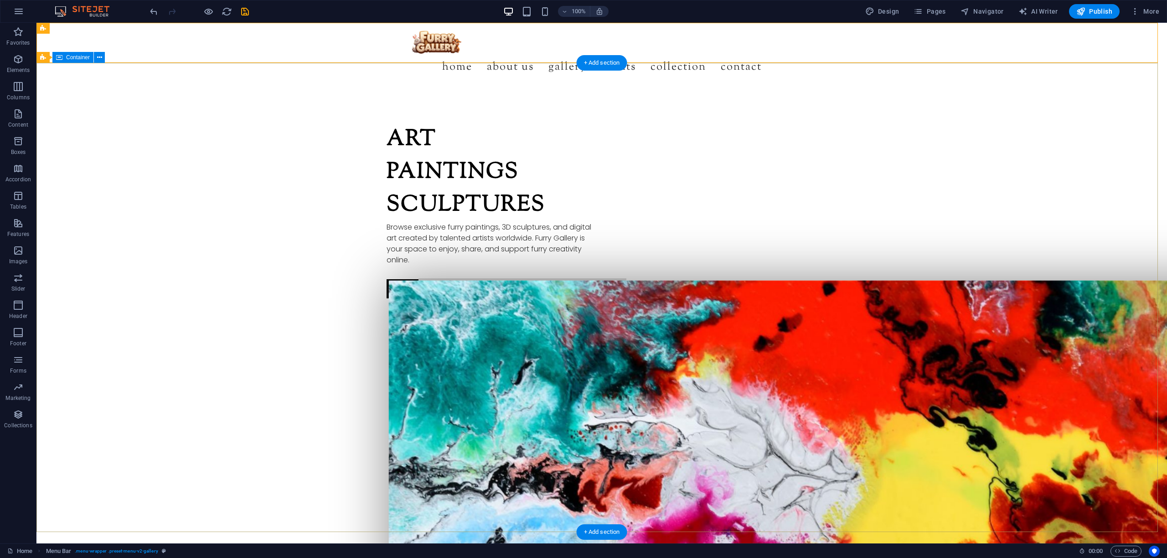
click at [629, 54] on nav "Home About us Gallery Events Collection Contact" at bounding box center [601, 67] width 430 height 26
click at [527, 29] on button at bounding box center [530, 28] width 11 height 11
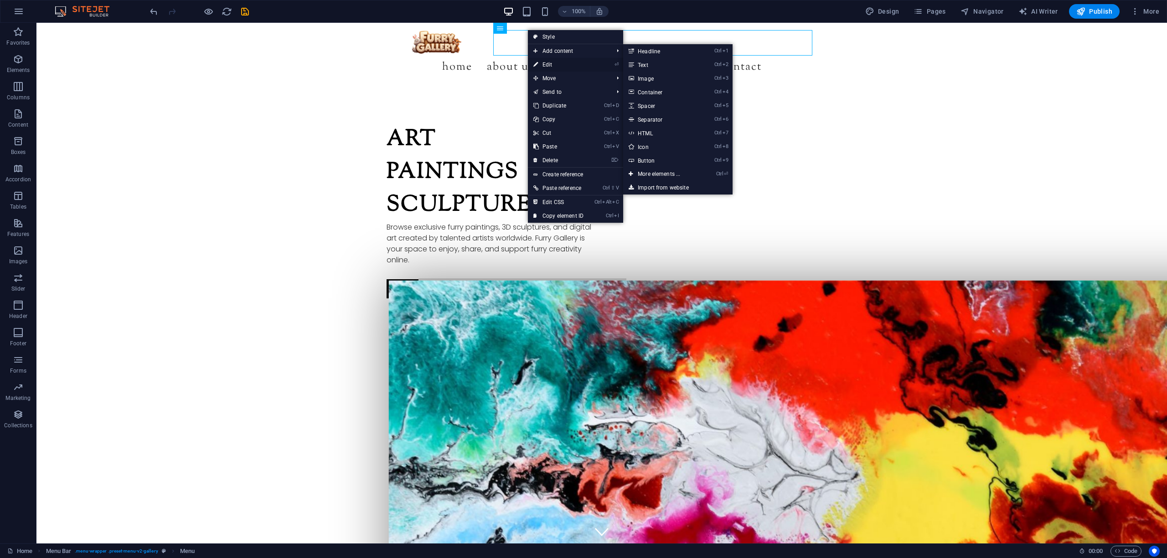
click at [559, 66] on link "⏎ Edit" at bounding box center [558, 65] width 61 height 14
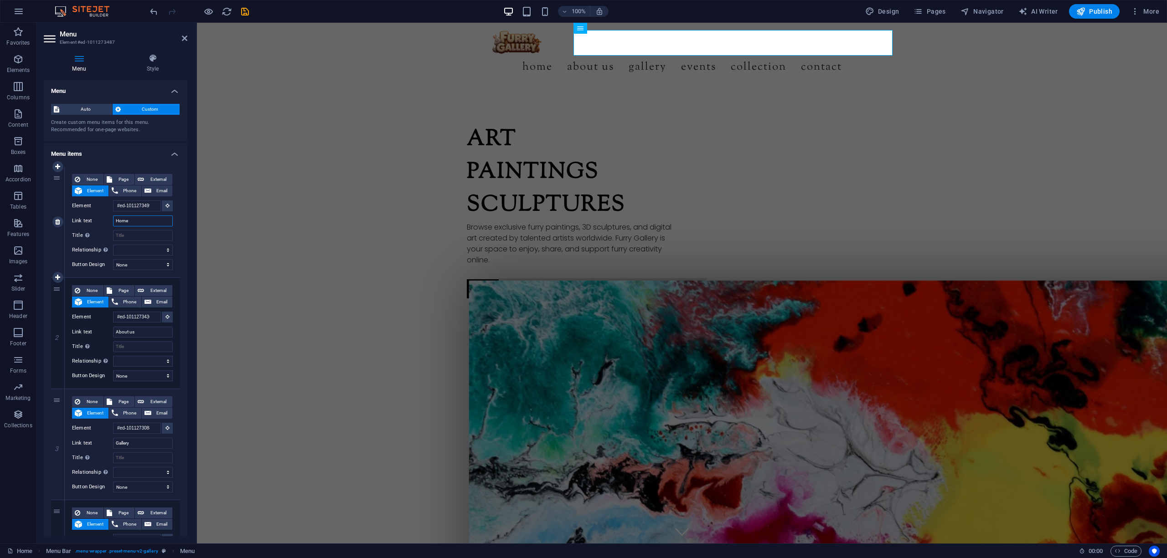
click at [138, 220] on input "Home" at bounding box center [143, 221] width 60 height 11
click at [143, 220] on input "Home" at bounding box center [143, 221] width 60 height 11
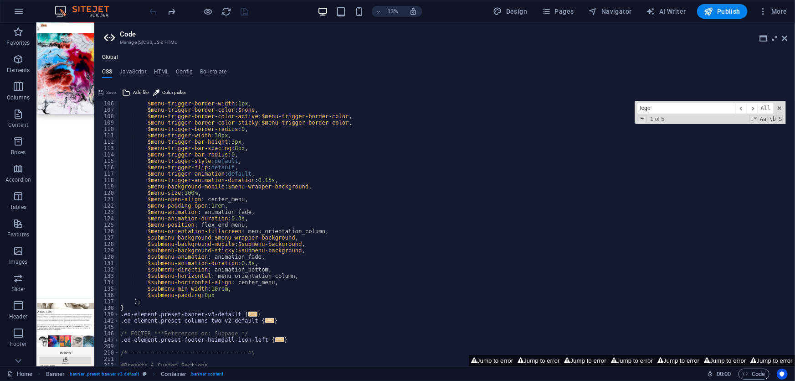
scroll to position [103, 0]
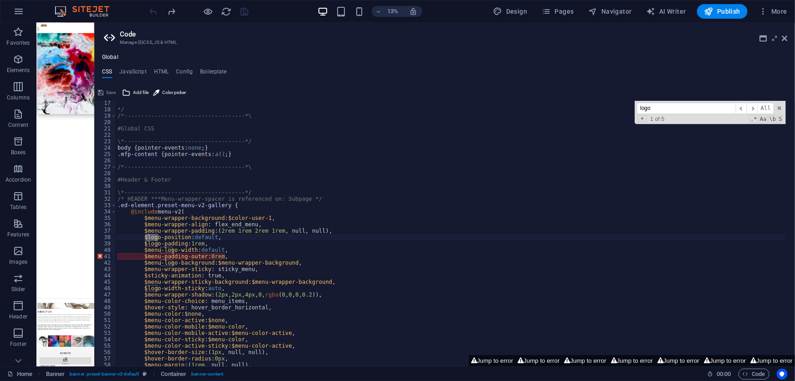
drag, startPoint x: 660, startPoint y: 108, endPoint x: 599, endPoint y: 108, distance: 61.1
click at [599, 108] on div "*/ /*------------------------------------*\ #Global CSS \*---------------------…" at bounding box center [451, 233] width 670 height 265
click at [657, 109] on input "logo" at bounding box center [686, 108] width 99 height 11
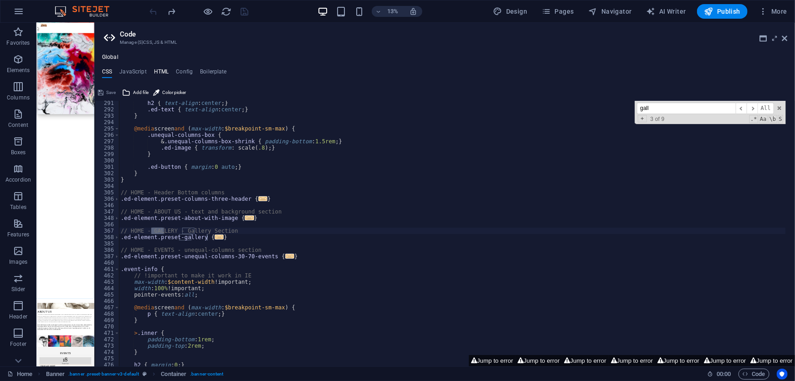
type input "gall"
click at [162, 69] on h4 "HTML" at bounding box center [161, 73] width 15 height 10
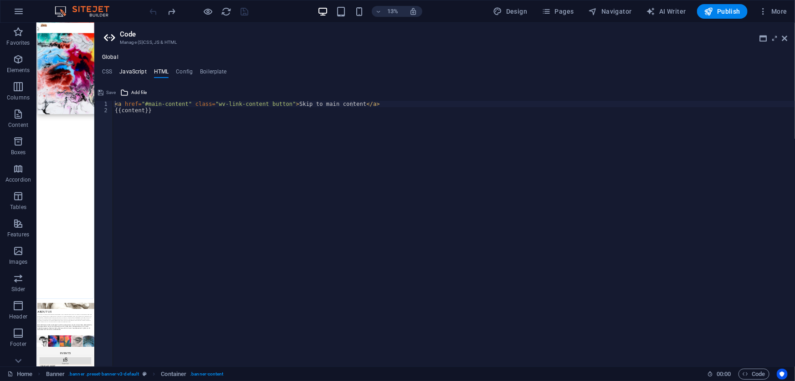
click at [137, 71] on h4 "JavaScript" at bounding box center [132, 73] width 27 height 10
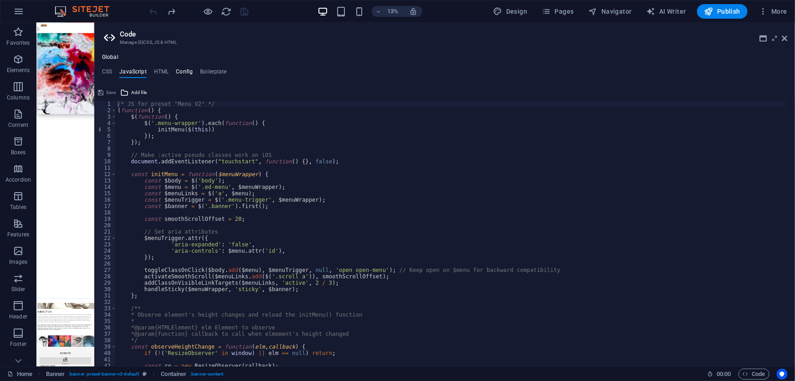
click at [184, 71] on h4 "Config" at bounding box center [184, 73] width 17 height 10
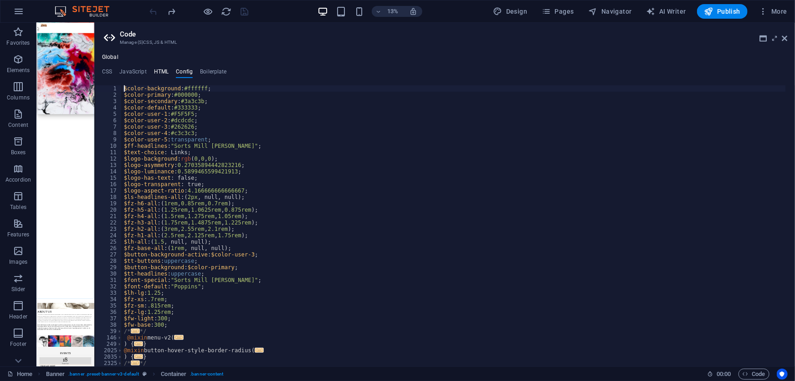
click at [154, 70] on h4 "HTML" at bounding box center [161, 73] width 15 height 10
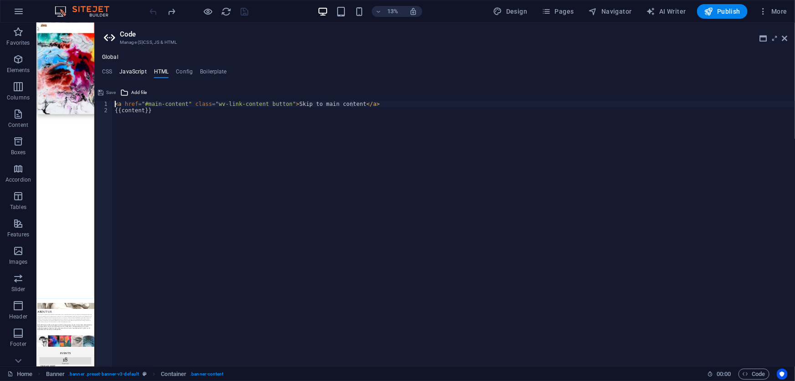
click at [137, 72] on h4 "JavaScript" at bounding box center [132, 73] width 27 height 10
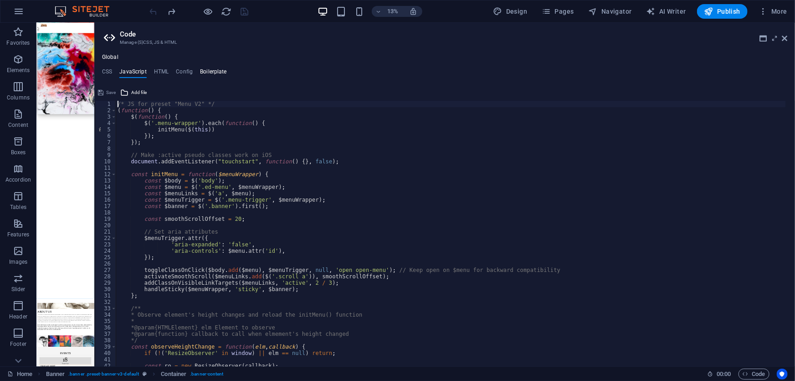
click at [223, 68] on h4 "Boilerplate" at bounding box center [213, 73] width 27 height 10
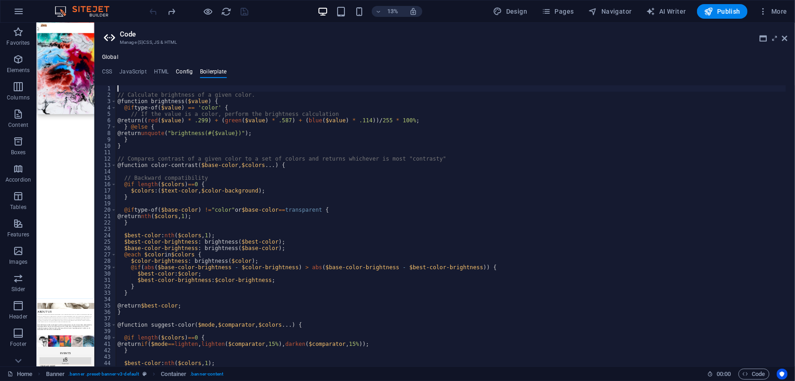
click at [187, 70] on h4 "Config" at bounding box center [184, 73] width 17 height 10
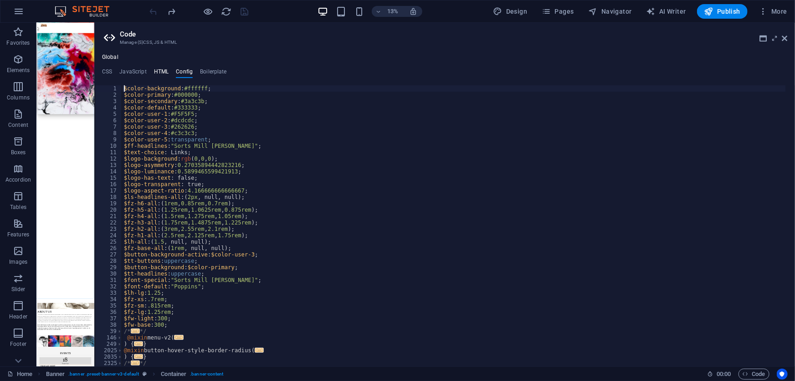
click at [162, 71] on h4 "HTML" at bounding box center [161, 73] width 15 height 10
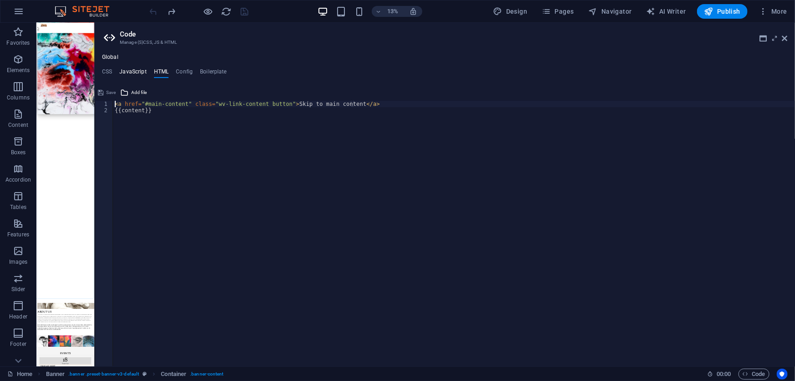
click at [136, 70] on h4 "JavaScript" at bounding box center [132, 73] width 27 height 10
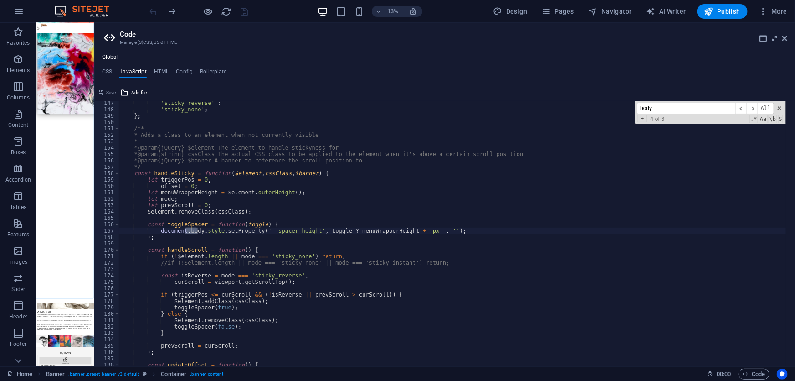
scroll to position [932, 0]
type input "body"
click at [109, 70] on h4 "CSS" at bounding box center [107, 73] width 10 height 10
type textarea "// HOME - GALLERY - Gallery Section"
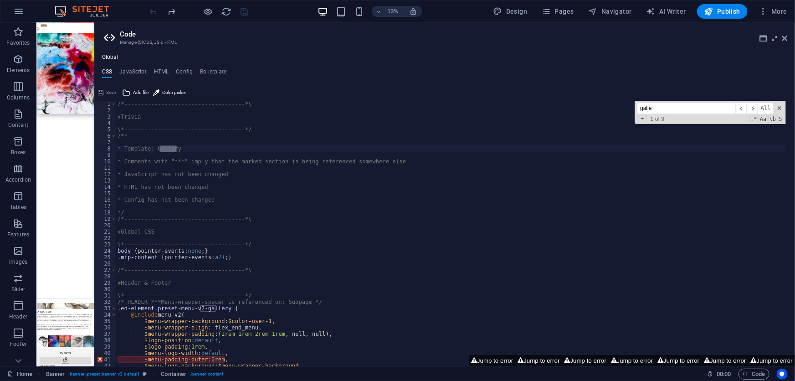
scroll to position [0, 0]
type input "<body"
click at [183, 75] on h4 "Config" at bounding box center [184, 73] width 17 height 10
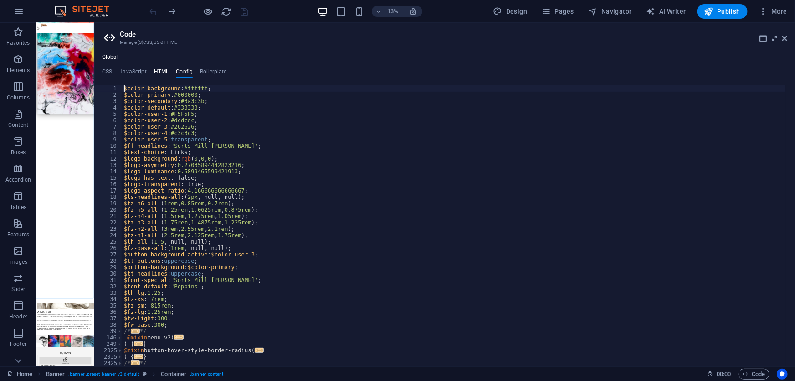
click at [156, 71] on h4 "HTML" at bounding box center [161, 73] width 15 height 10
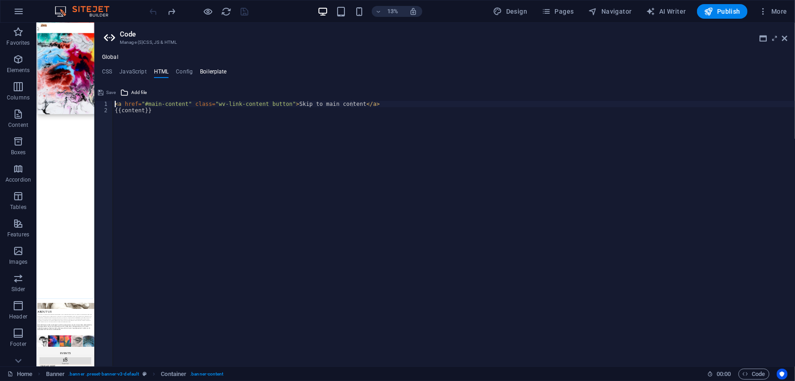
click at [216, 70] on h4 "Boilerplate" at bounding box center [213, 73] width 27 height 10
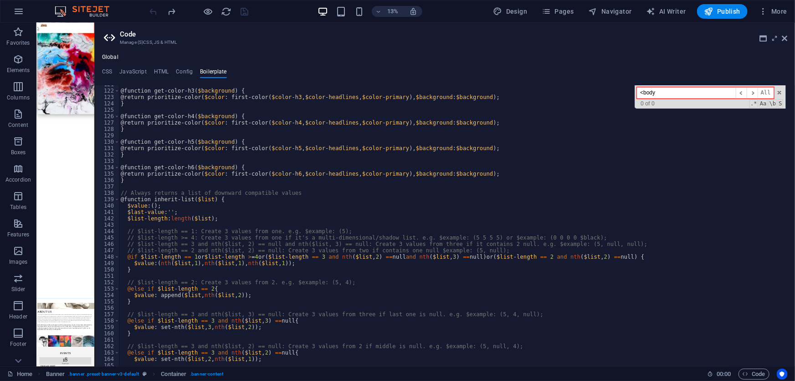
scroll to position [503, 0]
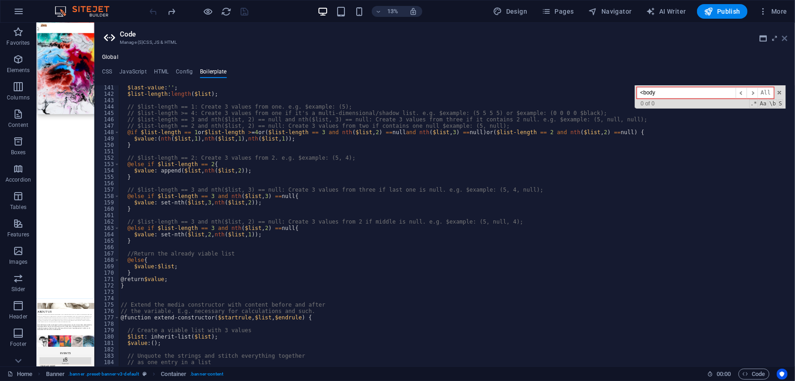
type input "<body"
click at [786, 36] on icon at bounding box center [784, 38] width 5 height 7
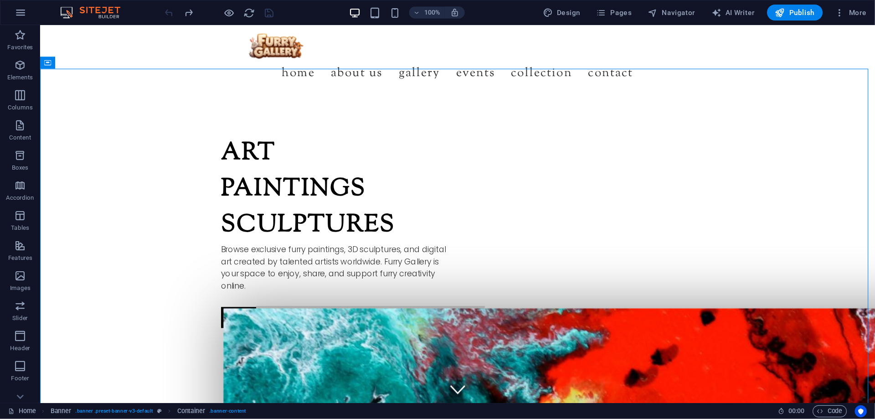
scroll to position [0, 0]
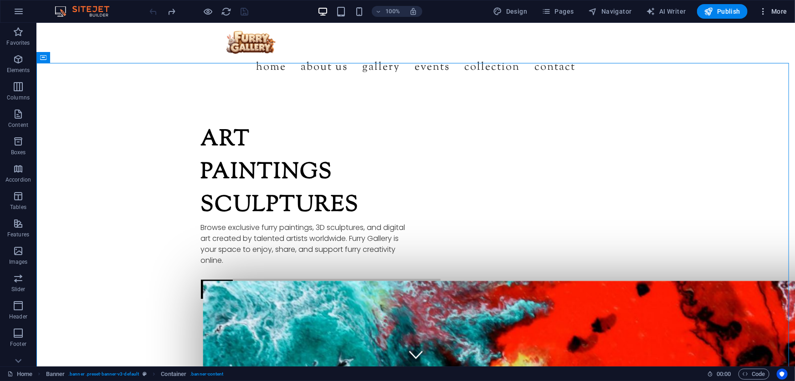
click at [777, 11] on span "More" at bounding box center [773, 11] width 29 height 9
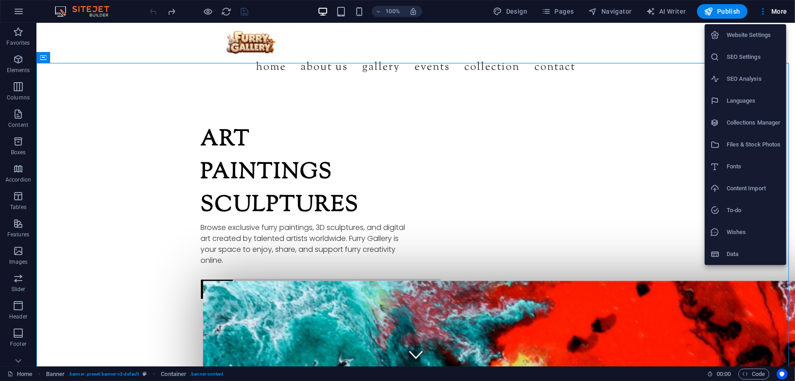
click at [752, 35] on h6 "Website Settings" at bounding box center [754, 35] width 54 height 11
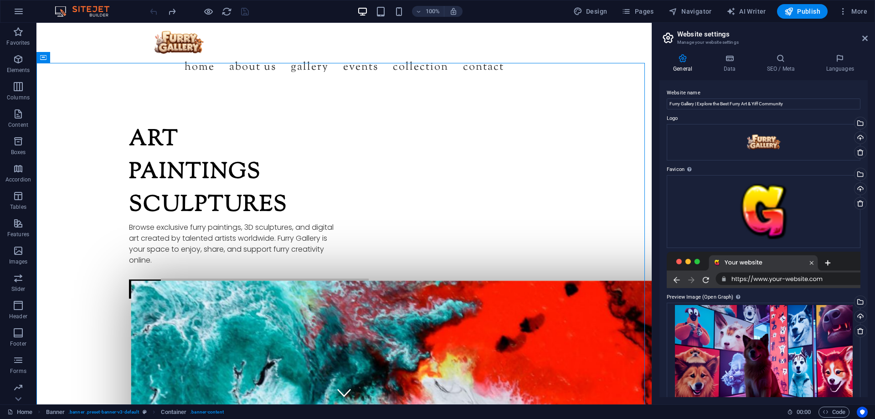
click at [742, 34] on h2 "Website settings" at bounding box center [772, 34] width 190 height 8
click at [686, 11] on span "Navigator" at bounding box center [690, 11] width 43 height 9
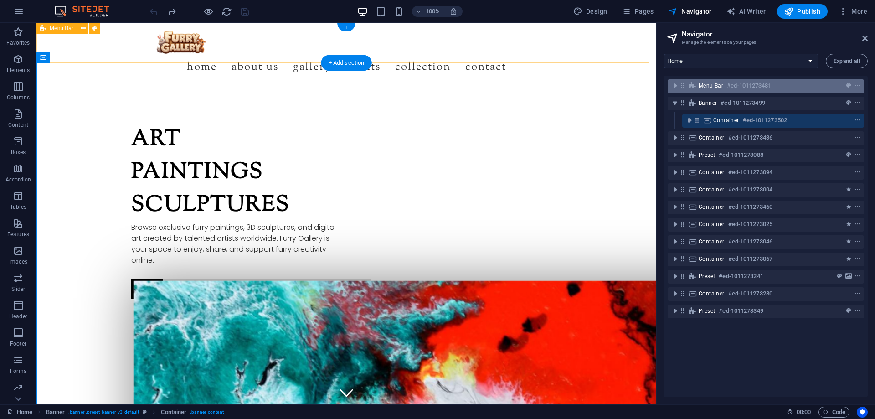
click at [737, 82] on h6 "#ed-1011273481" at bounding box center [749, 85] width 44 height 11
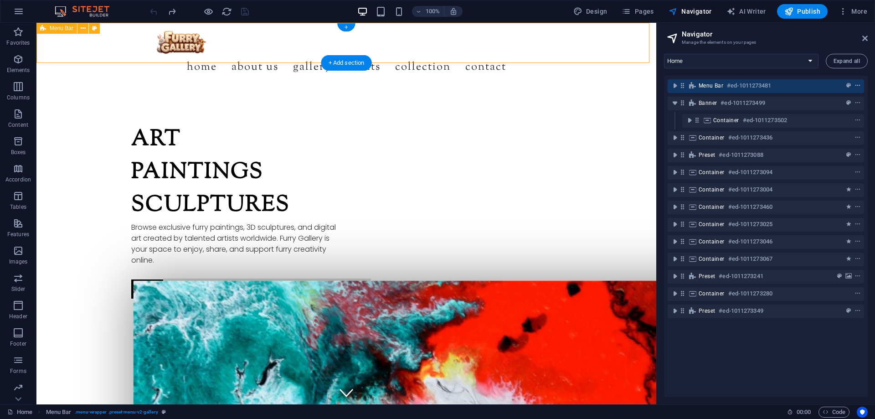
click at [854, 84] on icon "context-menu" at bounding box center [857, 85] width 6 height 6
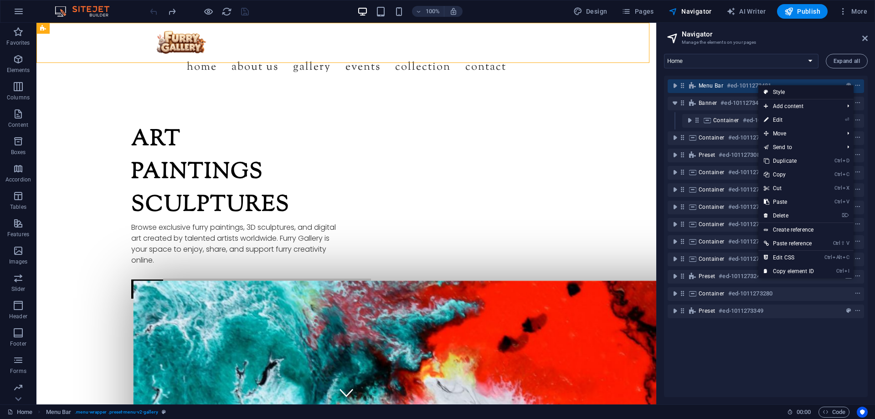
click at [828, 95] on link "Style" at bounding box center [805, 92] width 95 height 14
select select "rem"
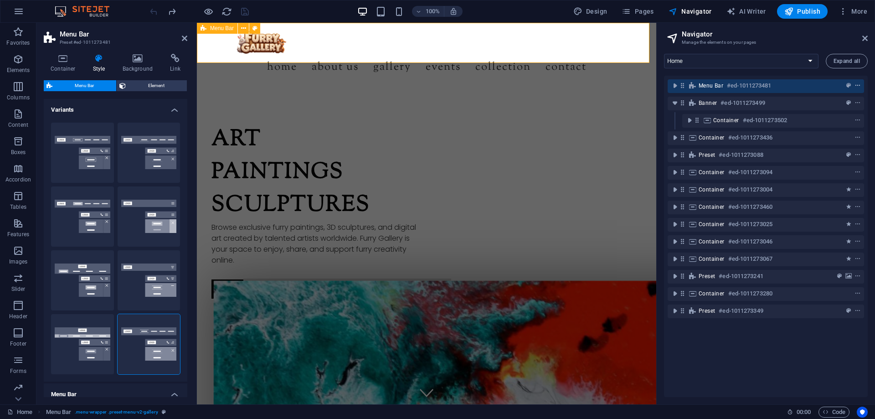
click at [857, 85] on icon "context-menu" at bounding box center [857, 85] width 6 height 6
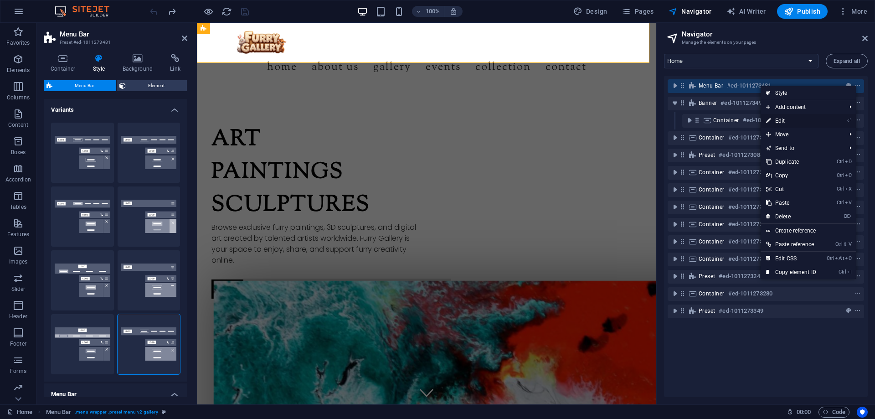
click at [800, 123] on link "⏎ Edit" at bounding box center [791, 121] width 61 height 14
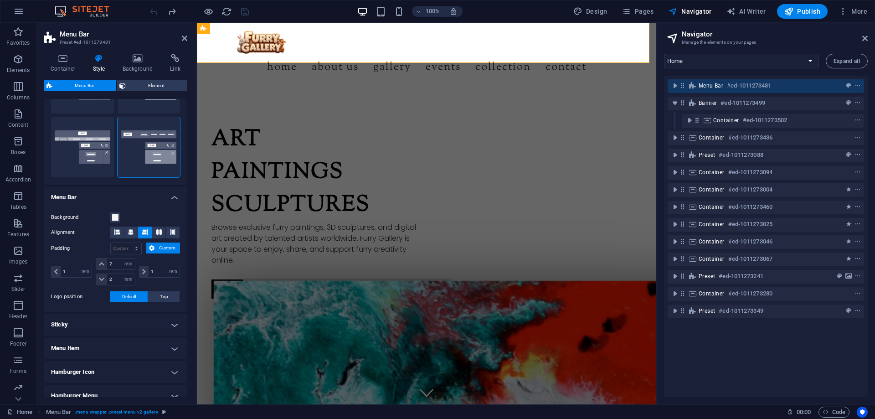
scroll to position [197, 0]
click at [115, 231] on icon at bounding box center [116, 231] width 5 height 5
click at [128, 231] on icon at bounding box center [130, 231] width 5 height 5
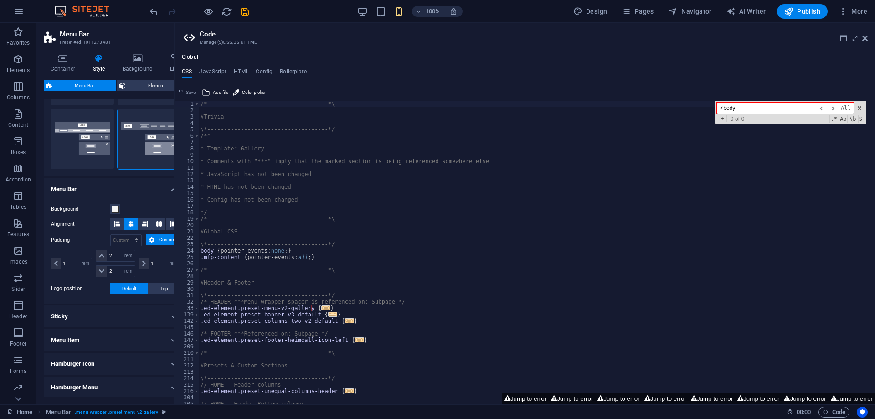
scroll to position [243, 0]
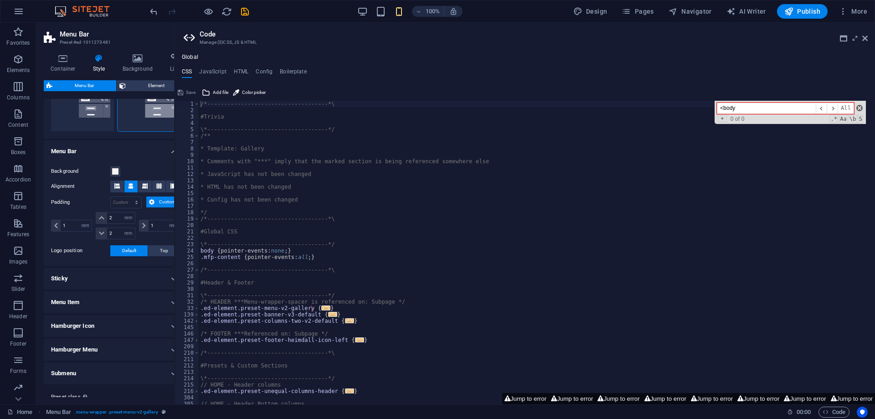
click at [861, 109] on span at bounding box center [859, 108] width 6 height 6
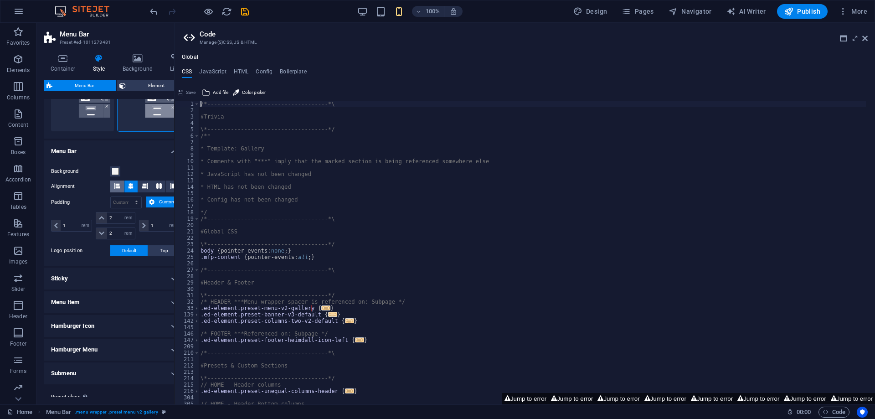
click at [115, 184] on icon at bounding box center [116, 185] width 5 height 5
click at [864, 40] on icon at bounding box center [864, 38] width 5 height 7
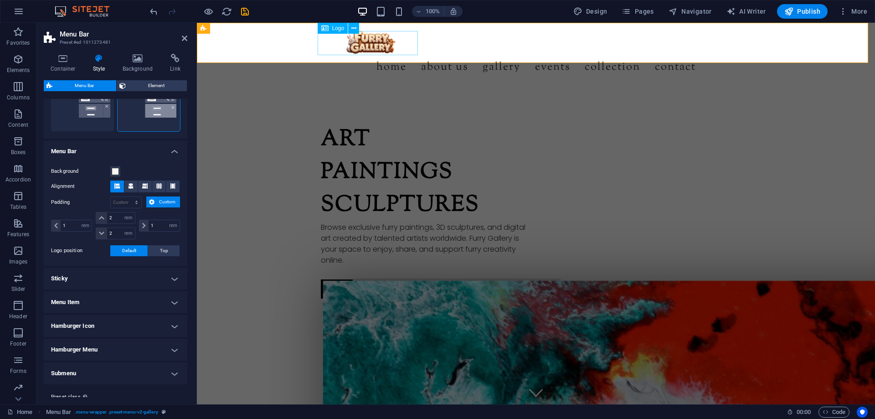
click at [372, 50] on div at bounding box center [536, 42] width 430 height 24
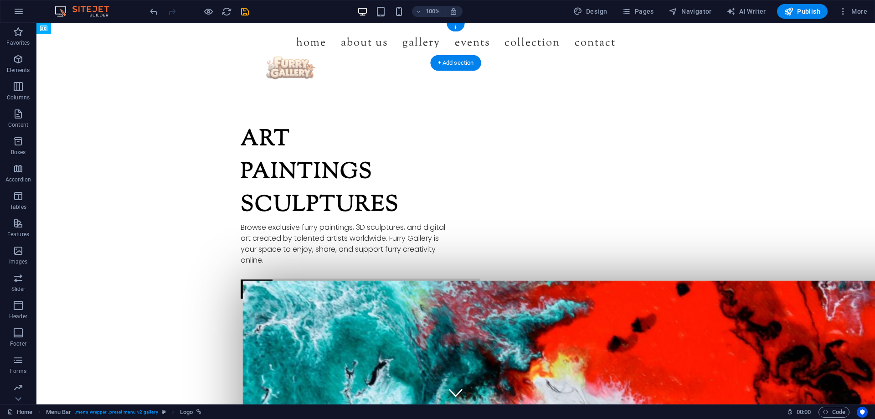
drag, startPoint x: 208, startPoint y: 41, endPoint x: 340, endPoint y: 41, distance: 131.7
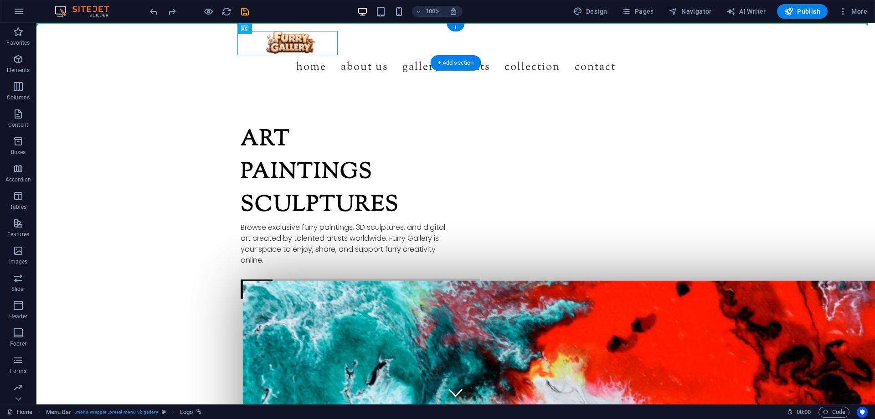
drag, startPoint x: 297, startPoint y: 44, endPoint x: 102, endPoint y: 41, distance: 195.1
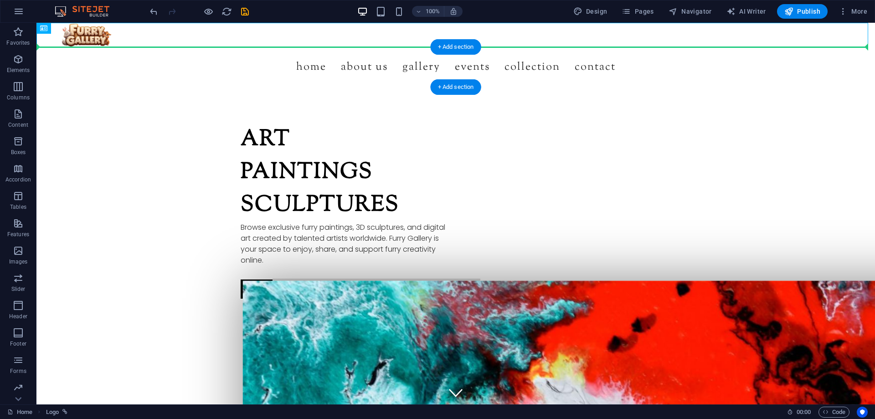
drag, startPoint x: 97, startPoint y: 35, endPoint x: 91, endPoint y: 59, distance: 25.4
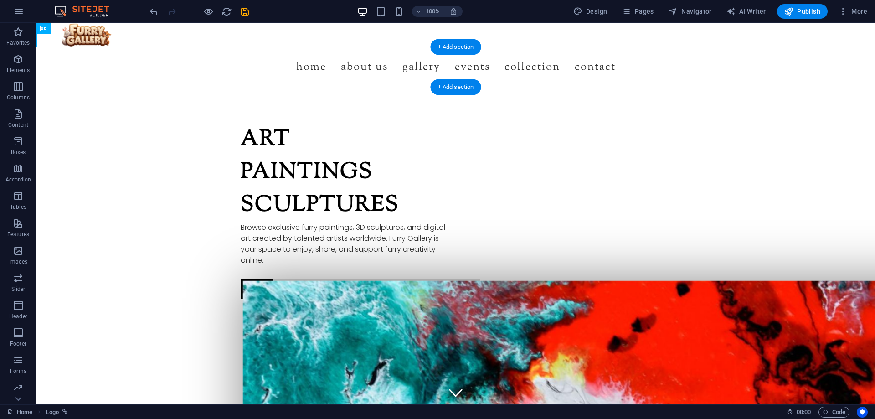
click at [177, 80] on div "Home About us Gallery Events Collection Contact Menu" at bounding box center [455, 67] width 838 height 40
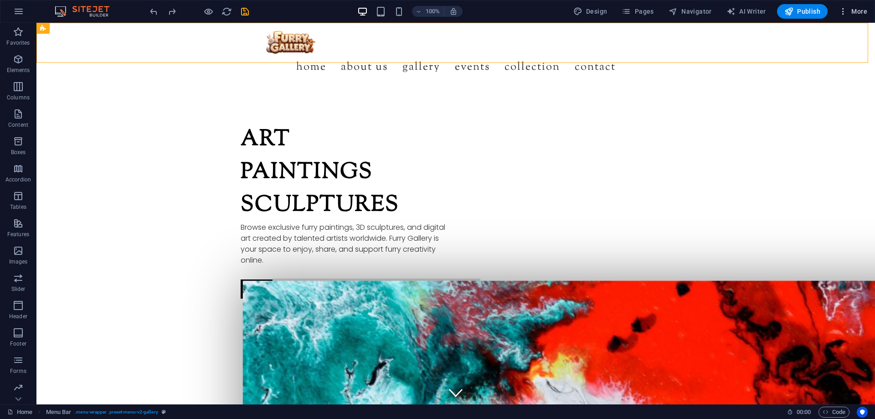
click at [859, 11] on span "More" at bounding box center [852, 11] width 29 height 9
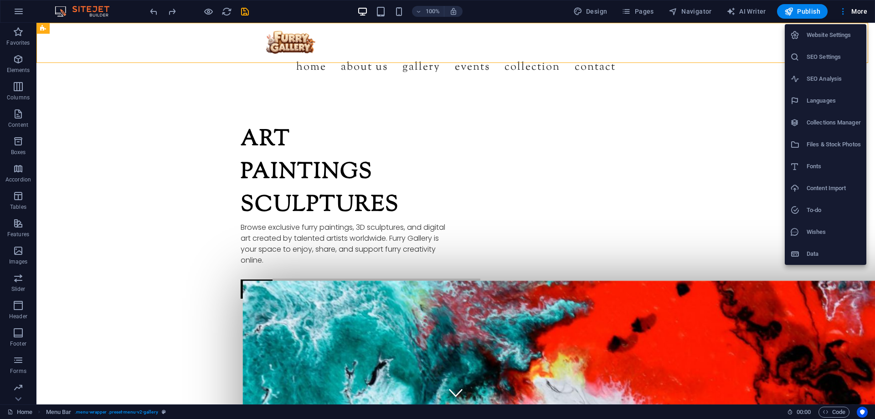
click at [830, 37] on h6 "Website Settings" at bounding box center [834, 35] width 54 height 11
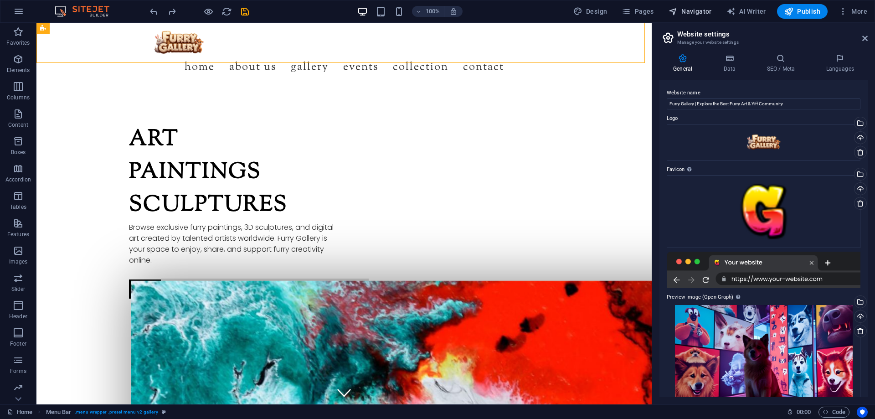
click at [700, 10] on span "Navigator" at bounding box center [690, 11] width 43 height 9
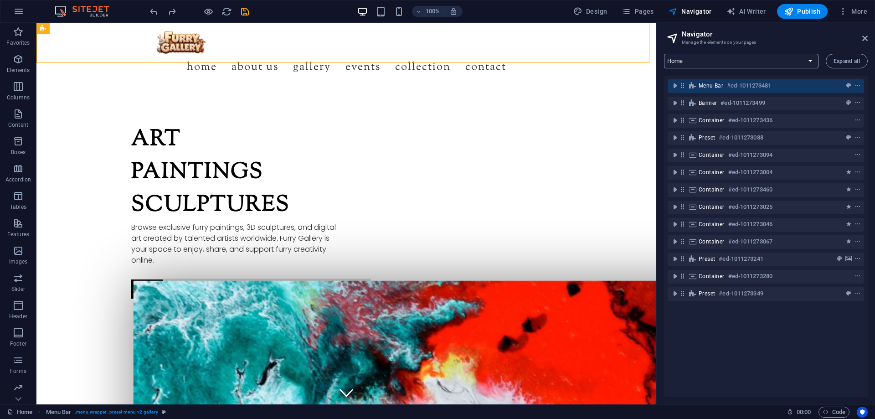
click at [792, 62] on select "Home Subpage Legal Notice Privacy" at bounding box center [741, 61] width 154 height 15
select select "18206065-en"
click at [664, 54] on select "Home Subpage Legal Notice Privacy" at bounding box center [741, 61] width 154 height 15
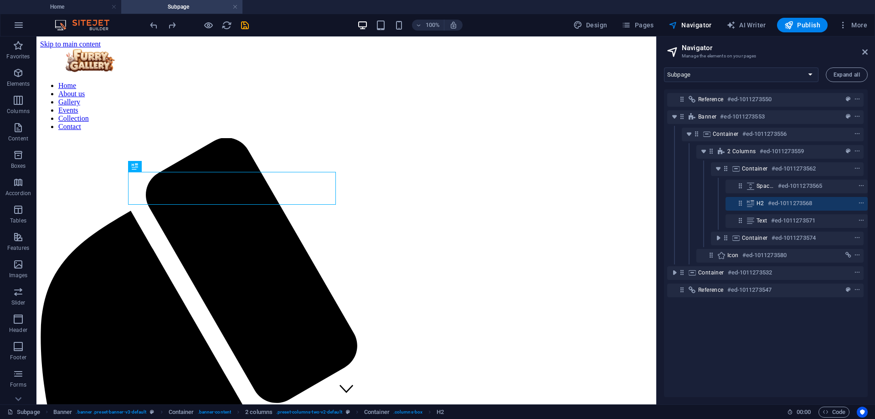
scroll to position [0, 0]
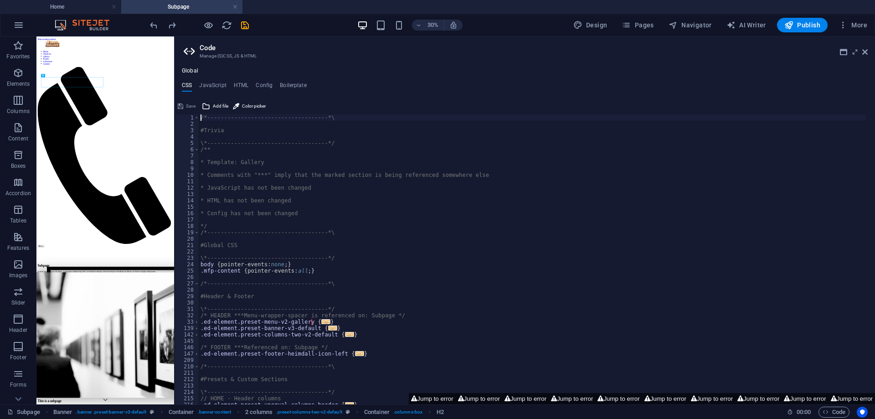
click at [868, 49] on aside "Code Manage (S)CSS, JS & HTML Global CSS JavaScript HTML Config Boilerplate /*-…" at bounding box center [524, 220] width 701 height 368
click at [866, 51] on icon at bounding box center [864, 51] width 5 height 7
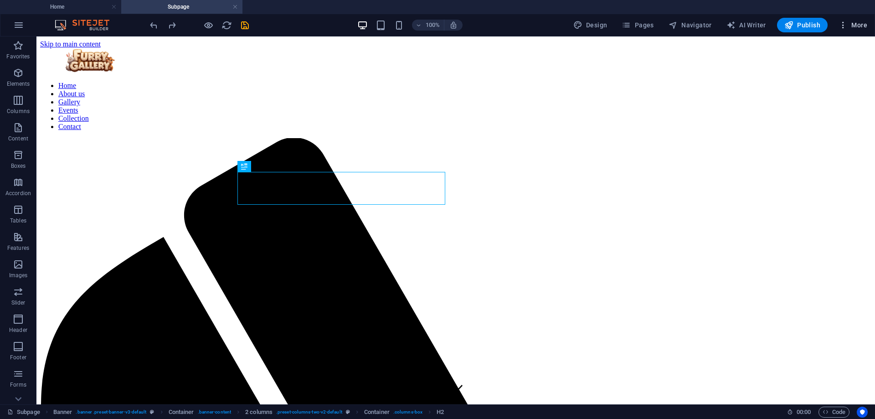
click at [854, 23] on span "More" at bounding box center [852, 25] width 29 height 9
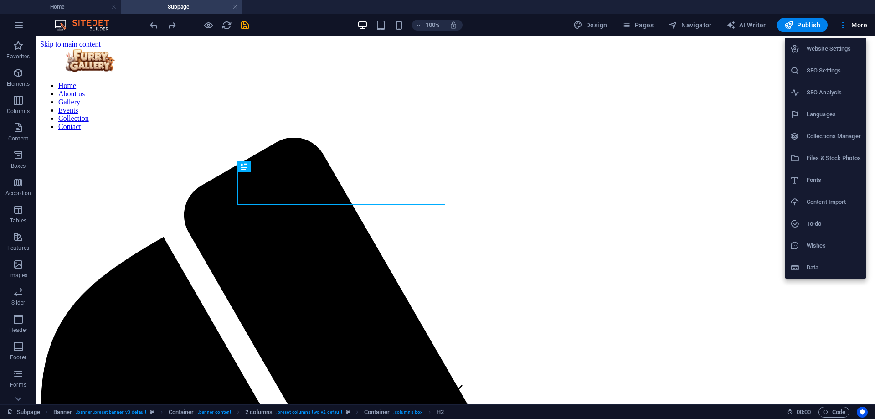
click at [695, 23] on div at bounding box center [437, 209] width 875 height 419
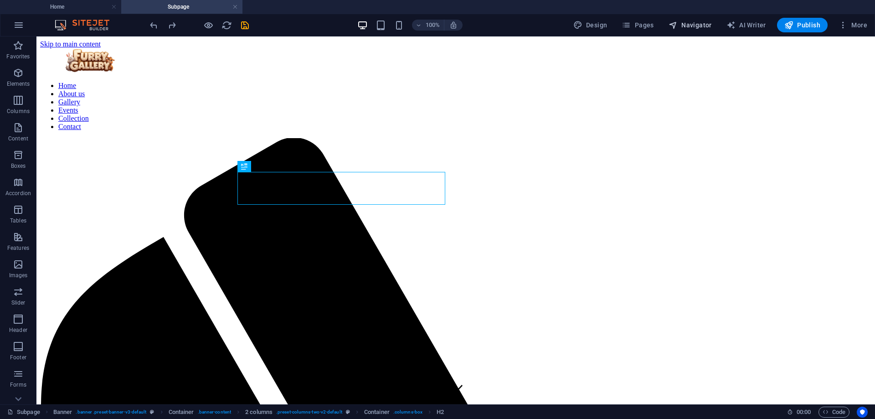
click at [691, 25] on span "Navigator" at bounding box center [690, 25] width 43 height 9
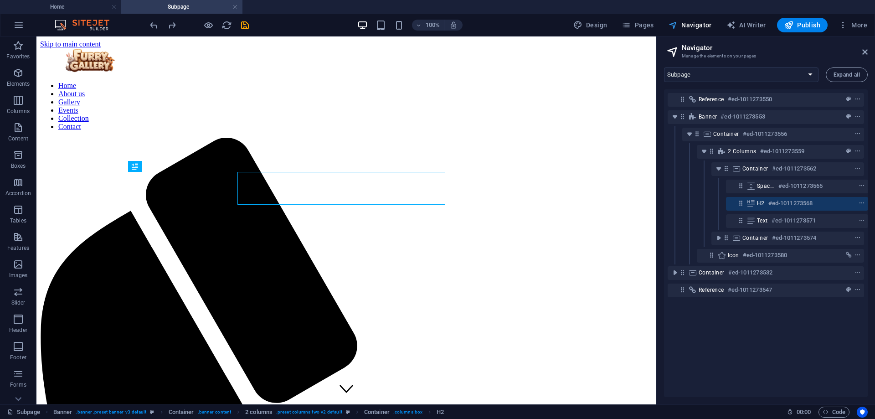
scroll to position [0, 2]
click at [691, 25] on span "Navigator" at bounding box center [690, 25] width 43 height 9
click at [746, 72] on select "Home Subpage Legal Notice Privacy" at bounding box center [741, 74] width 154 height 15
select select "18206062-en"
click at [664, 67] on select "Home Subpage Legal Notice Privacy" at bounding box center [741, 74] width 154 height 15
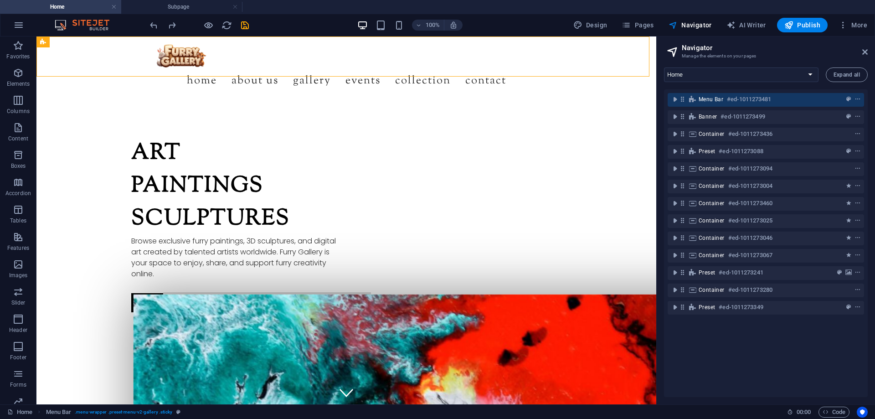
scroll to position [0, 0]
click at [855, 99] on icon "context-menu" at bounding box center [857, 99] width 6 height 6
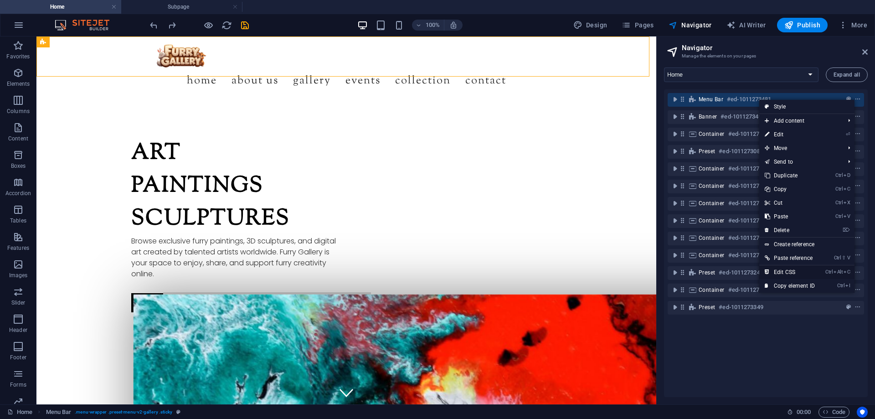
click at [792, 271] on link "Ctrl Alt C Edit CSS" at bounding box center [789, 272] width 61 height 14
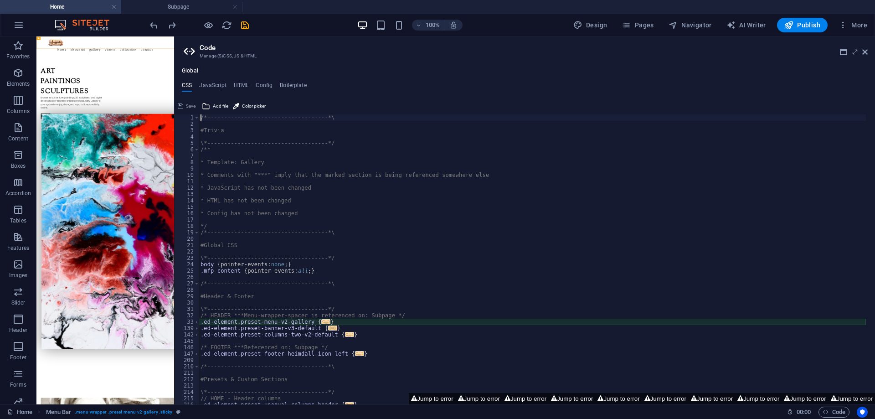
type textarea "@include menu-v2("
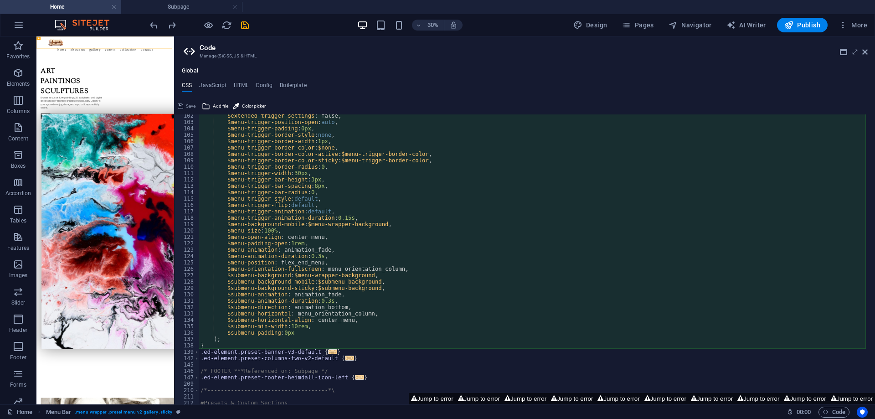
scroll to position [646, 0]
click at [866, 52] on icon at bounding box center [864, 51] width 5 height 7
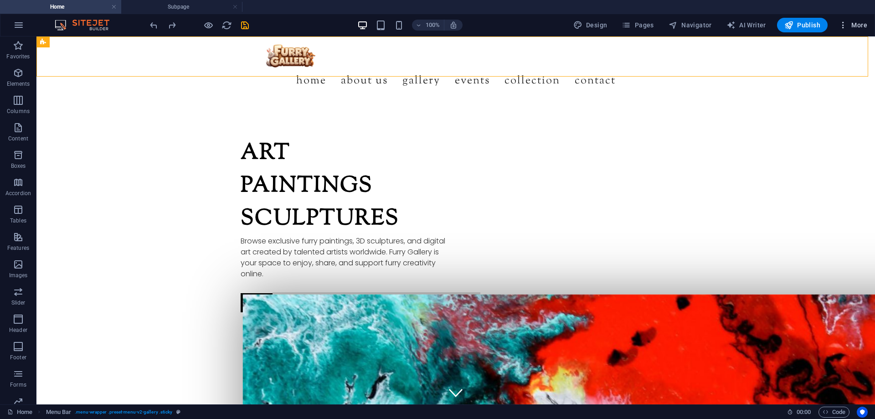
click at [859, 25] on span "More" at bounding box center [852, 25] width 29 height 9
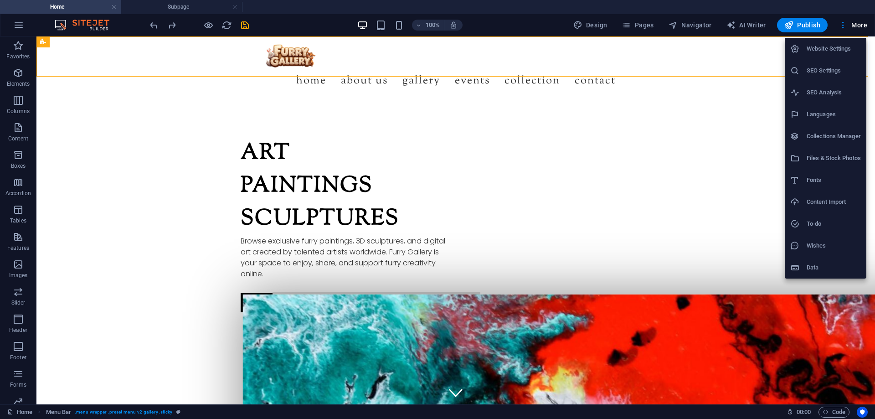
click at [811, 51] on h6 "Website Settings" at bounding box center [834, 48] width 54 height 11
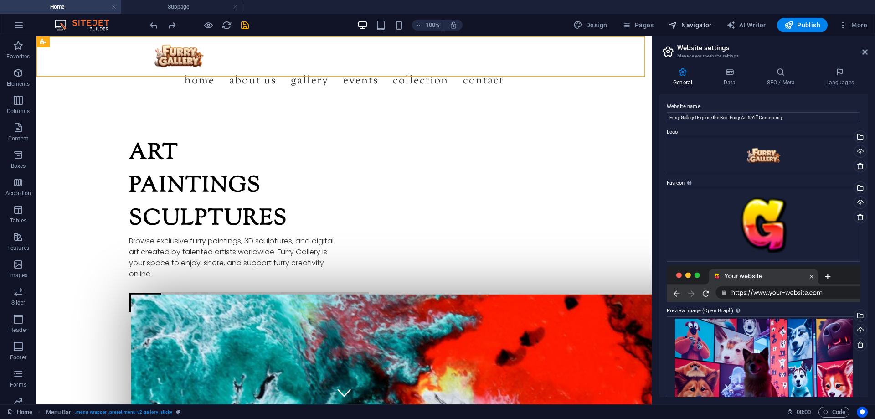
click at [696, 26] on span "Navigator" at bounding box center [690, 25] width 43 height 9
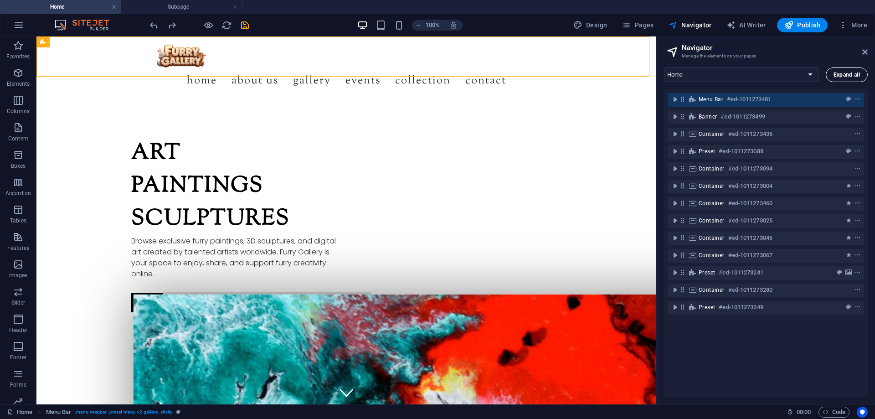
click at [844, 74] on span "Expand all" at bounding box center [846, 74] width 26 height 5
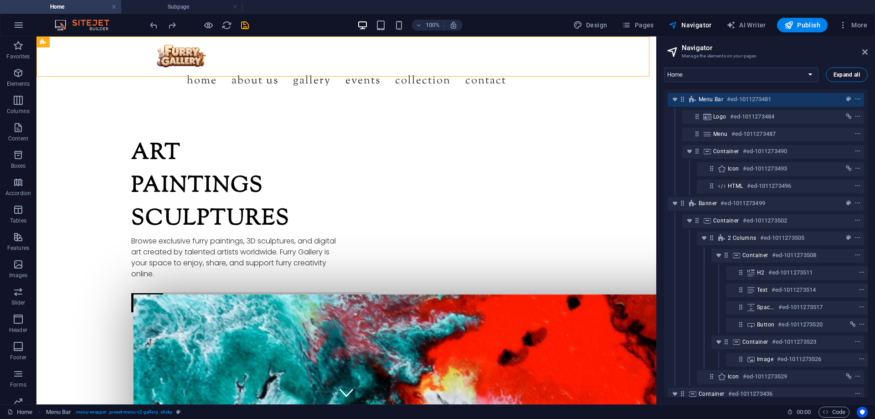
click at [847, 74] on span "Expand all" at bounding box center [846, 74] width 26 height 5
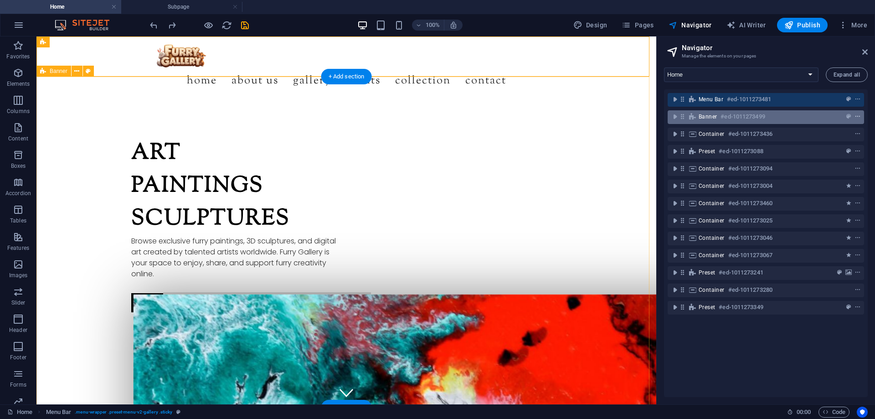
click at [858, 115] on icon "context-menu" at bounding box center [857, 116] width 6 height 6
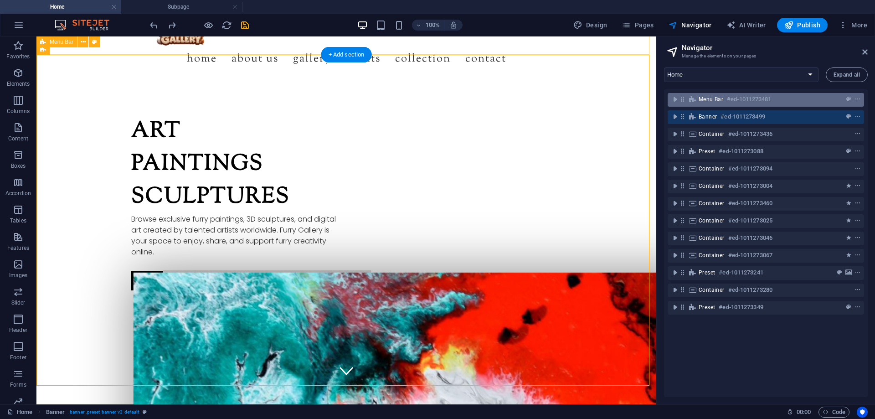
click at [784, 98] on div "Menu Bar #ed-1011273481" at bounding box center [759, 99] width 120 height 11
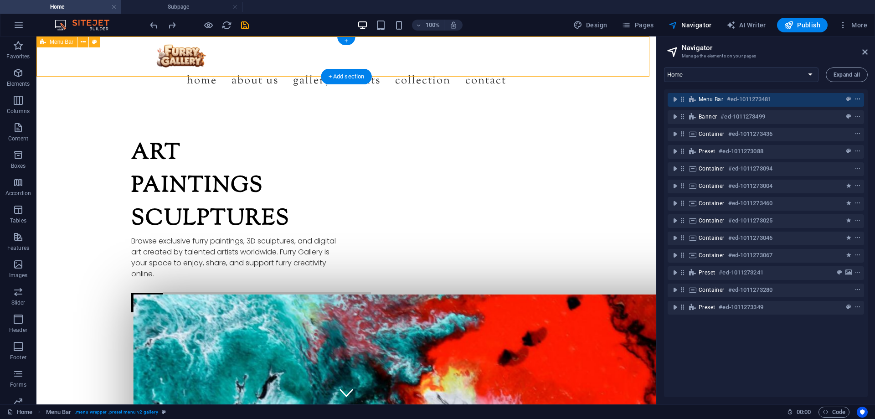
click at [858, 98] on icon "context-menu" at bounding box center [857, 99] width 6 height 6
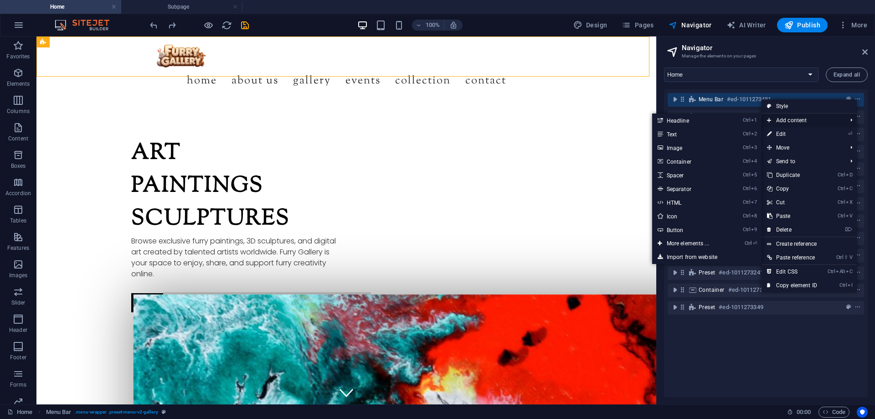
click at [821, 121] on span "Add content" at bounding box center [802, 120] width 82 height 14
click at [795, 131] on link "⏎ Edit" at bounding box center [791, 134] width 61 height 14
select select "rem"
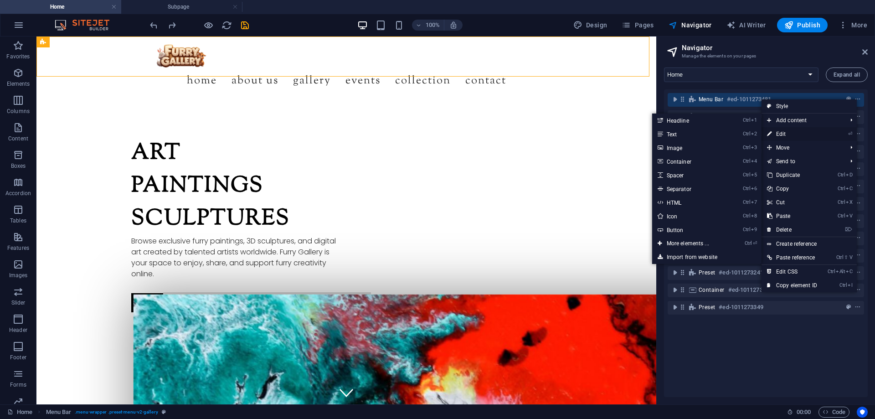
select select "rem"
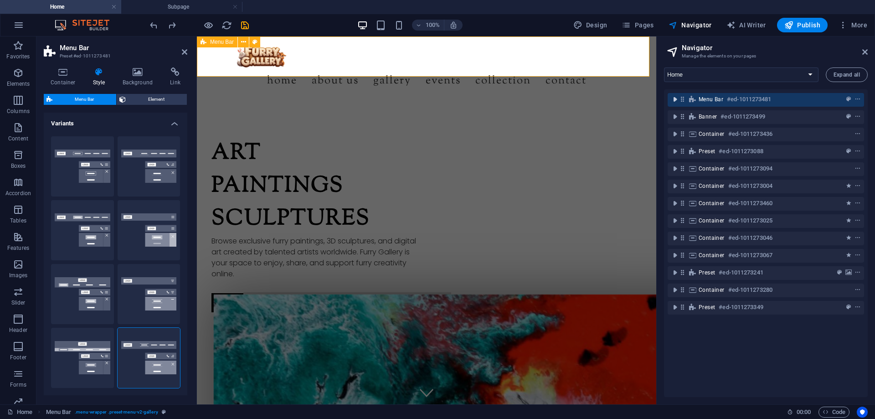
click at [675, 100] on icon "toggle-expand" at bounding box center [674, 99] width 9 height 9
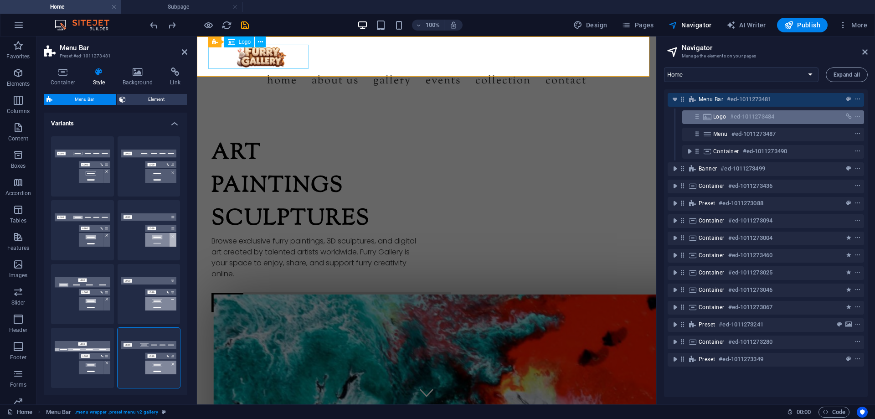
click at [716, 116] on span "Logo" at bounding box center [719, 116] width 13 height 7
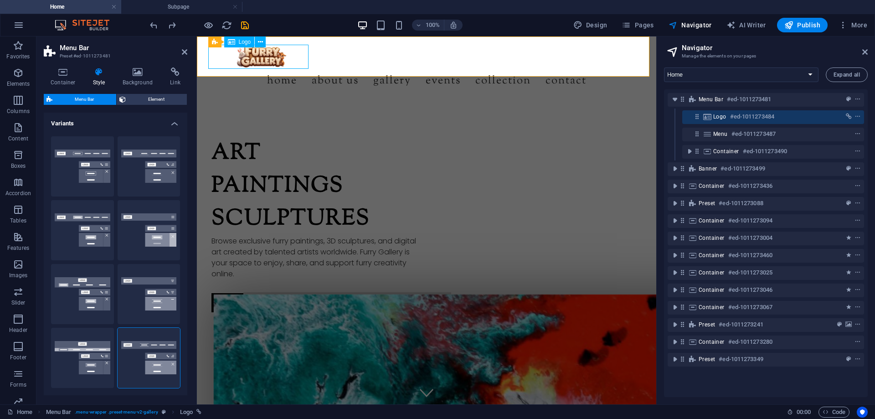
click at [768, 116] on h6 "#ed-1011273484" at bounding box center [752, 116] width 44 height 11
click at [856, 115] on icon "context-menu" at bounding box center [857, 116] width 6 height 6
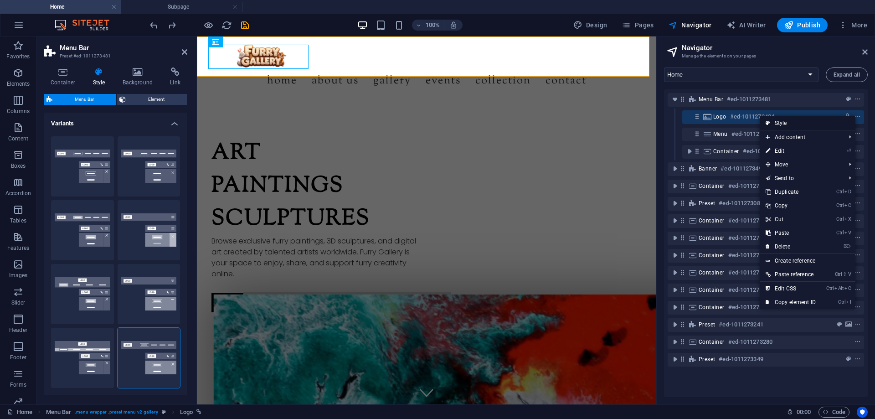
click at [792, 124] on link "Style" at bounding box center [807, 123] width 95 height 14
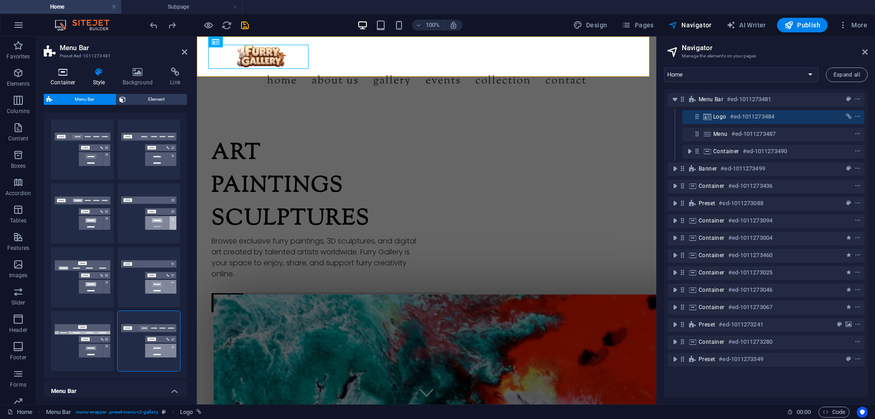
scroll to position [46, 0]
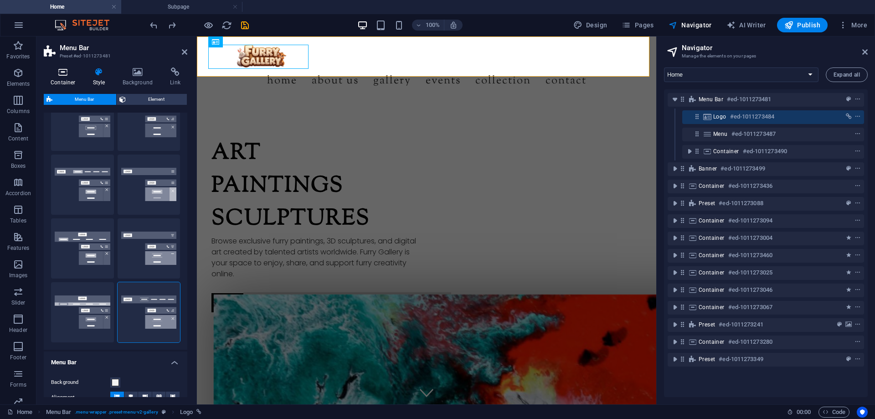
click at [67, 72] on icon at bounding box center [63, 71] width 39 height 9
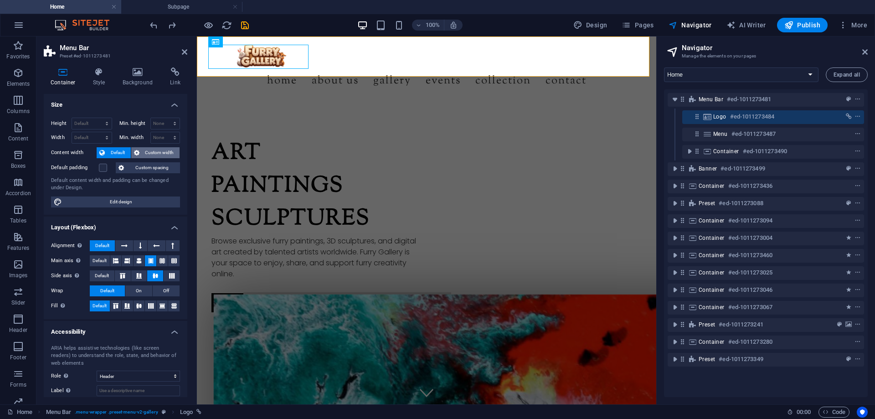
click at [166, 151] on span "Custom width" at bounding box center [159, 152] width 35 height 11
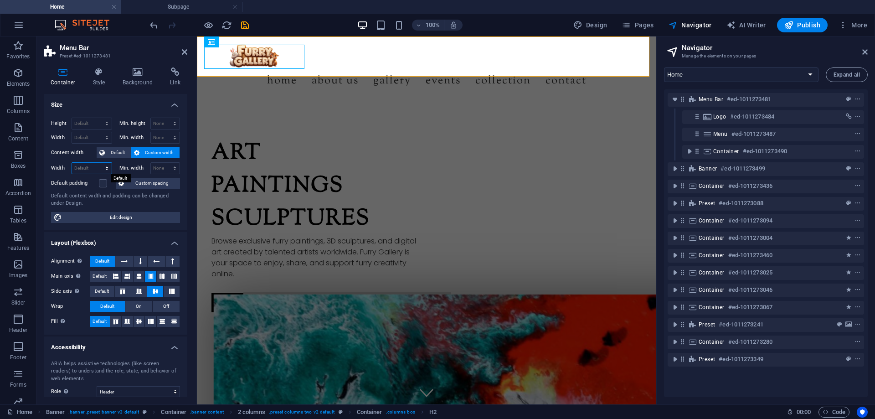
click at [92, 166] on select "Default px rem % em vh vw" at bounding box center [92, 168] width 40 height 11
select select "px"
click at [98, 163] on select "Default px rem % em vh vw" at bounding box center [92, 168] width 40 height 11
type input "993"
select select "DISABLED_OPTION_VALUE"
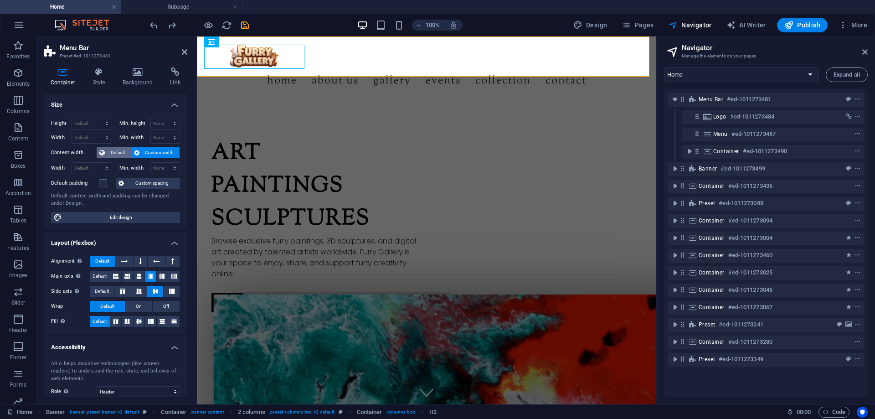
click at [113, 149] on span "Default" at bounding box center [118, 152] width 21 height 11
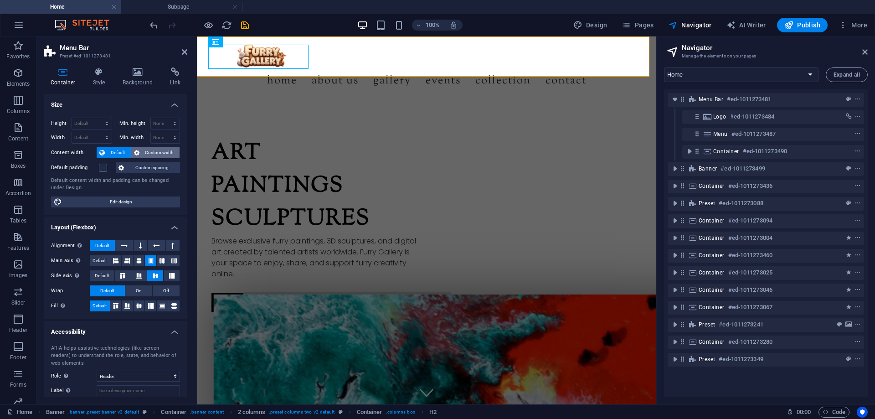
click at [147, 150] on span "Custom width" at bounding box center [159, 152] width 35 height 11
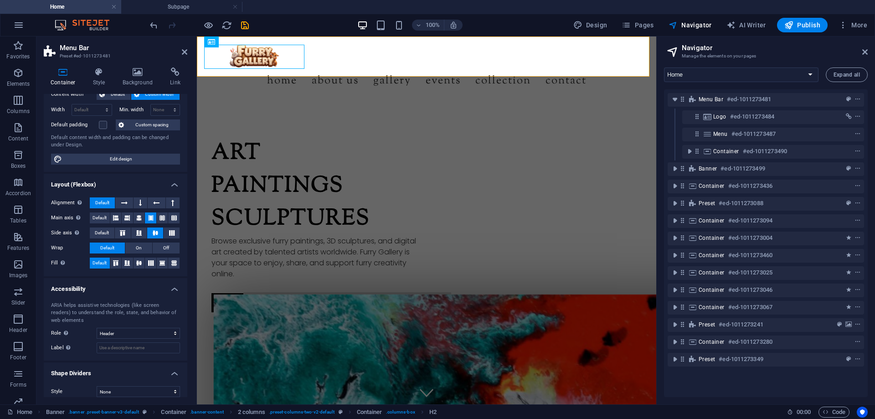
scroll to position [61, 0]
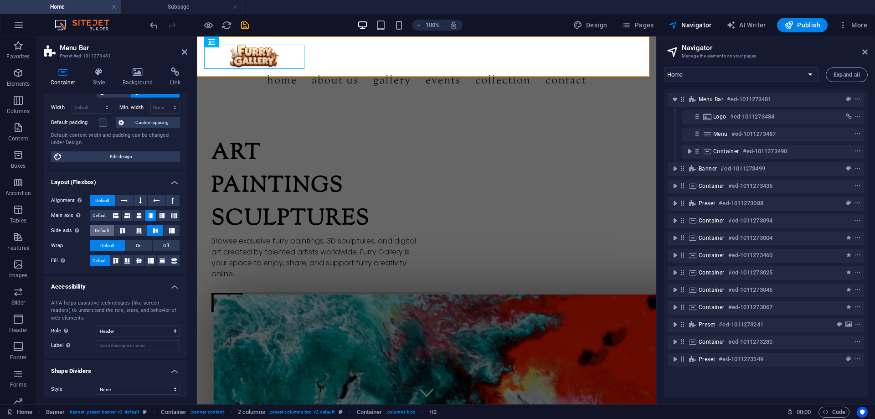
click at [102, 231] on span "Default" at bounding box center [102, 230] width 14 height 11
click at [136, 245] on span "On" at bounding box center [139, 245] width 6 height 11
click at [117, 261] on icon at bounding box center [115, 260] width 11 height 5
click at [125, 261] on icon at bounding box center [127, 260] width 11 height 5
click at [102, 261] on span "Default" at bounding box center [100, 260] width 14 height 11
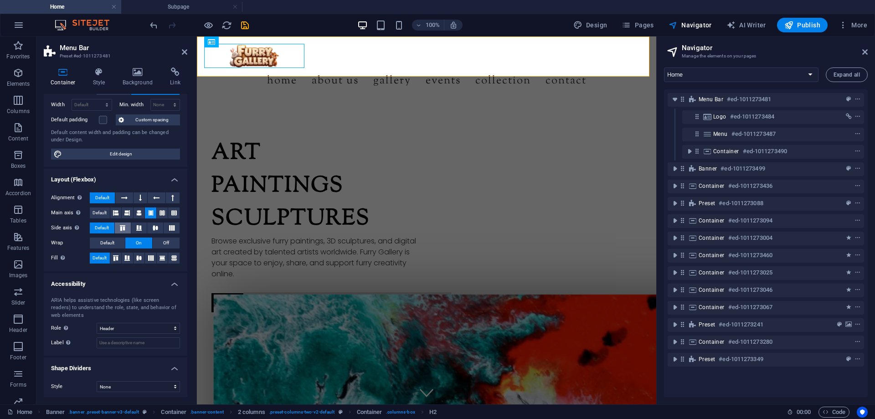
scroll to position [66, 0]
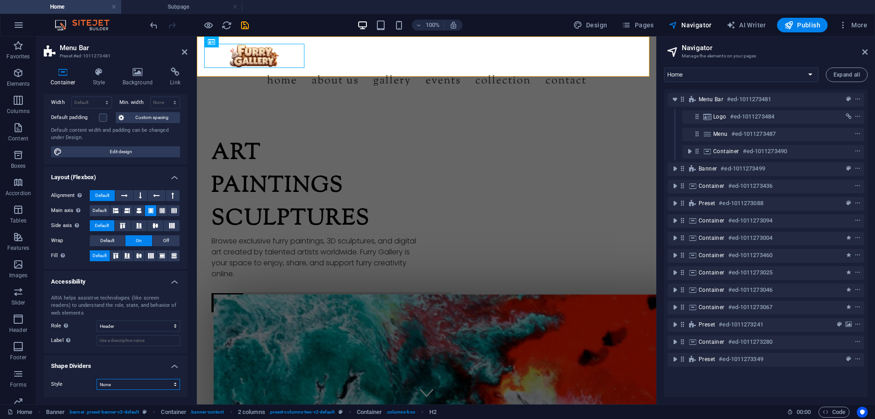
click at [136, 381] on select "None Triangle Square Diagonal Polygon 1 Polygon 2 Zigzag Multiple Zigzags Waves…" at bounding box center [138, 384] width 83 height 11
click at [97, 379] on select "None Triangle Square Diagonal Polygon 1 Polygon 2 Zigzag Multiple Zigzags Waves…" at bounding box center [138, 384] width 83 height 11
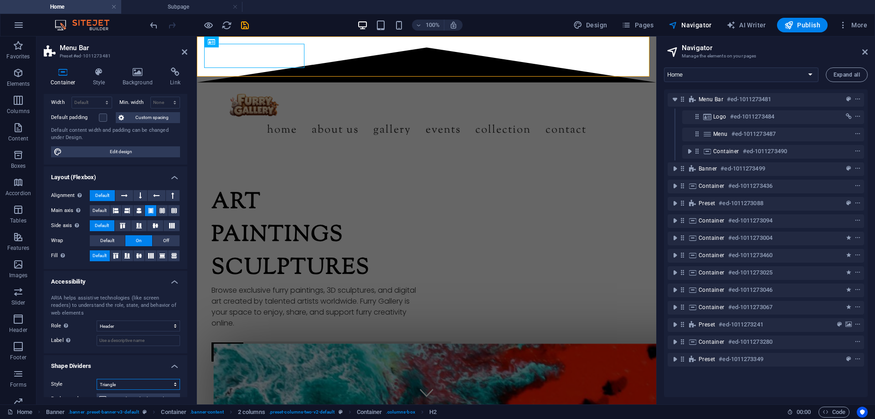
select select "none"
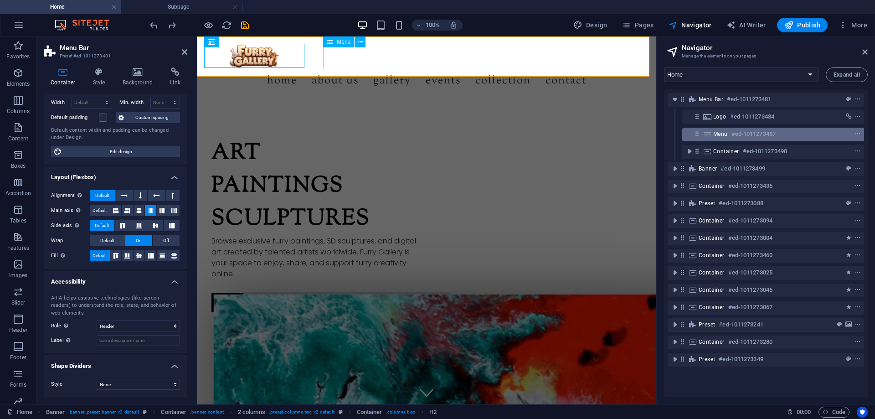
click at [802, 134] on div "Menu #ed-1011273487" at bounding box center [765, 134] width 105 height 11
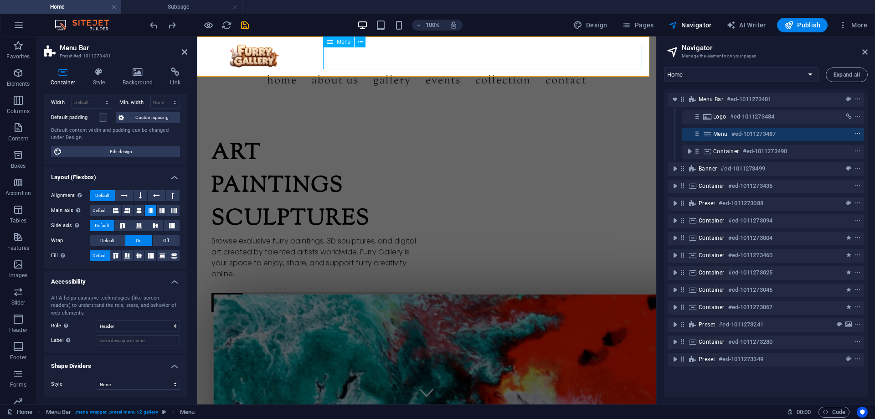
click at [856, 134] on icon "context-menu" at bounding box center [857, 134] width 6 height 6
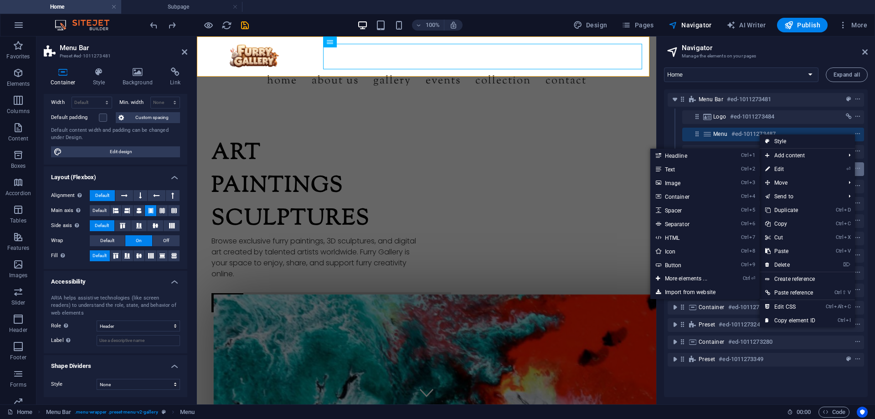
click at [796, 165] on link "⏎ Edit" at bounding box center [790, 169] width 61 height 14
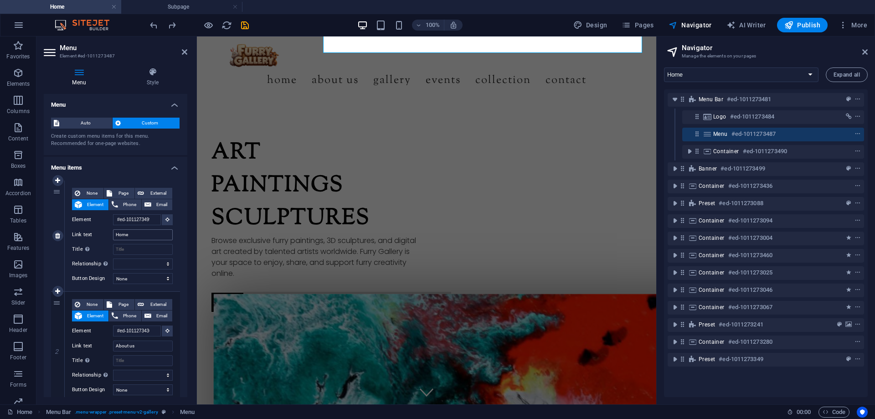
scroll to position [0, 0]
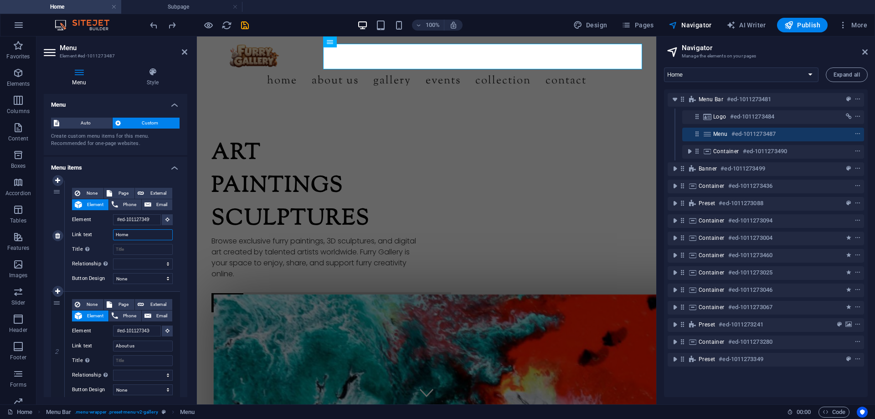
click at [137, 236] on input "Home" at bounding box center [143, 234] width 60 height 11
type input "Home"
click at [240, 253] on div "Text" at bounding box center [230, 247] width 45 height 11
click at [140, 257] on div "None Page External Element Phone Email Page Home Subpage Legal Notice Privacy E…" at bounding box center [122, 229] width 101 height 82
click at [124, 194] on span "Page" at bounding box center [123, 193] width 17 height 11
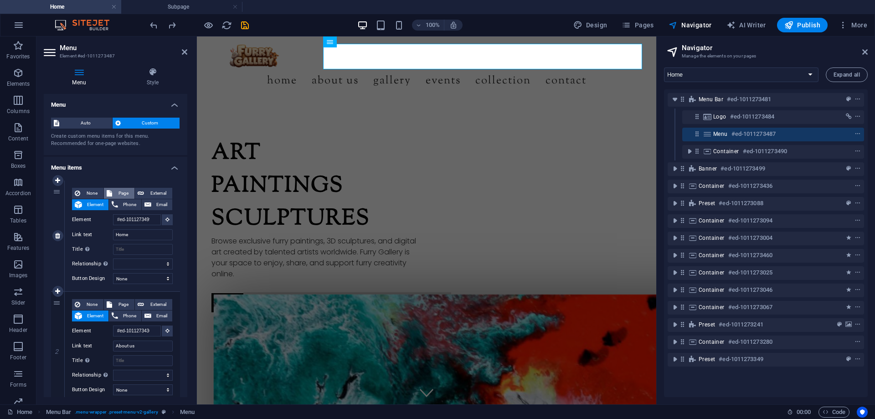
select select
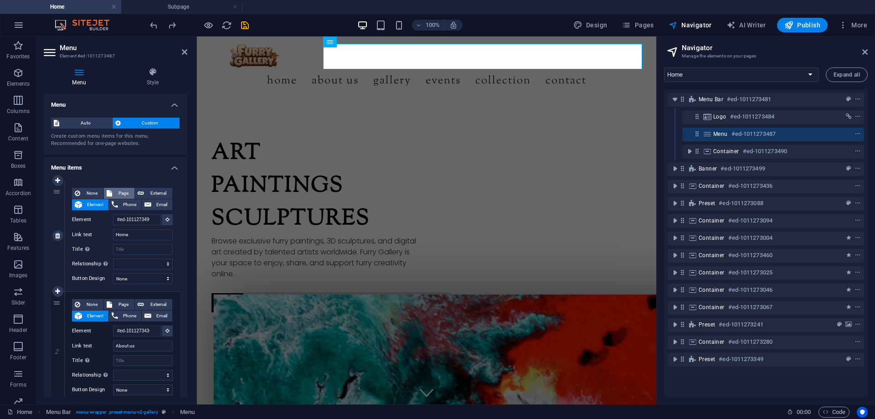
select select
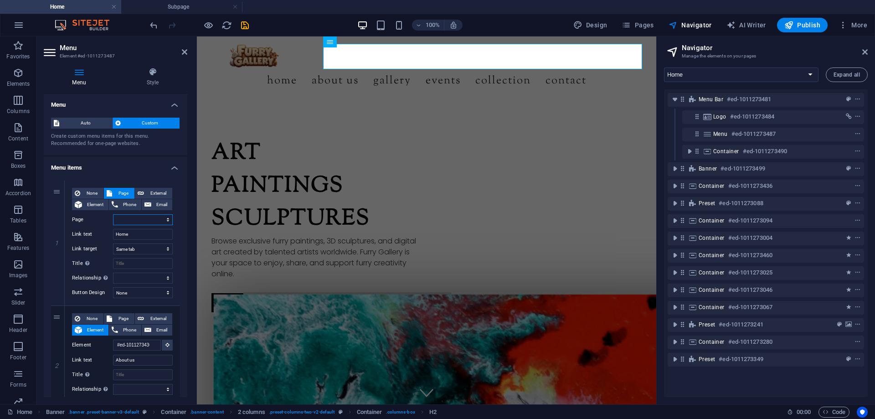
select select
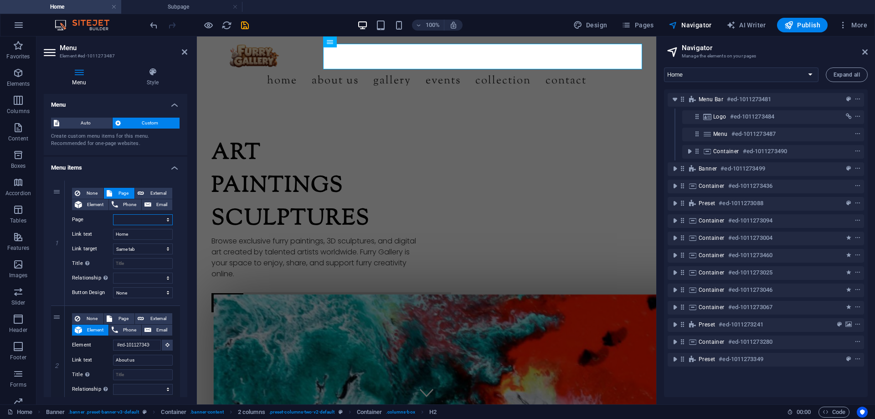
select select
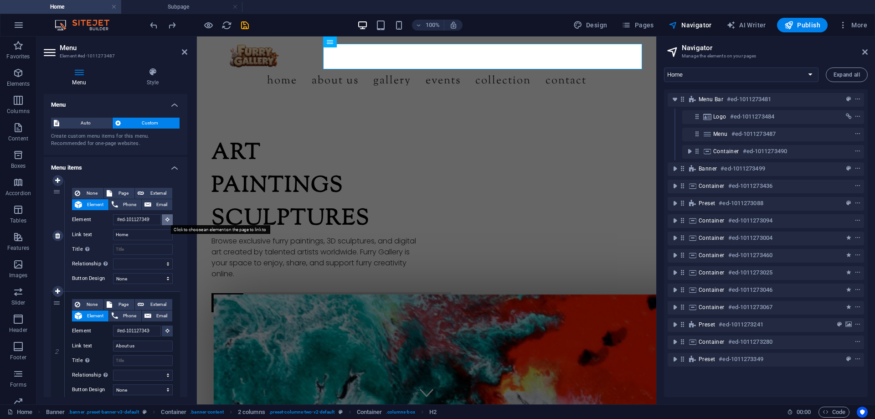
click at [165, 217] on icon at bounding box center [167, 219] width 4 height 5
click at [165, 218] on icon at bounding box center [167, 219] width 4 height 5
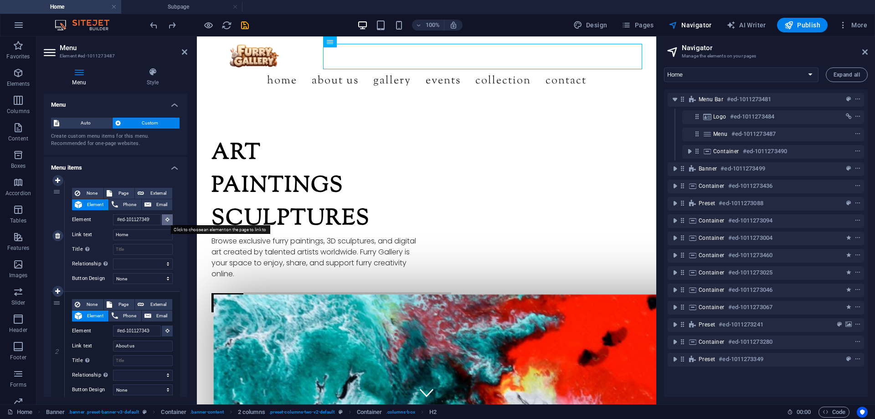
click at [165, 218] on icon at bounding box center [167, 219] width 4 height 5
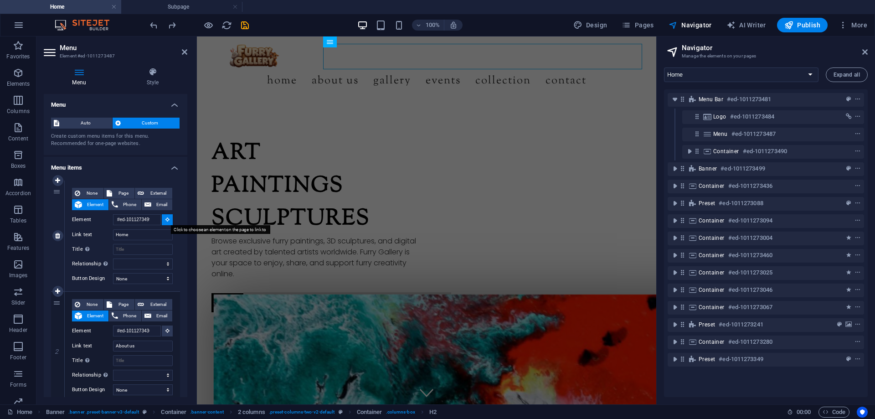
click at [165, 218] on icon at bounding box center [167, 219] width 4 height 5
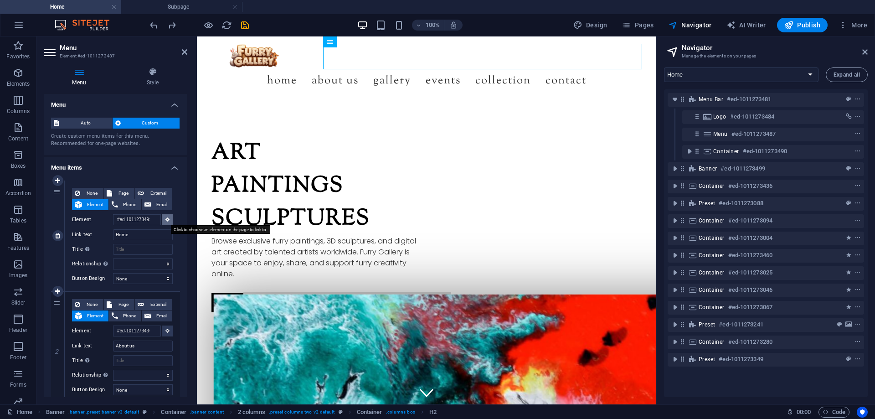
click at [165, 218] on icon at bounding box center [167, 219] width 4 height 5
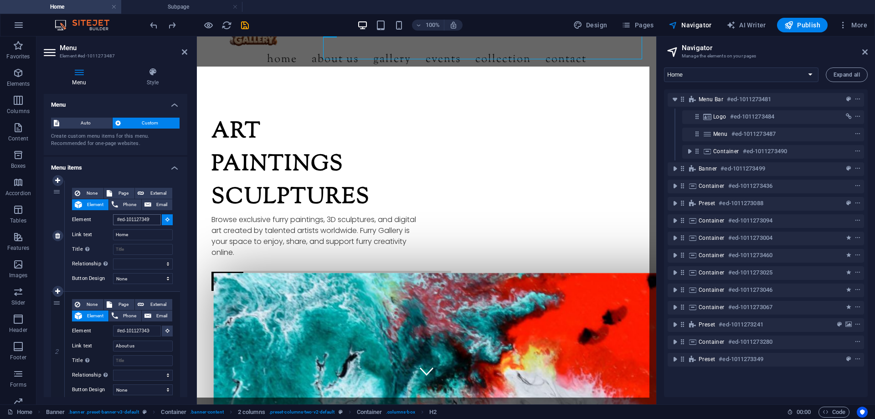
scroll to position [22, 0]
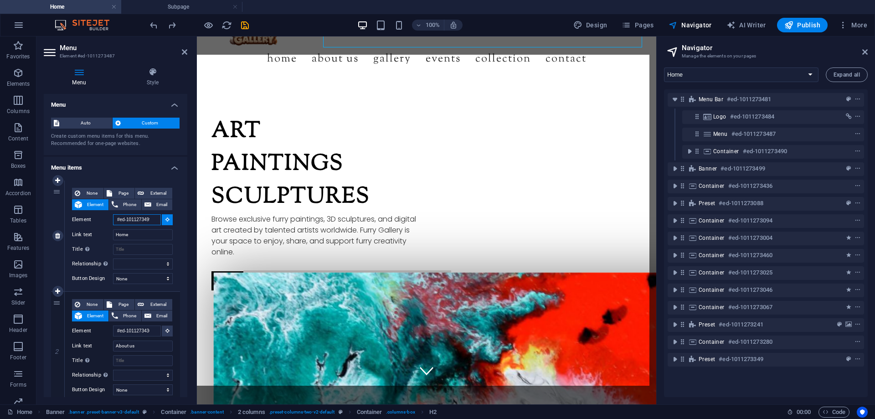
click at [144, 221] on input "#ed-1011273499" at bounding box center [137, 219] width 48 height 11
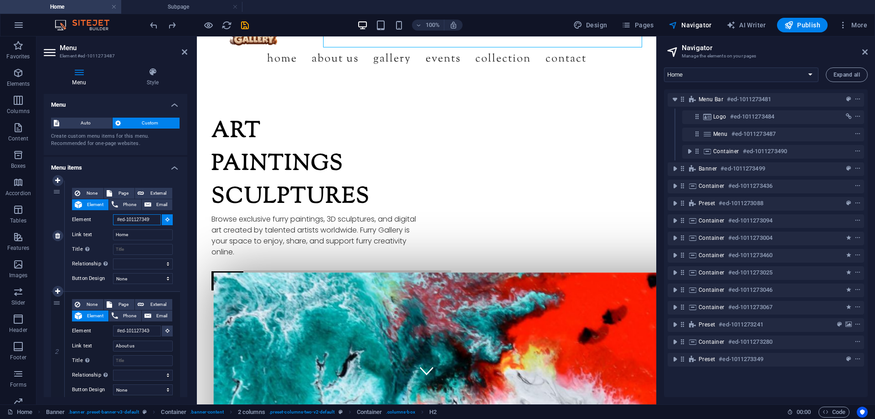
scroll to position [0, 4]
click at [144, 221] on input "#ed-1011273499" at bounding box center [137, 219] width 48 height 11
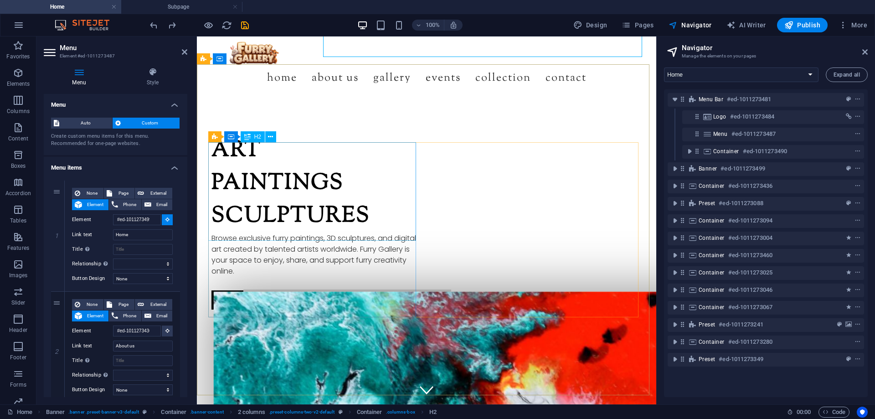
scroll to position [0, 0]
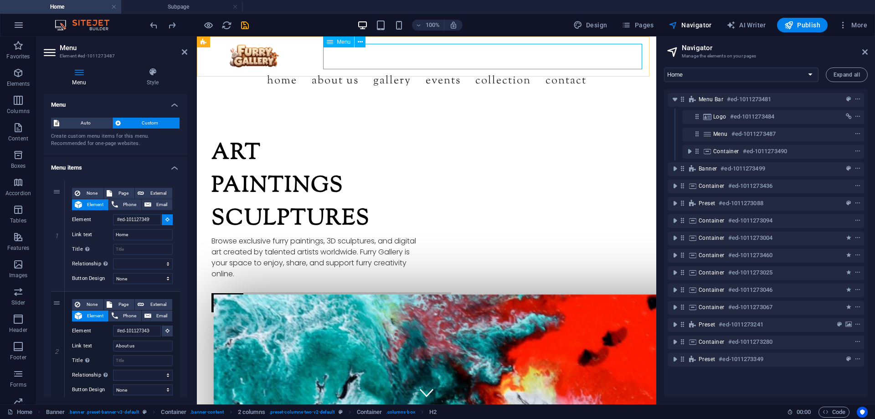
click at [340, 68] on nav "Home About us Gallery Events Collection Contact" at bounding box center [426, 81] width 445 height 26
click at [377, 68] on nav "Home About us Gallery Events Collection Contact" at bounding box center [426, 81] width 445 height 26
click at [140, 347] on input "About us" at bounding box center [143, 345] width 60 height 11
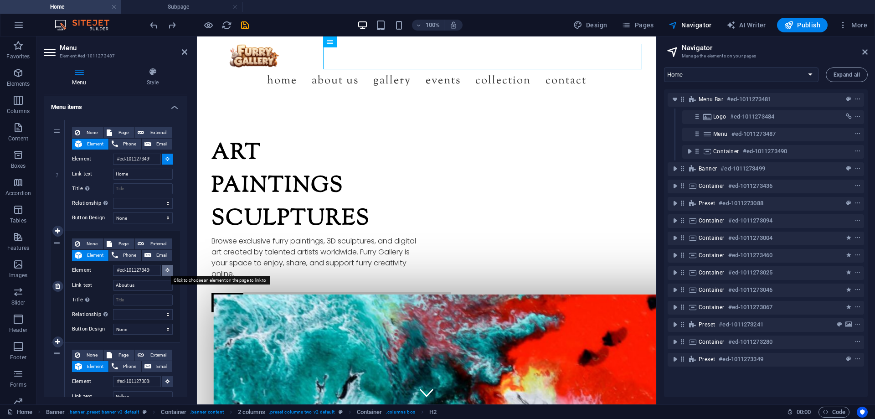
click at [165, 271] on icon at bounding box center [167, 269] width 4 height 5
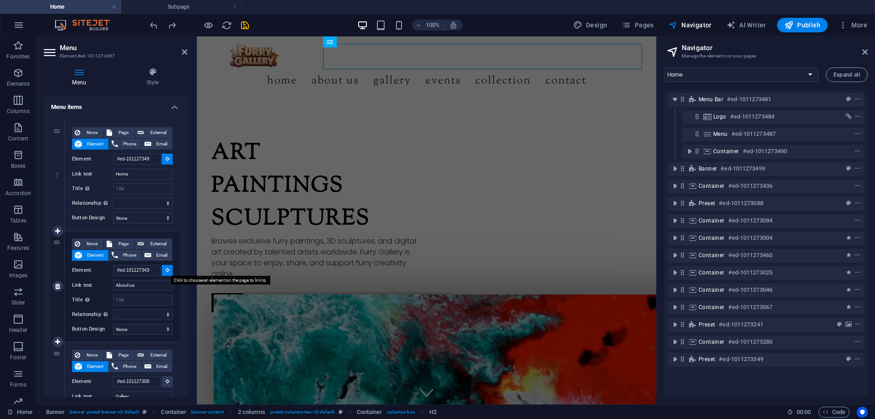
click at [165, 271] on icon at bounding box center [167, 269] width 4 height 5
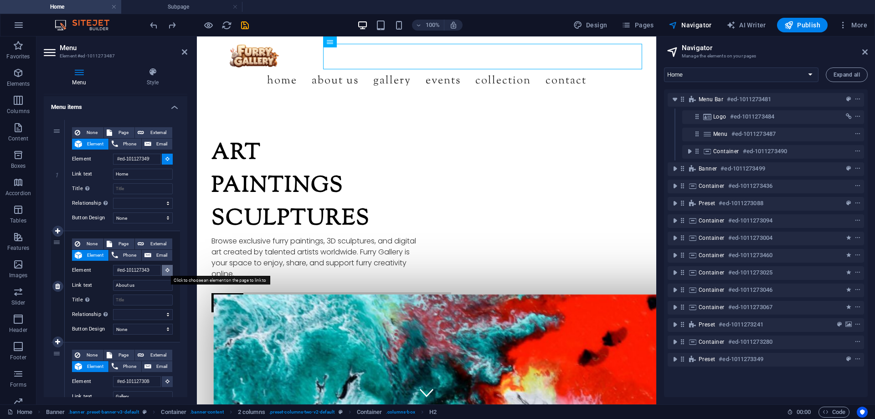
click at [165, 271] on icon at bounding box center [167, 269] width 4 height 5
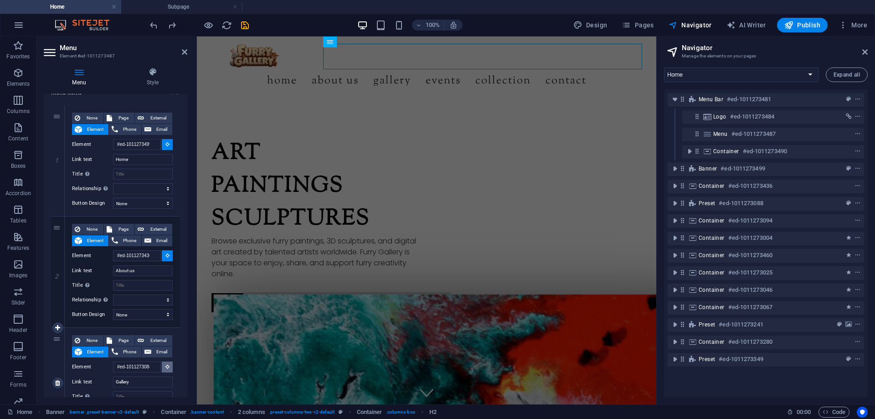
scroll to position [91, 0]
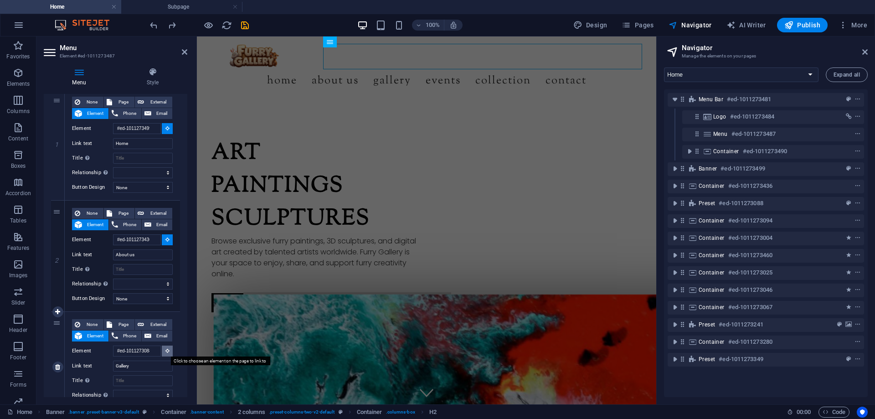
click at [166, 352] on icon at bounding box center [167, 350] width 4 height 5
click at [166, 351] on icon at bounding box center [167, 350] width 4 height 5
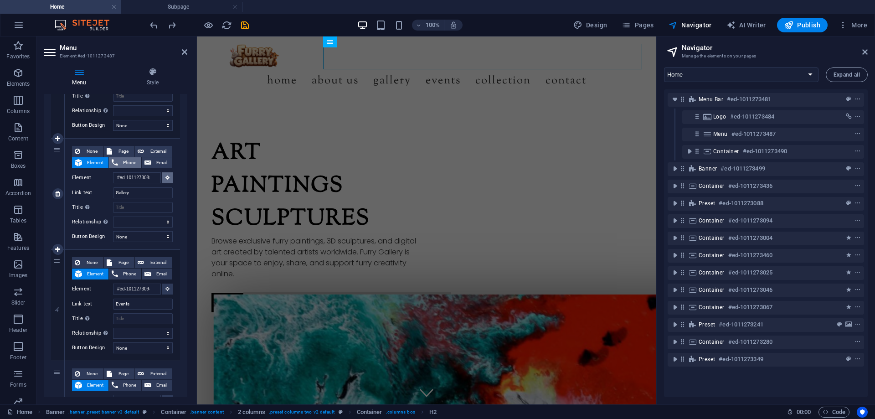
scroll to position [0, 0]
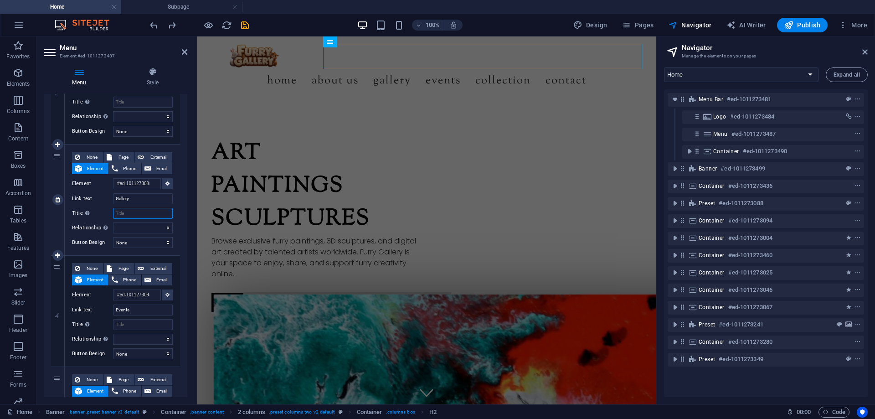
click at [137, 212] on input "Title Additional link description, should not be the same as the link text. The…" at bounding box center [143, 213] width 60 height 11
type input "gallery"
select select
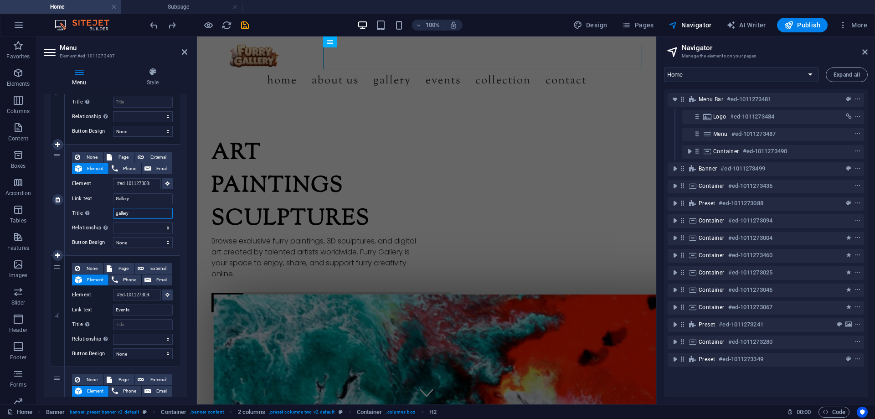
select select
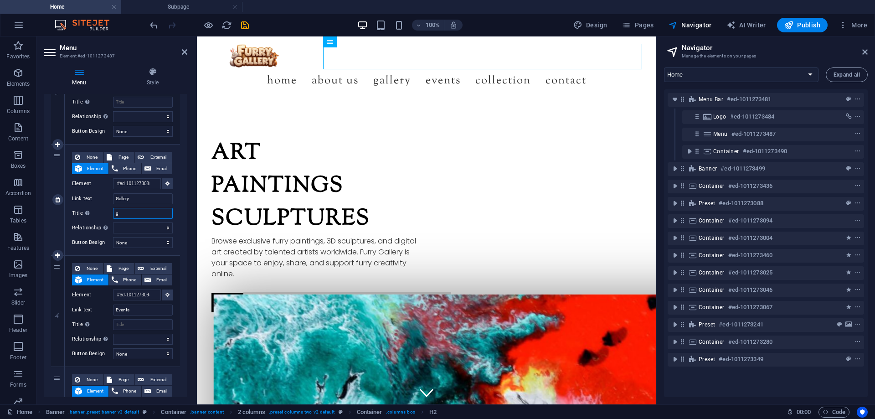
type input "ga"
select select
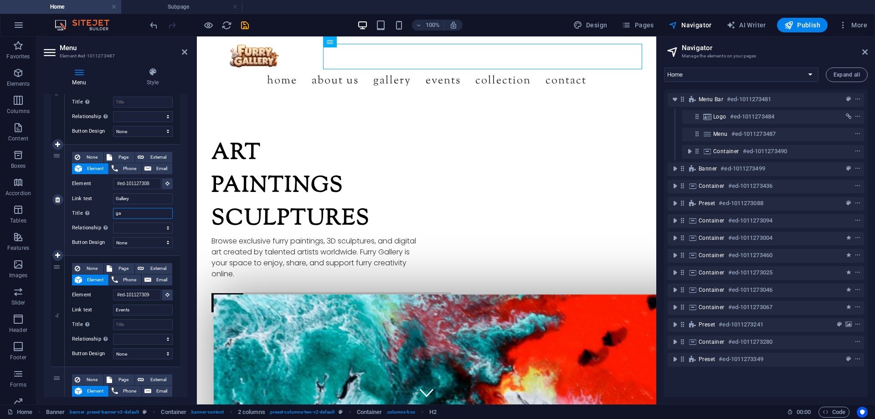
select select
type input "ga"
select select
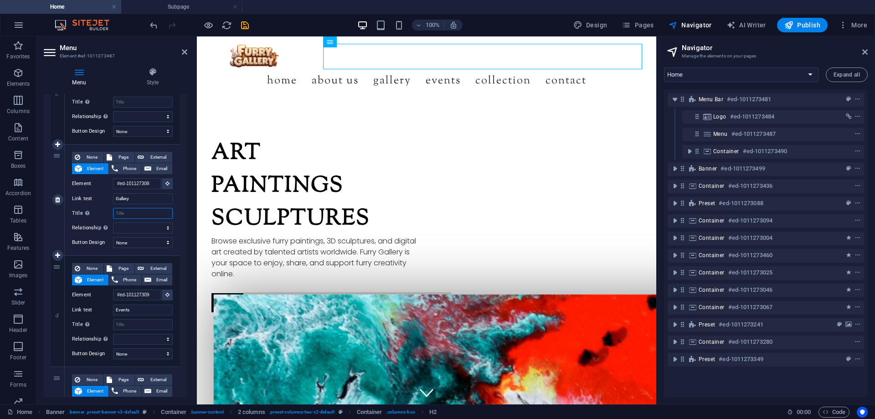
select select
click at [155, 156] on span "External" at bounding box center [158, 157] width 23 height 11
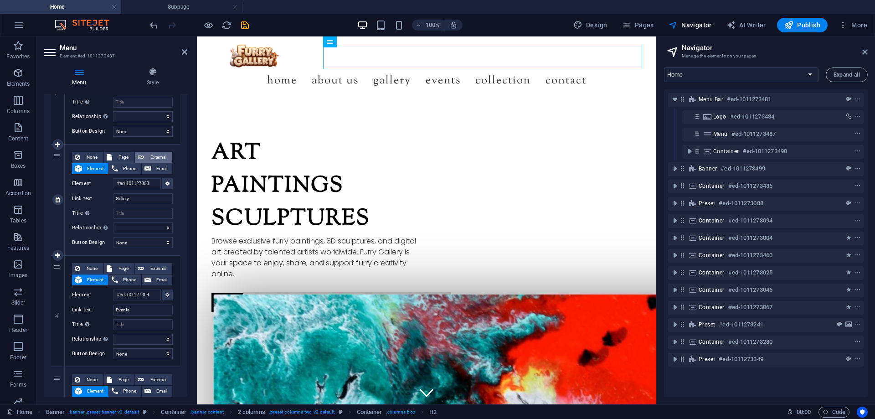
select select
select select "blank"
select select
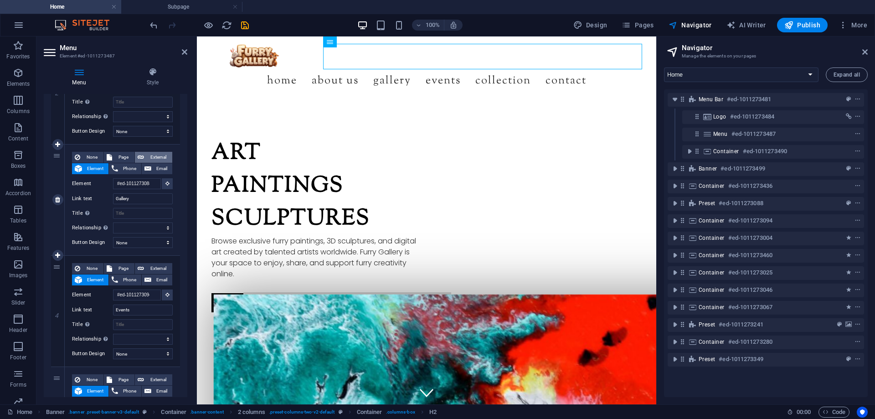
select select
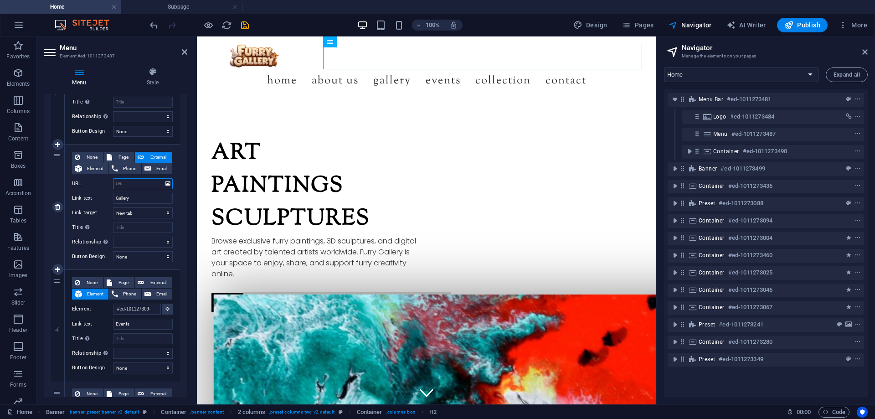
click at [139, 183] on input "URL" at bounding box center [143, 183] width 60 height 11
type input "#"
select select
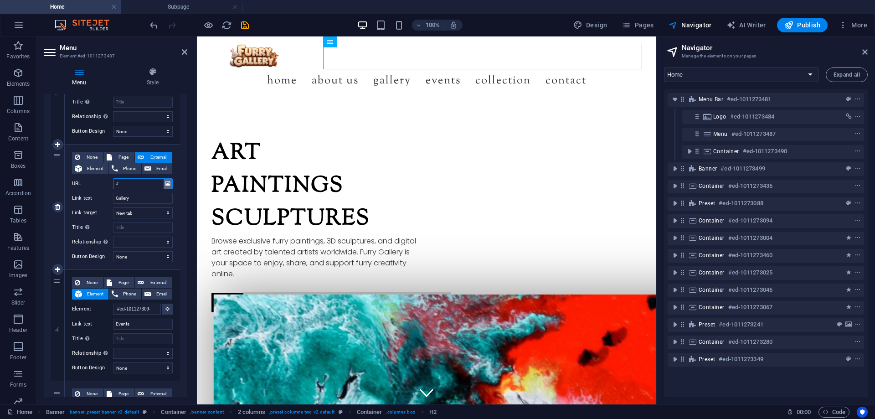
select select
click at [149, 183] on input "#" at bounding box center [143, 183] width 60 height 11
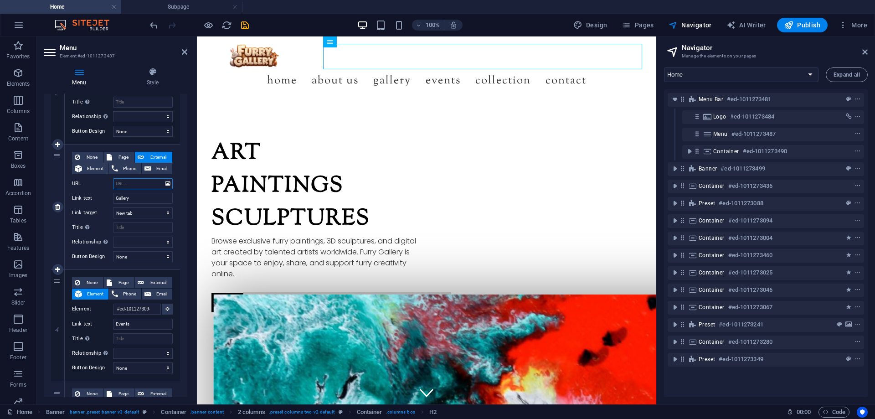
select select
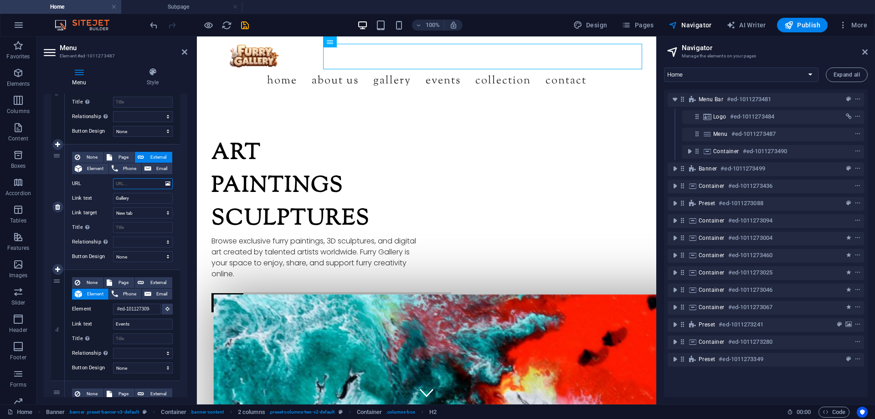
select select
paste input "[URL][DOMAIN_NAME]"
type input "[URL][DOMAIN_NAME]"
select select
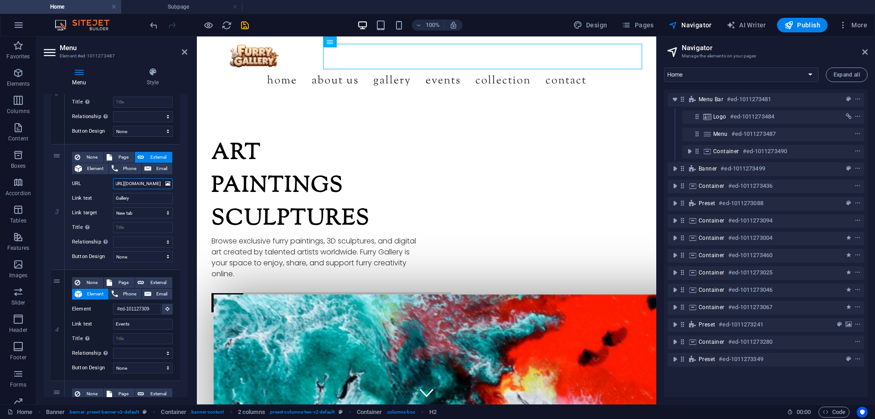
select select
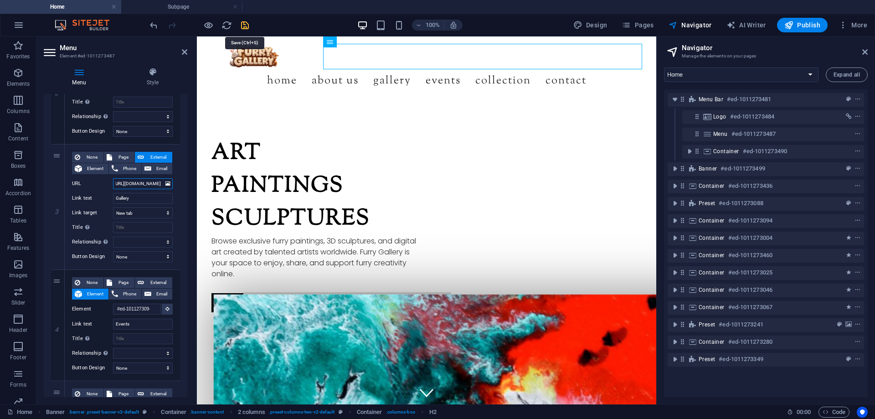
type input "[URL][DOMAIN_NAME]"
click at [247, 25] on icon "save" at bounding box center [245, 25] width 10 height 10
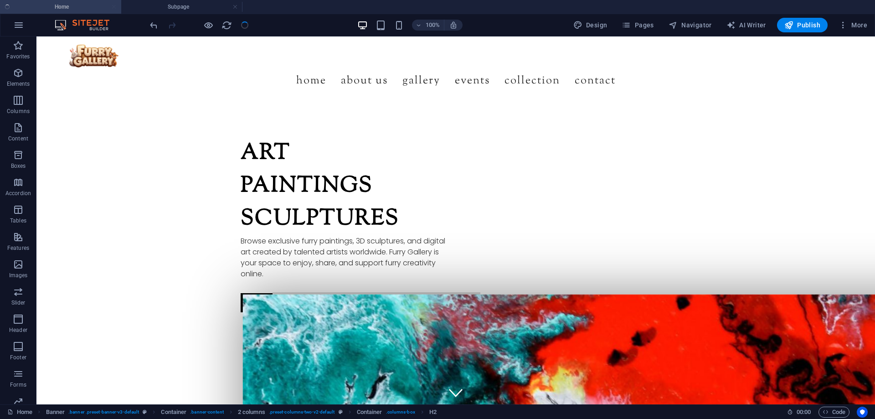
checkbox input "false"
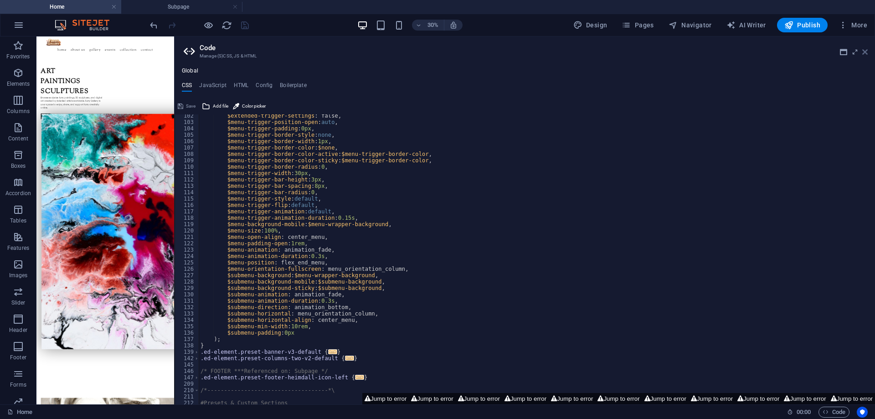
click at [868, 51] on aside "Code Manage (S)CSS, JS & HTML Global CSS JavaScript HTML Config Boilerplate @in…" at bounding box center [524, 220] width 701 height 368
click at [865, 51] on icon at bounding box center [864, 51] width 5 height 7
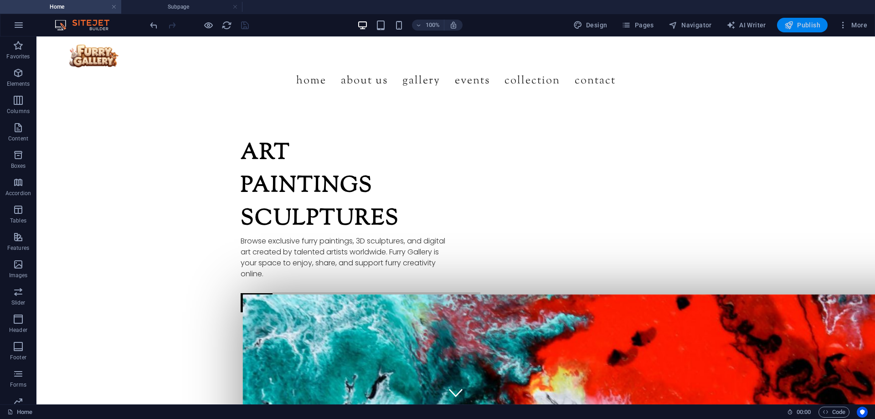
click at [805, 25] on span "Publish" at bounding box center [802, 25] width 36 height 9
